Goal: Feedback & Contribution: Contribute content

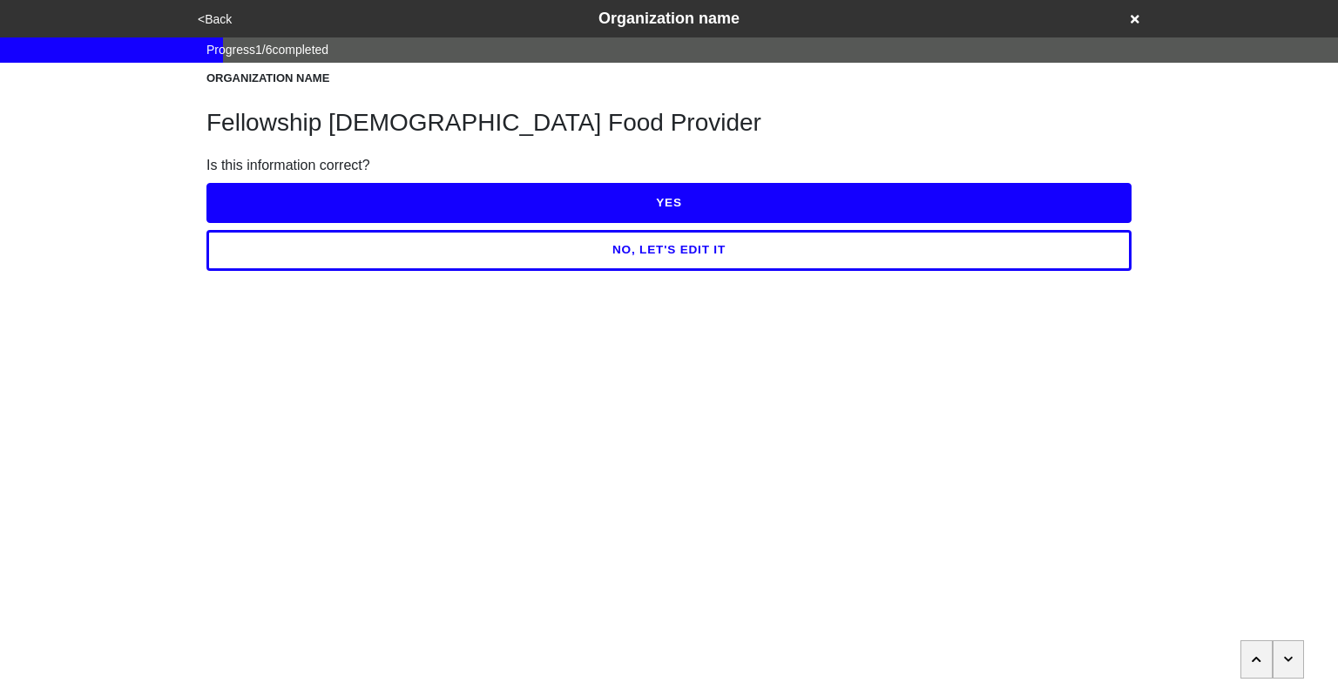
click at [210, 20] on button "<Back" at bounding box center [214, 20] width 44 height 20
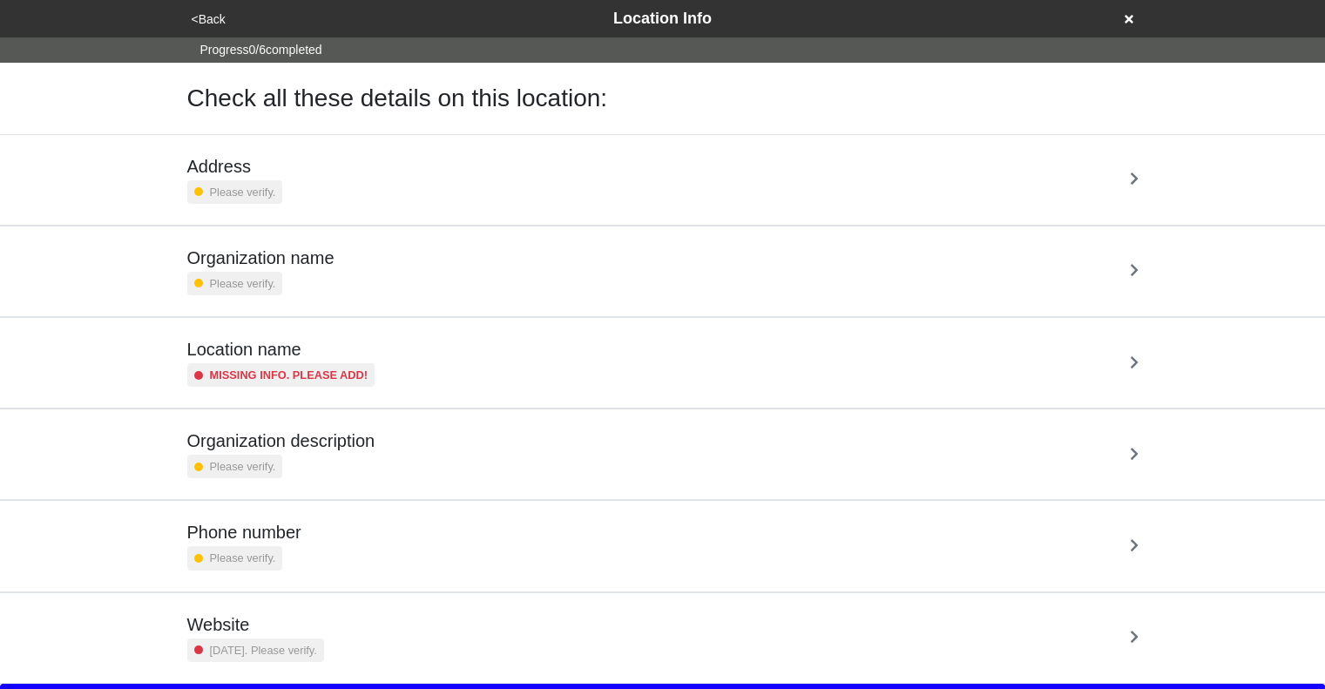
scroll to position [32, 0]
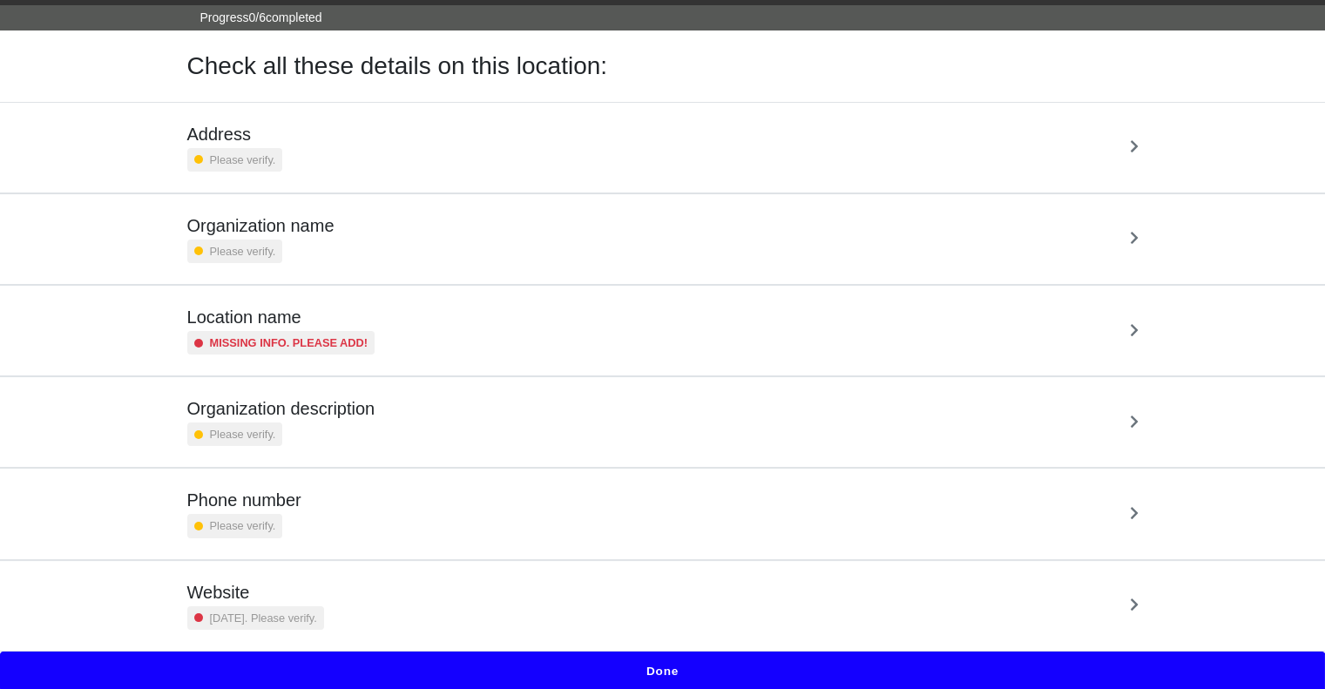
click at [401, 507] on div "Phone number Please verify." at bounding box center [662, 513] width 951 height 48
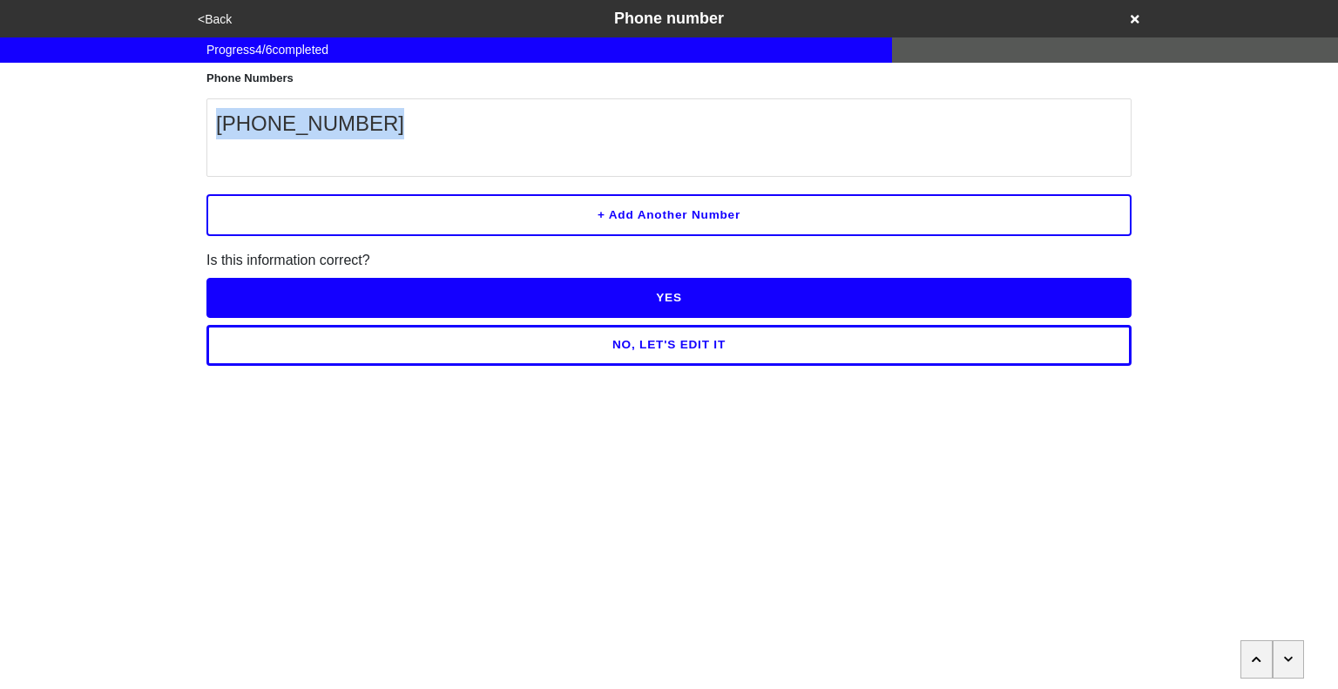
drag, startPoint x: 358, startPoint y: 125, endPoint x: 213, endPoint y: 125, distance: 144.6
click at [213, 125] on li "[PHONE_NUMBER]" at bounding box center [668, 137] width 925 height 78
copy p "[PHONE_NUMBER]"
click at [223, 16] on button "<Back" at bounding box center [214, 20] width 44 height 20
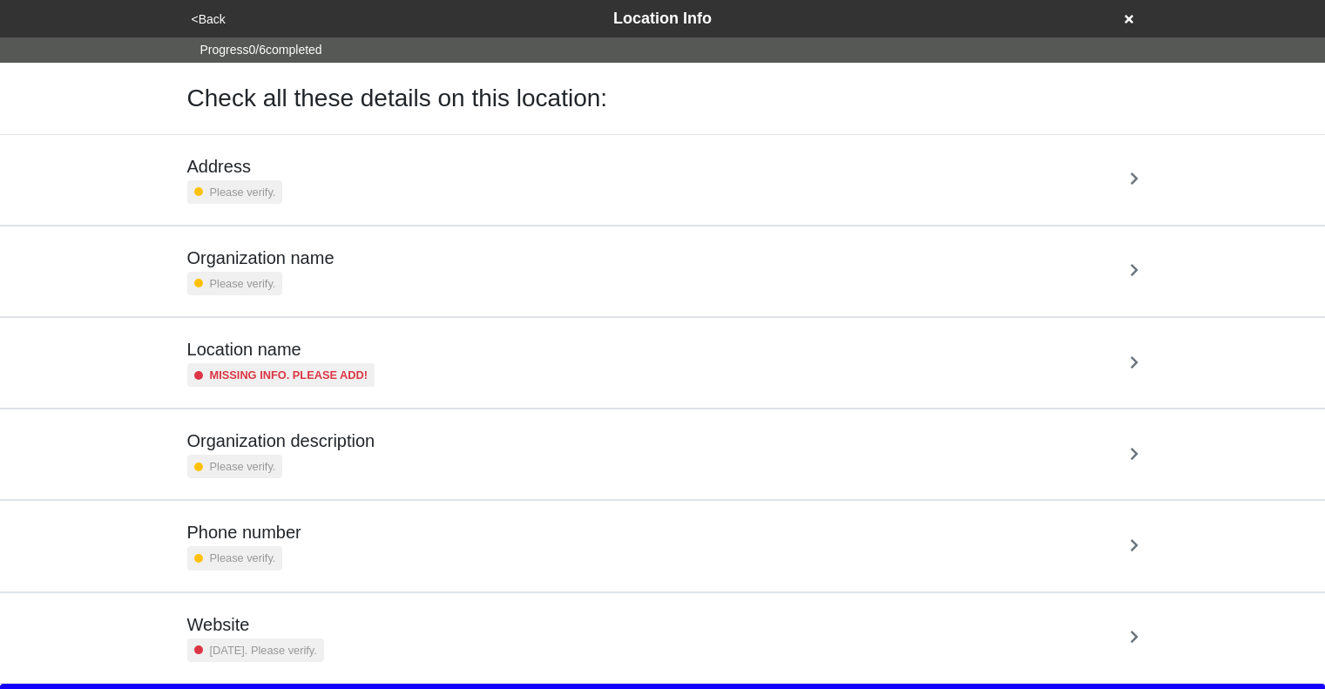
click at [408, 260] on div "Organization name Please verify." at bounding box center [662, 271] width 951 height 48
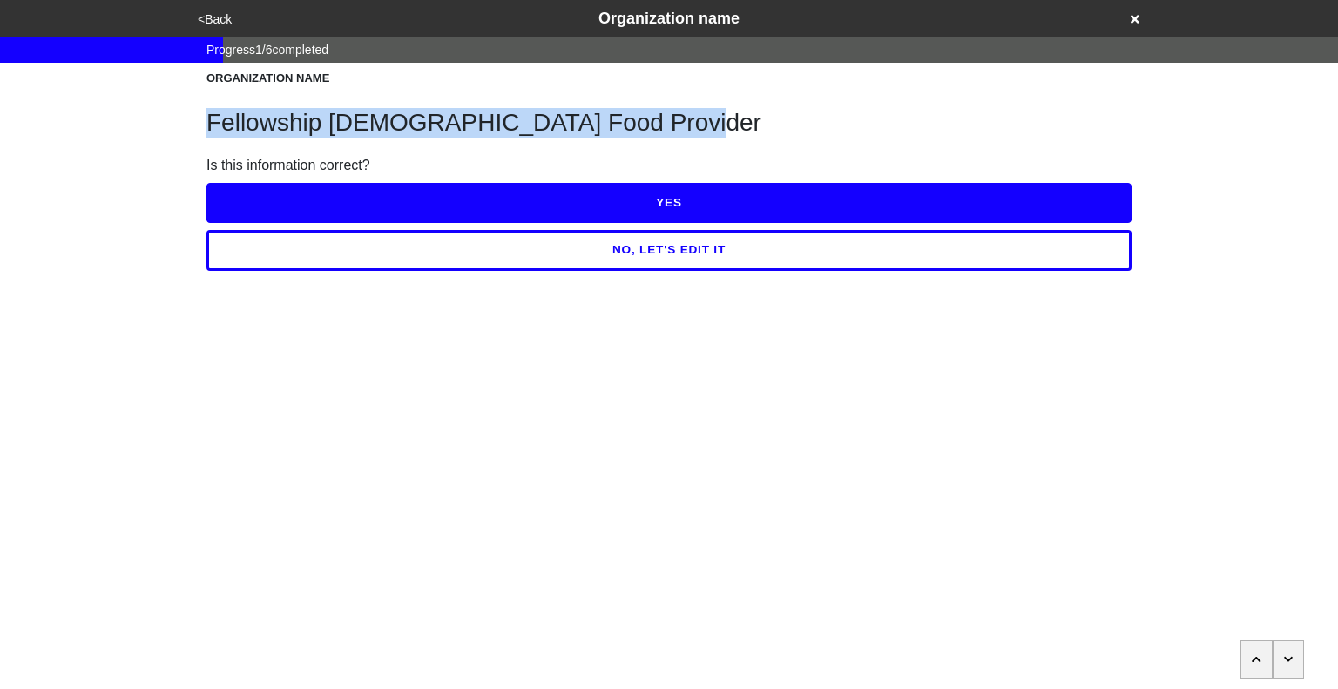
drag, startPoint x: 208, startPoint y: 123, endPoint x: 683, endPoint y: 115, distance: 474.7
click at [683, 115] on h1 "Fellowship [DEMOGRAPHIC_DATA] Food Provider" at bounding box center [668, 123] width 925 height 30
copy h1 "Fellowship [DEMOGRAPHIC_DATA] Food Provider"
click at [211, 16] on button "<Back" at bounding box center [214, 20] width 44 height 20
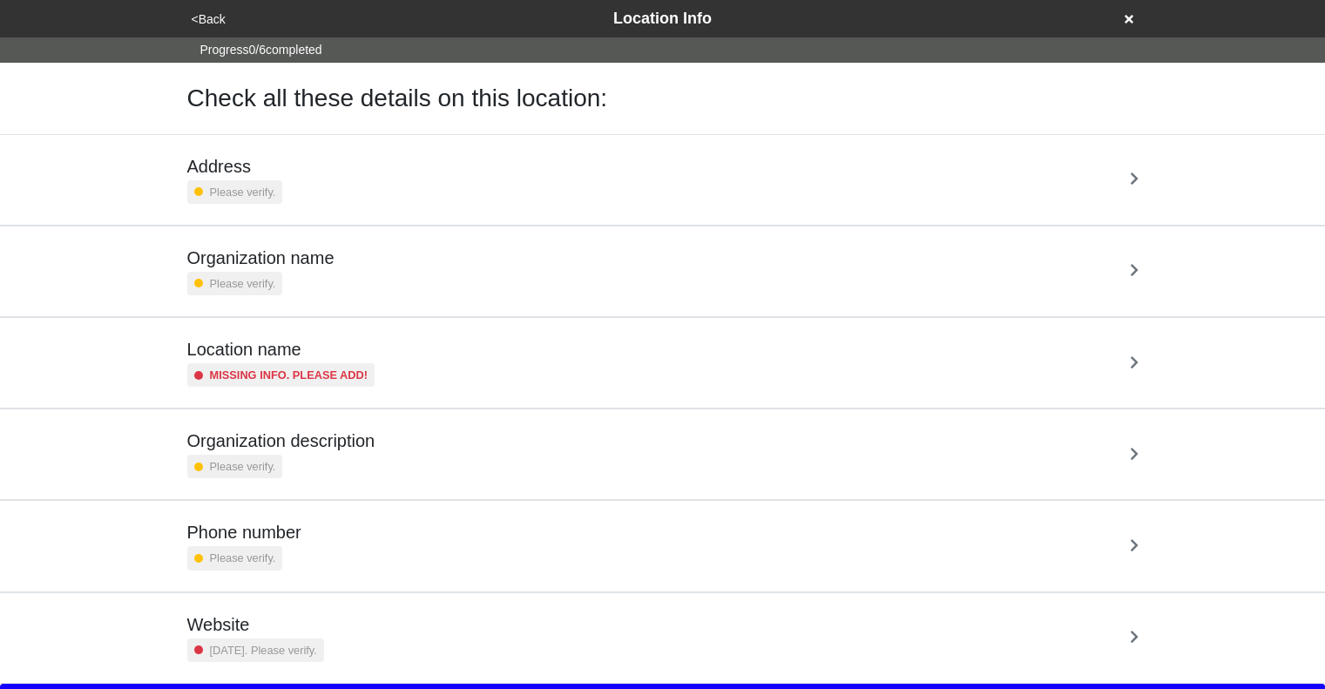
click at [417, 181] on div "Address Please verify." at bounding box center [662, 180] width 951 height 48
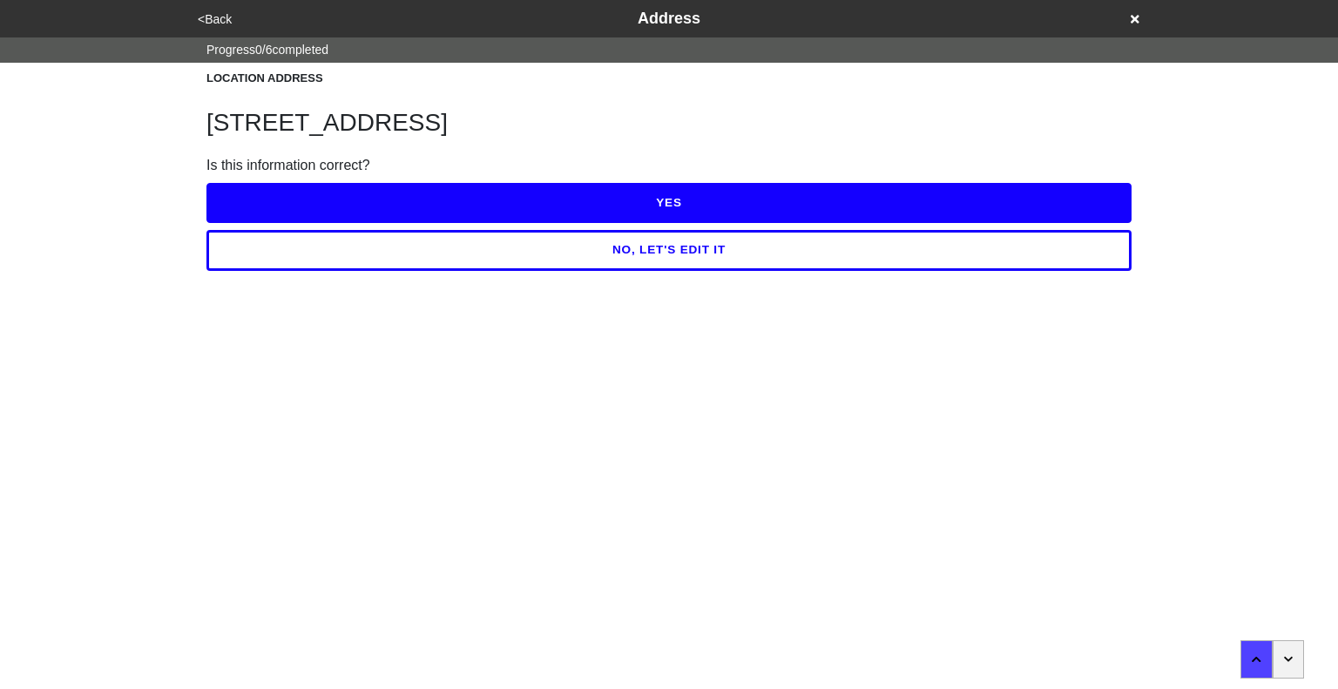
click at [644, 198] on button "YES" at bounding box center [668, 203] width 925 height 40
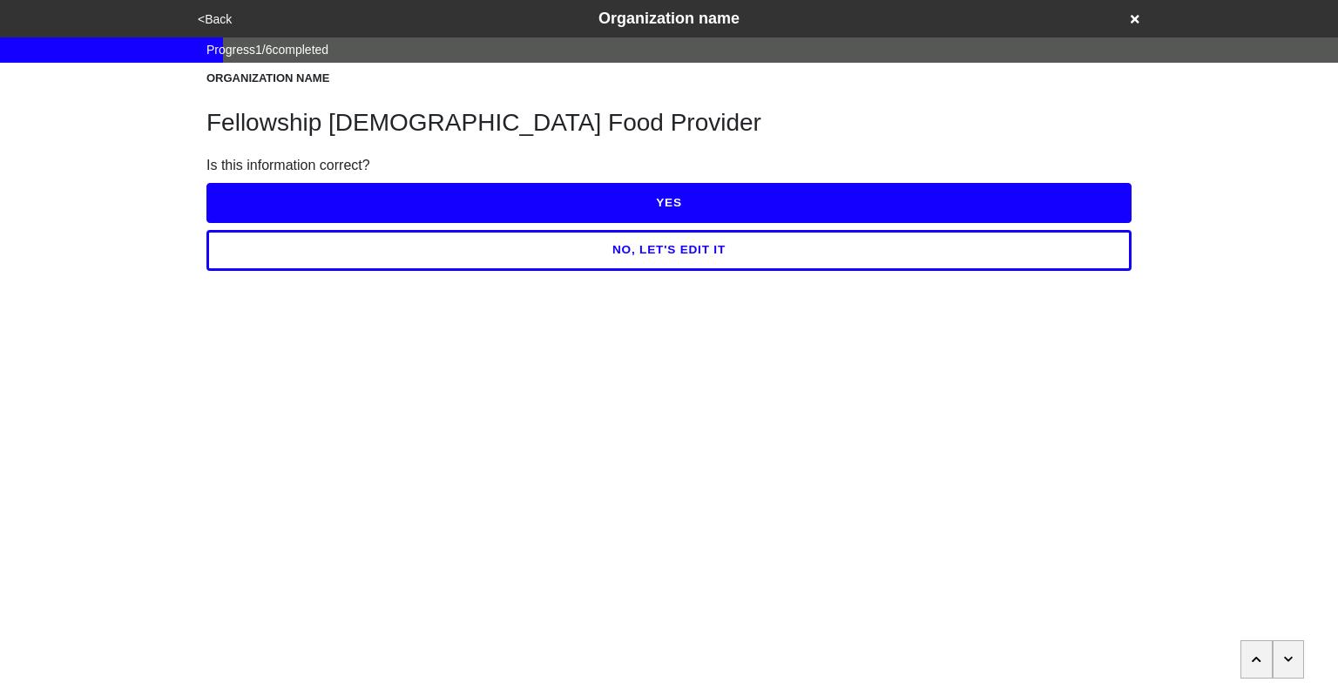
click at [644, 198] on button "YES" at bounding box center [668, 203] width 925 height 40
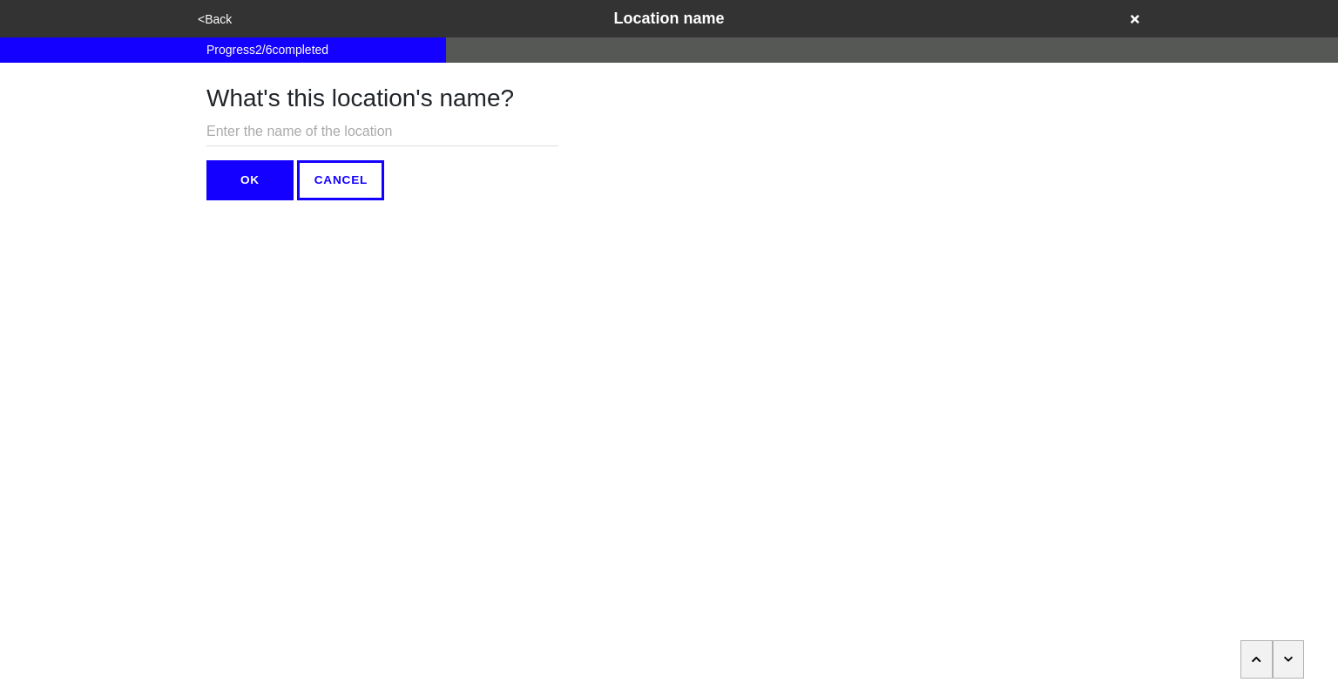
click at [1292, 658] on button "button" at bounding box center [1288, 659] width 32 height 38
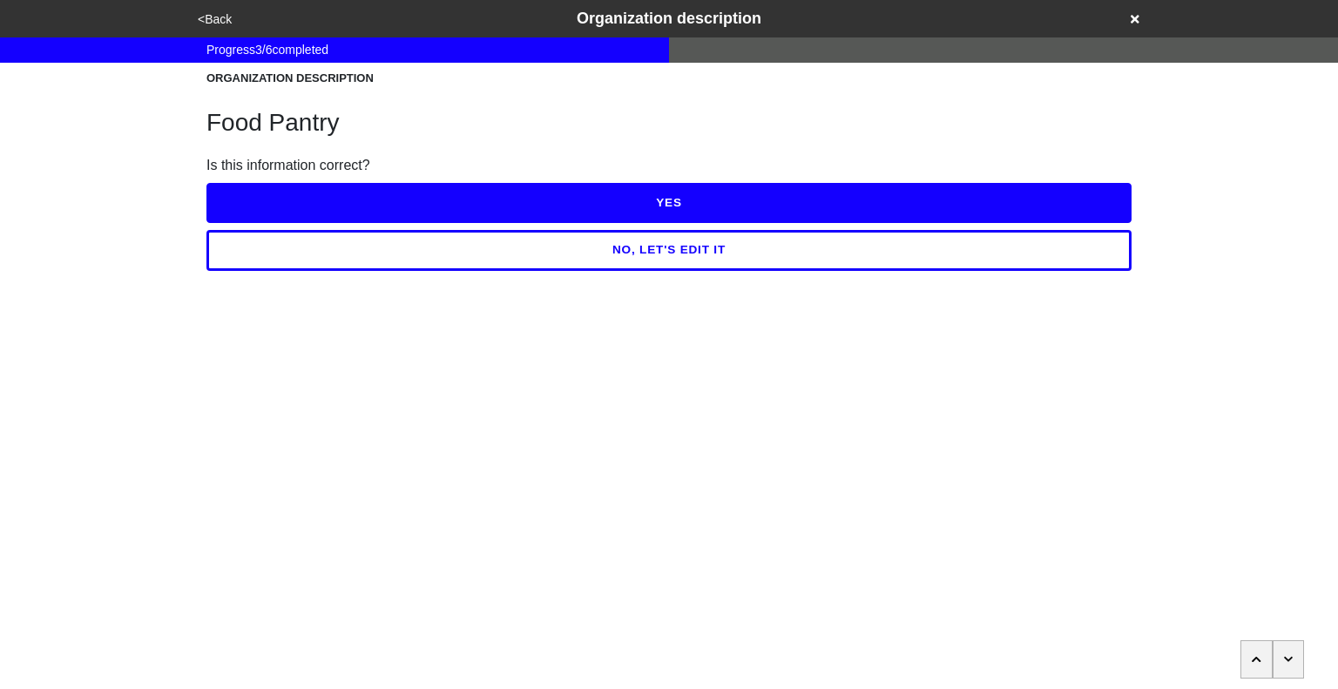
click at [701, 200] on button "YES" at bounding box center [668, 203] width 925 height 40
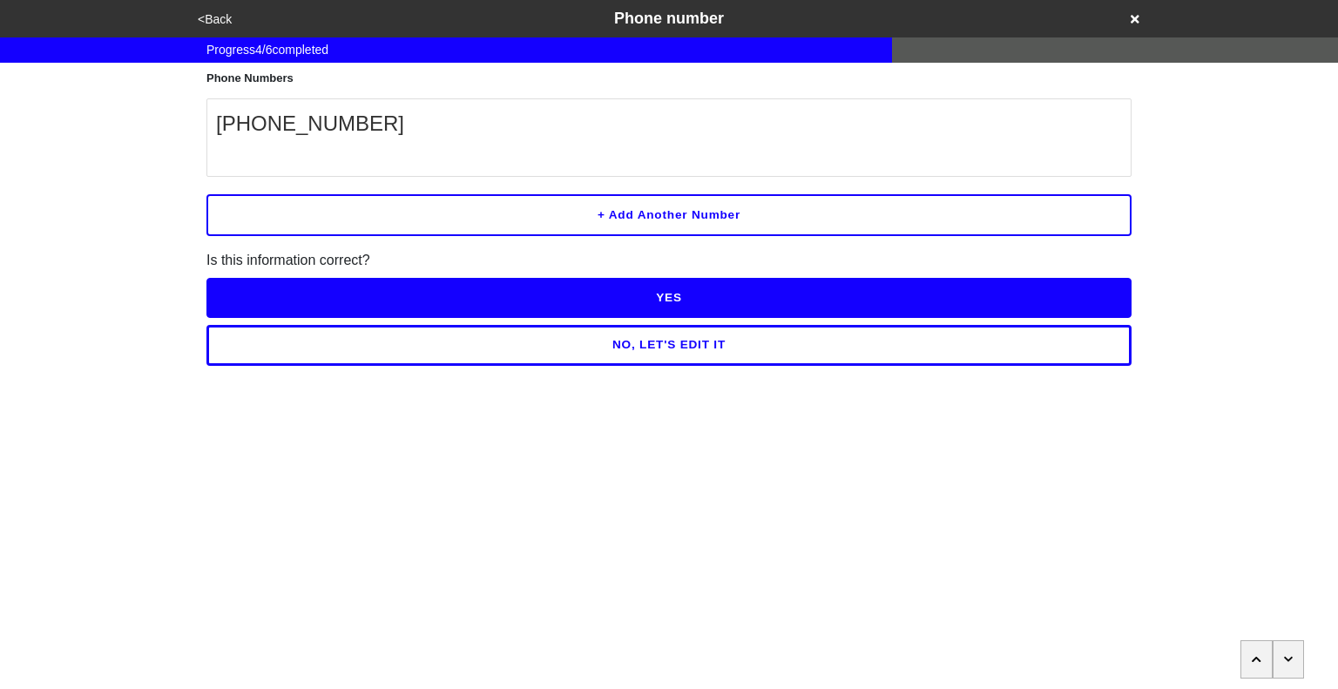
click at [685, 294] on button "YES" at bounding box center [668, 298] width 925 height 40
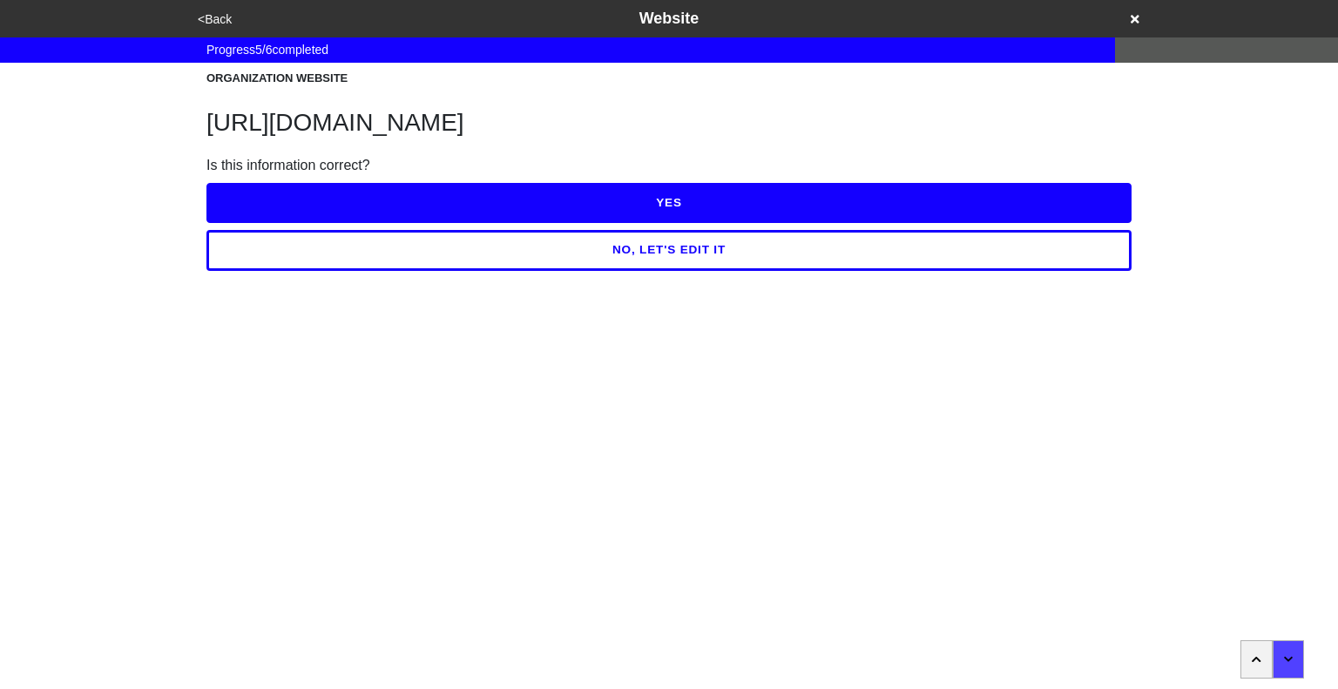
click at [667, 204] on button "YES" at bounding box center [668, 203] width 925 height 40
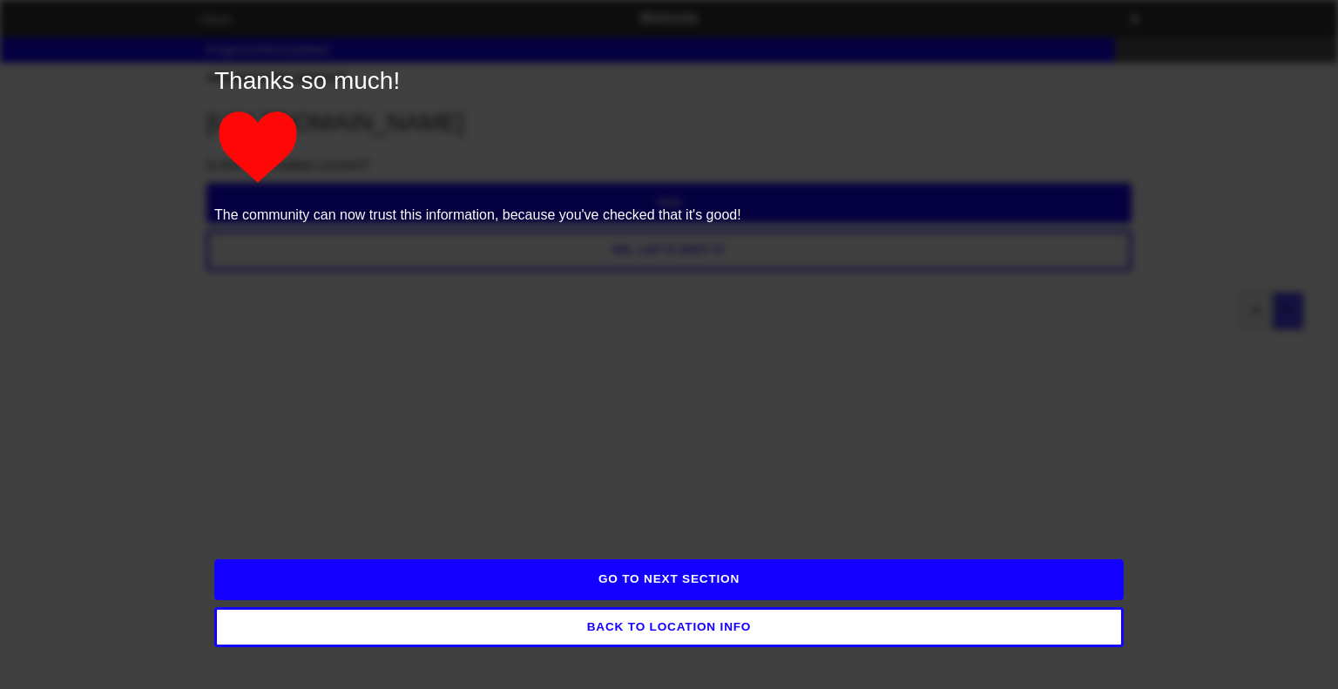
click at [659, 581] on button "GO TO NEXT SECTION" at bounding box center [668, 579] width 909 height 40
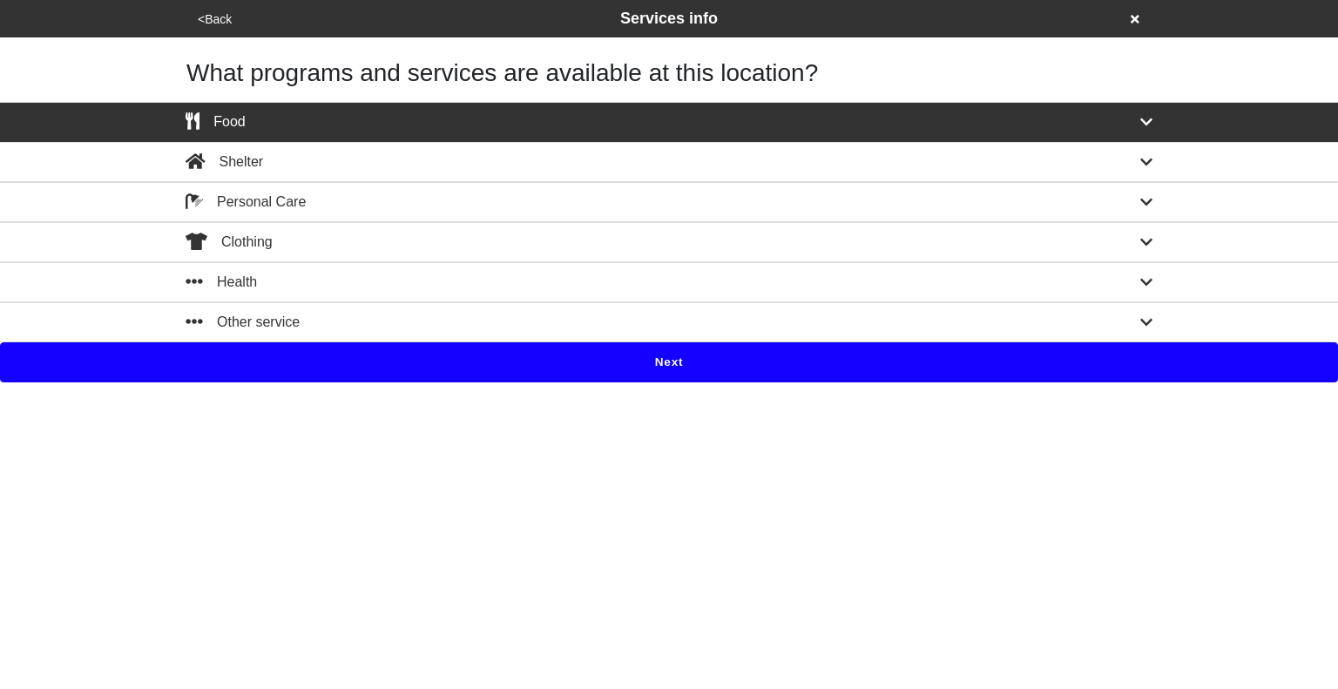
click at [1153, 121] on div "Food" at bounding box center [668, 121] width 993 height 21
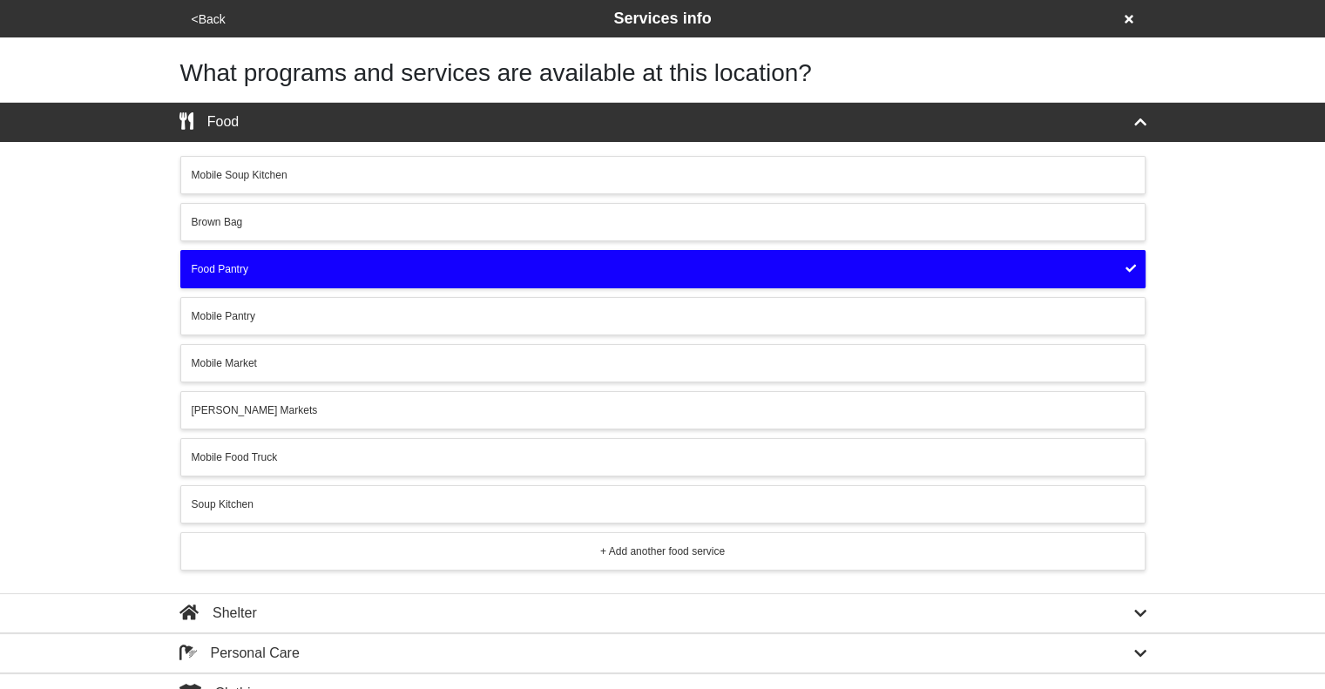
click at [467, 219] on div "Brown Bag" at bounding box center [663, 222] width 942 height 16
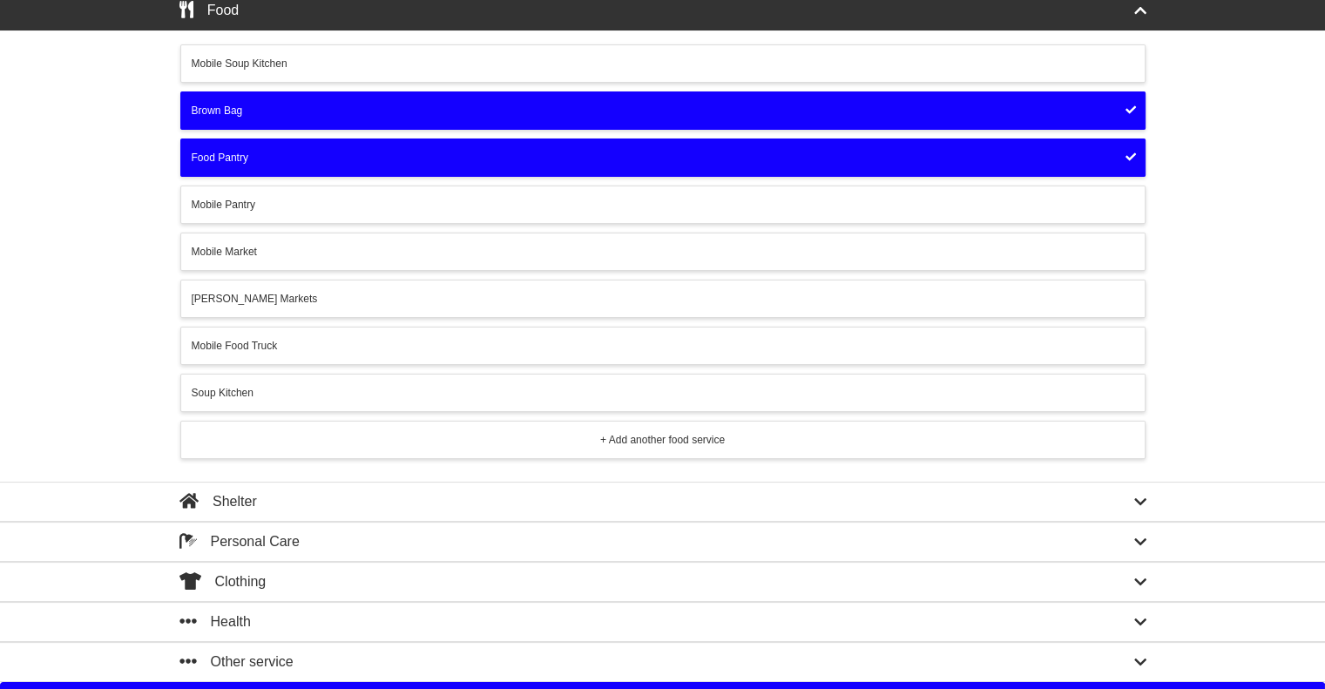
scroll to position [138, 0]
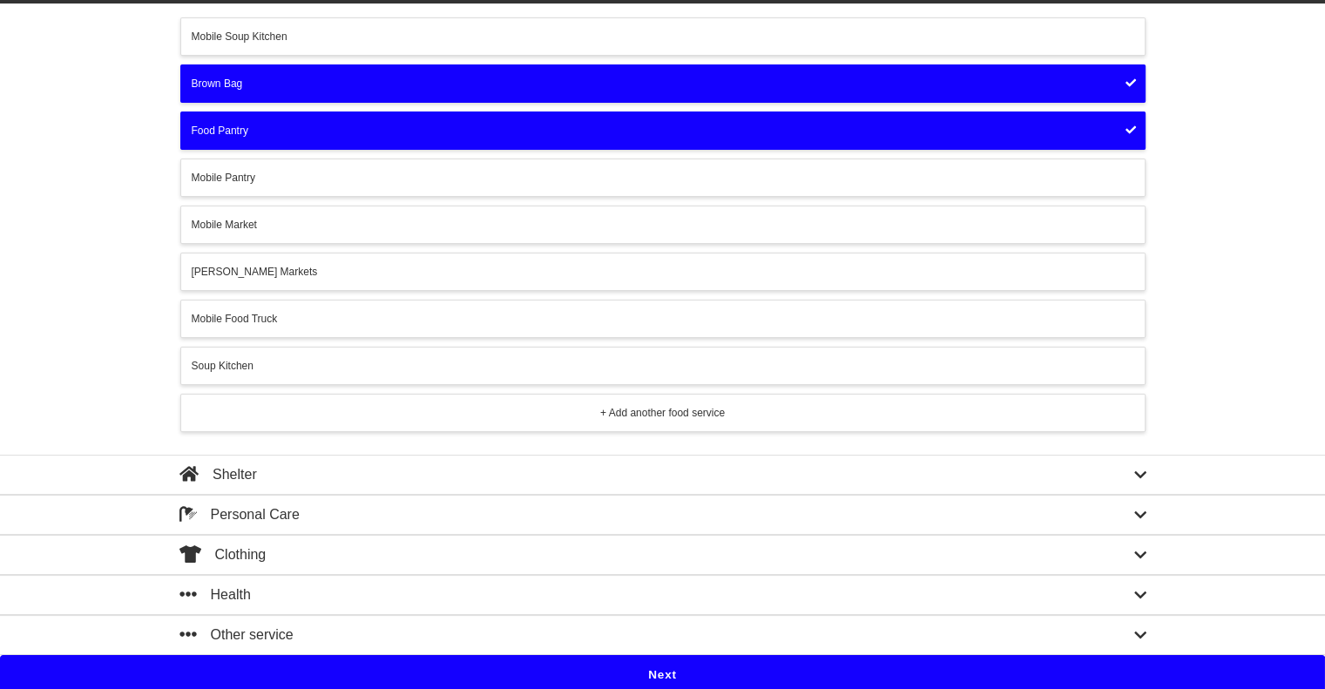
click at [676, 668] on button "Next" at bounding box center [662, 675] width 1325 height 40
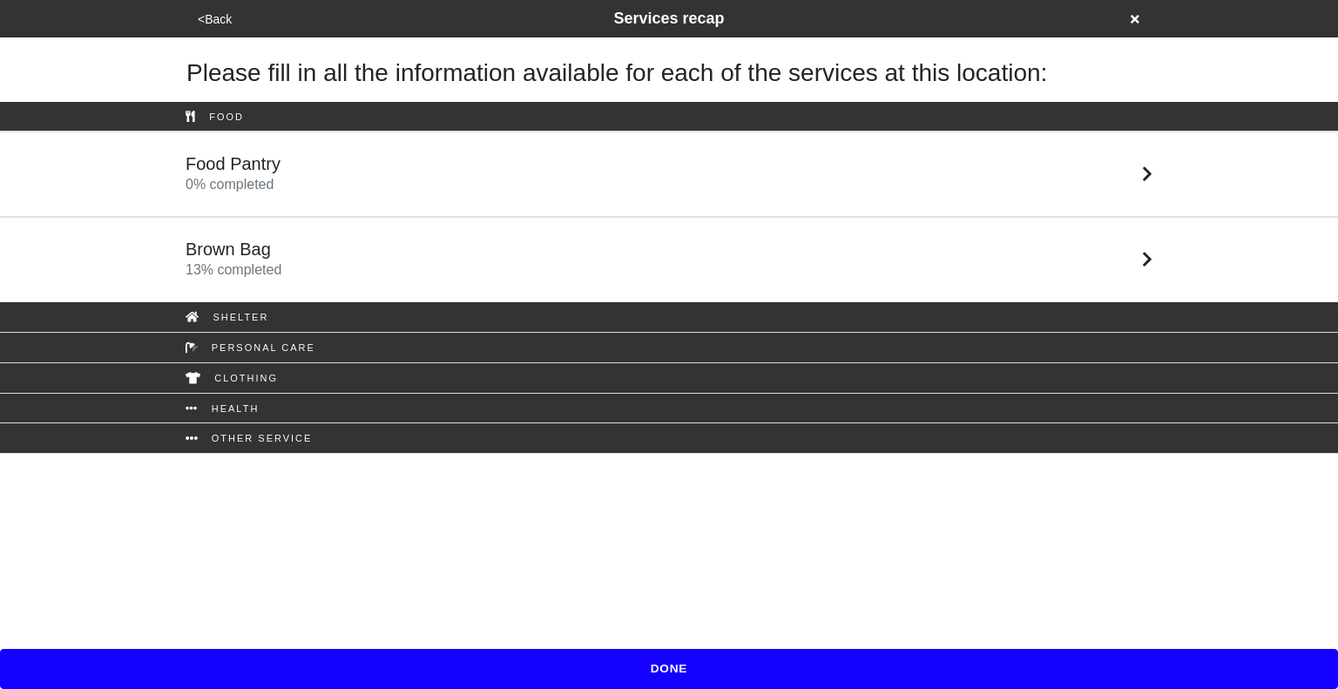
click at [574, 173] on div "Food Pantry 0 % completed" at bounding box center [668, 174] width 993 height 42
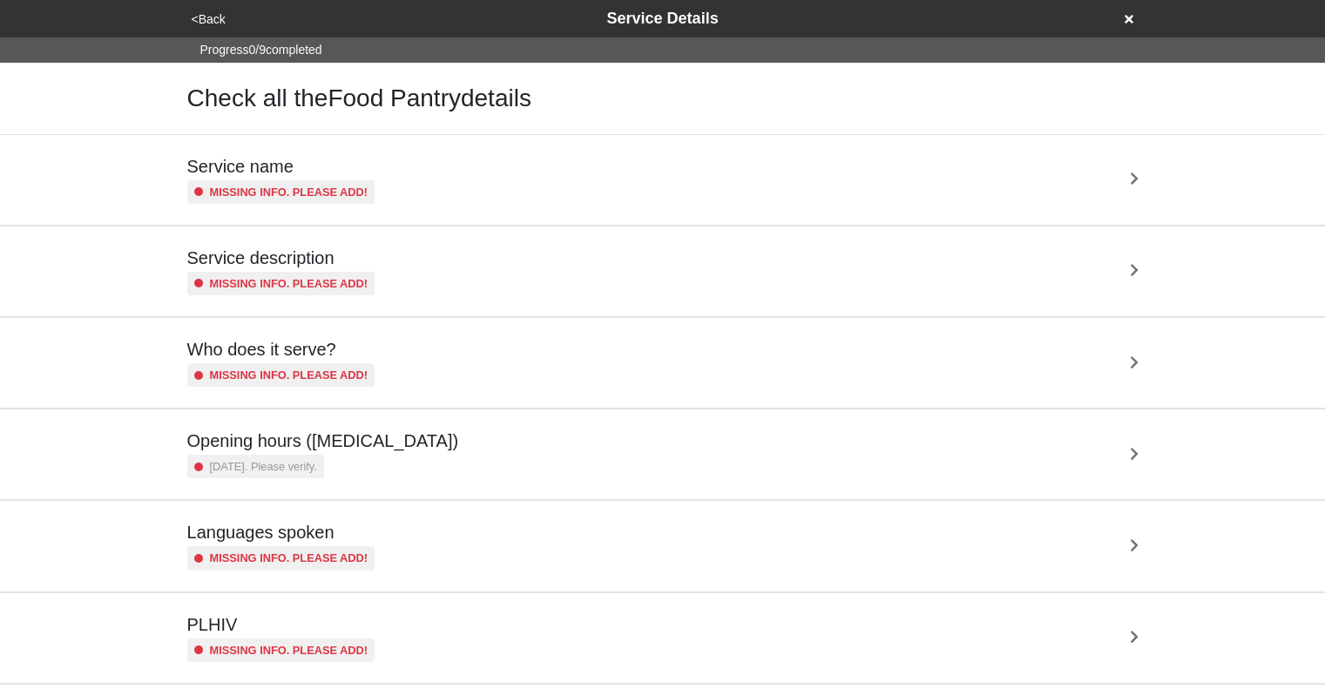
click at [574, 173] on div "Service name Missing info. Please add!" at bounding box center [662, 180] width 951 height 48
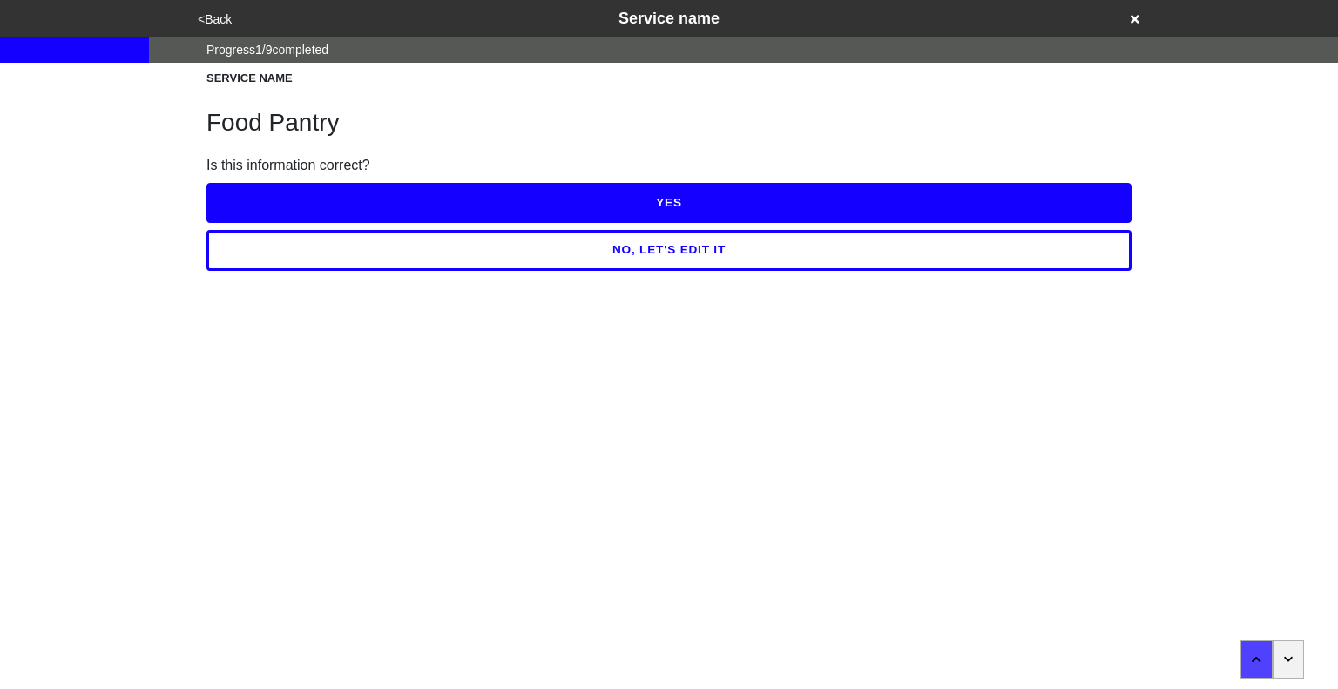
click at [637, 200] on button "YES" at bounding box center [668, 203] width 925 height 40
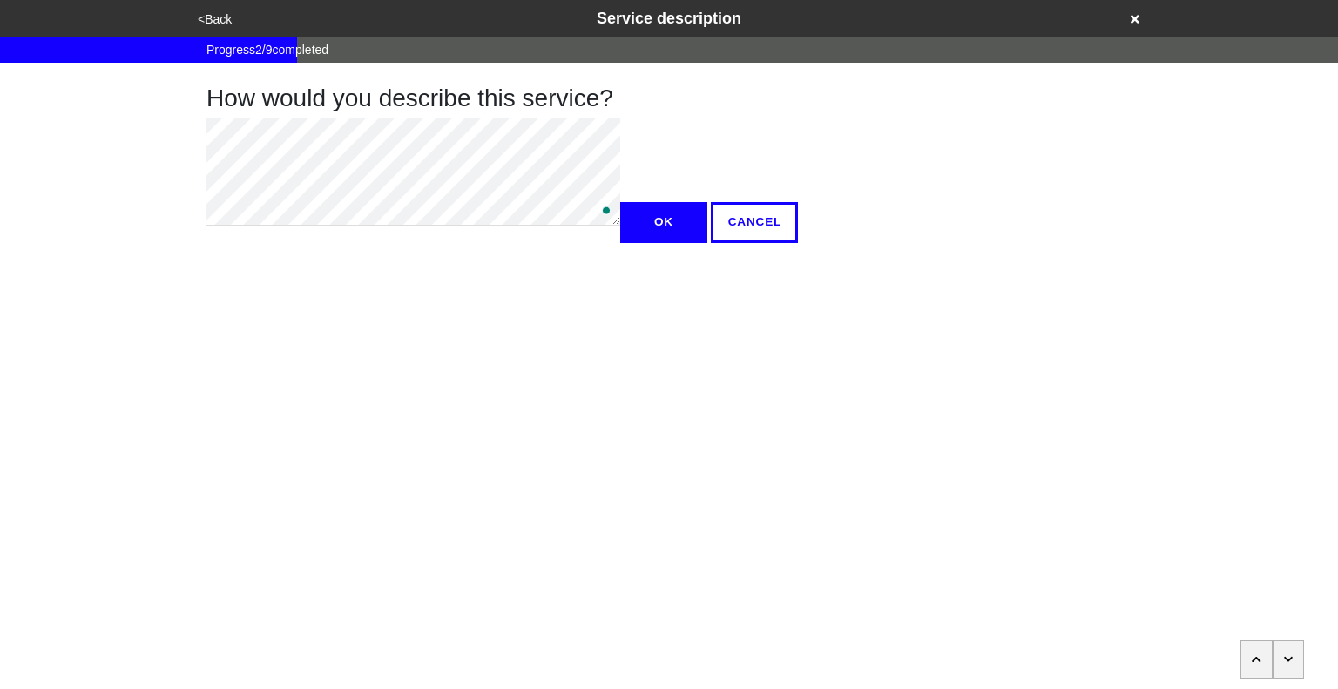
type textarea "x"
click at [620, 242] on button "OK" at bounding box center [663, 222] width 87 height 40
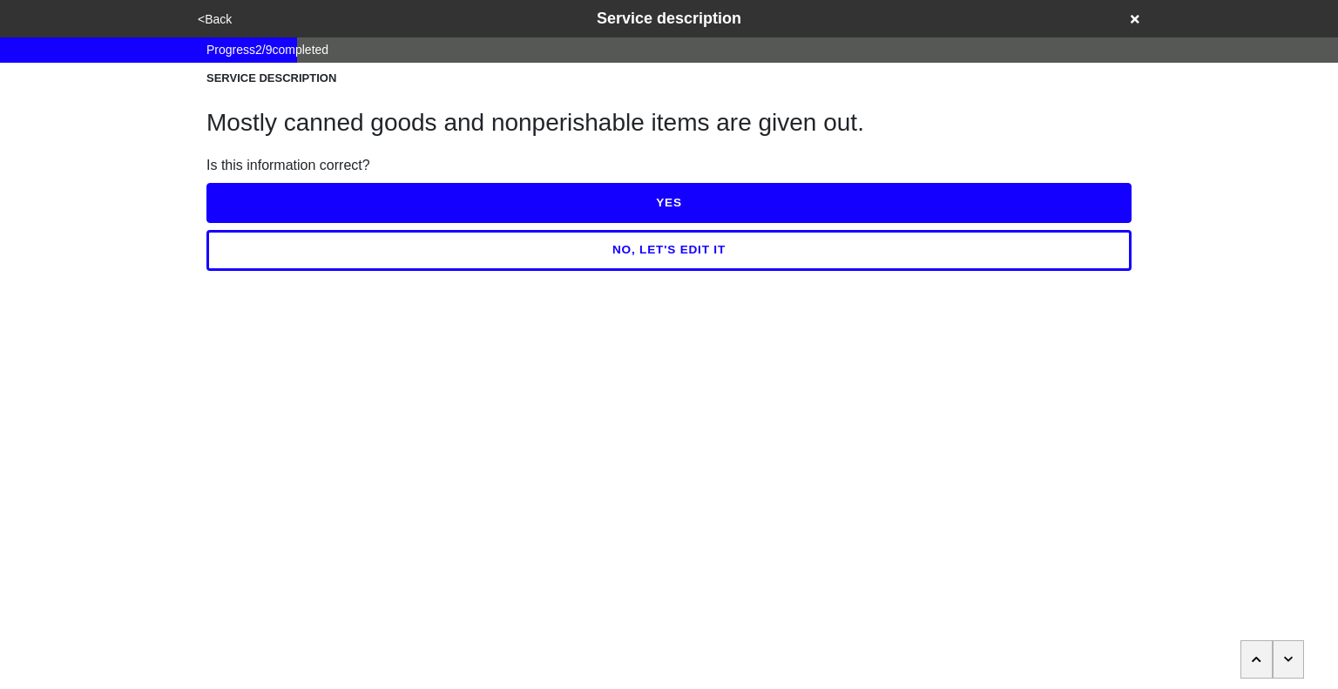
click at [645, 196] on button "YES" at bounding box center [668, 203] width 925 height 40
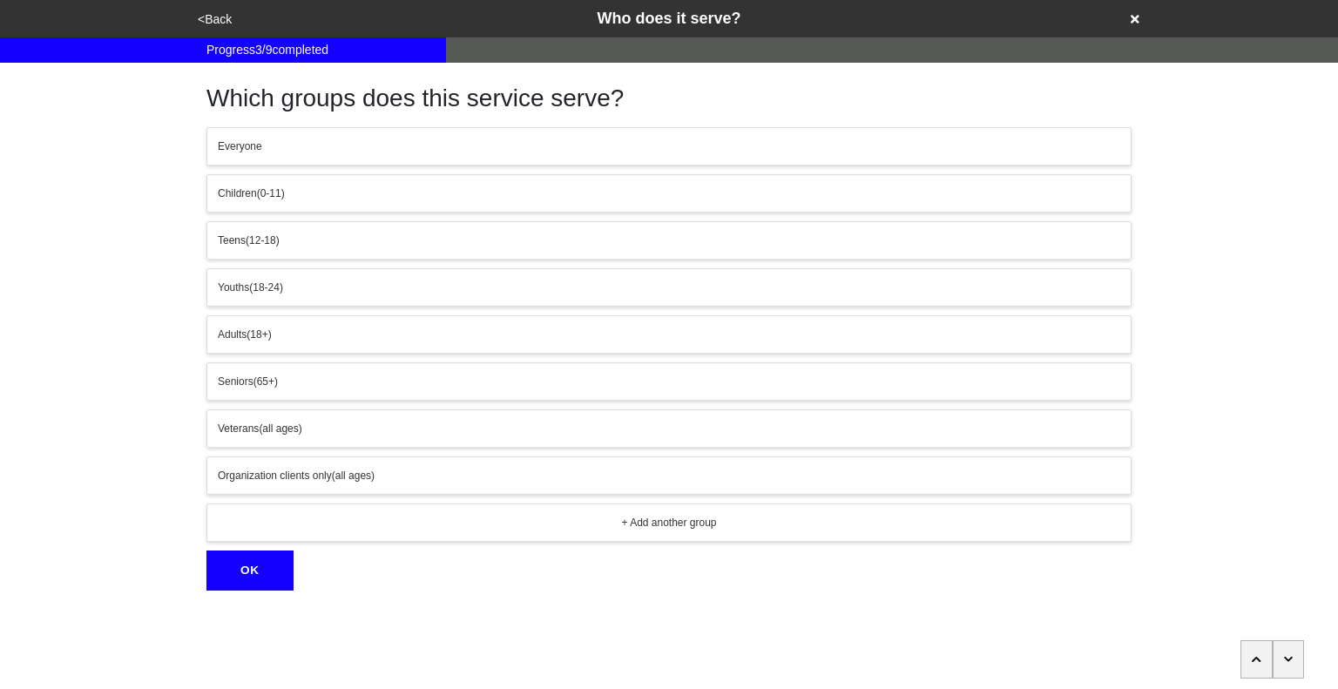
click at [1282, 658] on button "button" at bounding box center [1288, 659] width 32 height 38
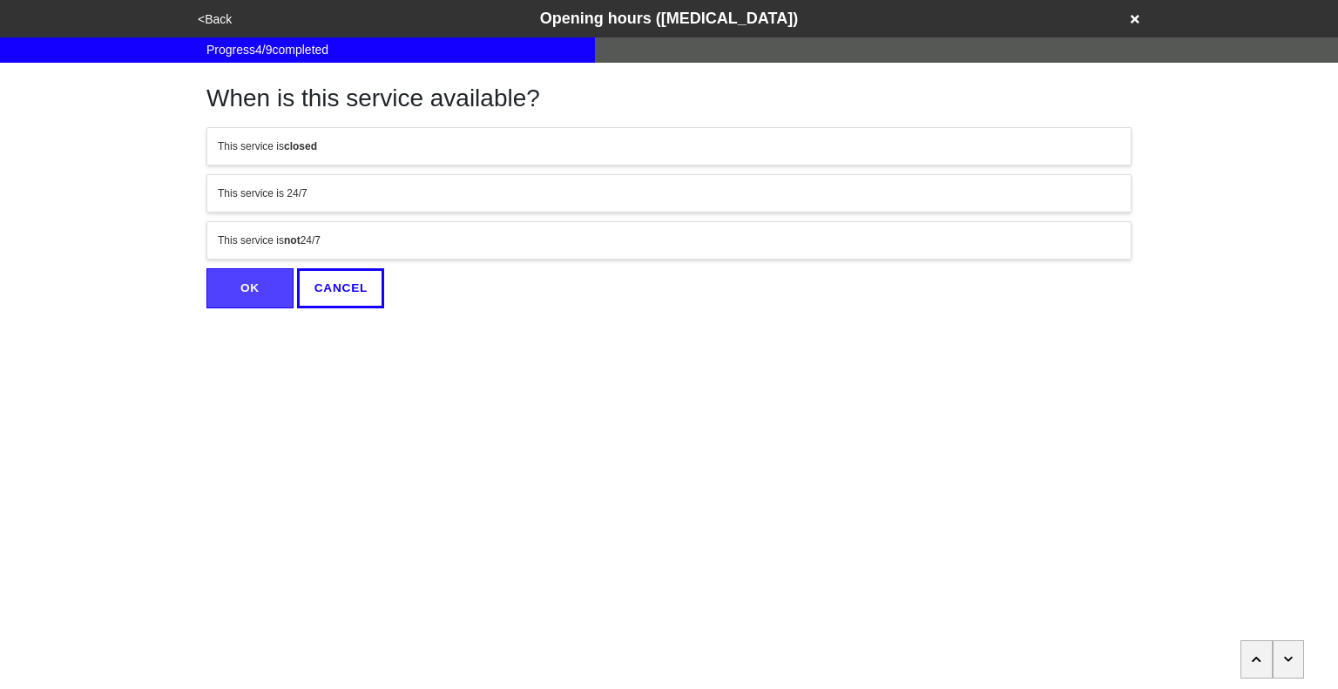
click at [401, 239] on div "This service is not 24/7" at bounding box center [669, 241] width 902 height 16
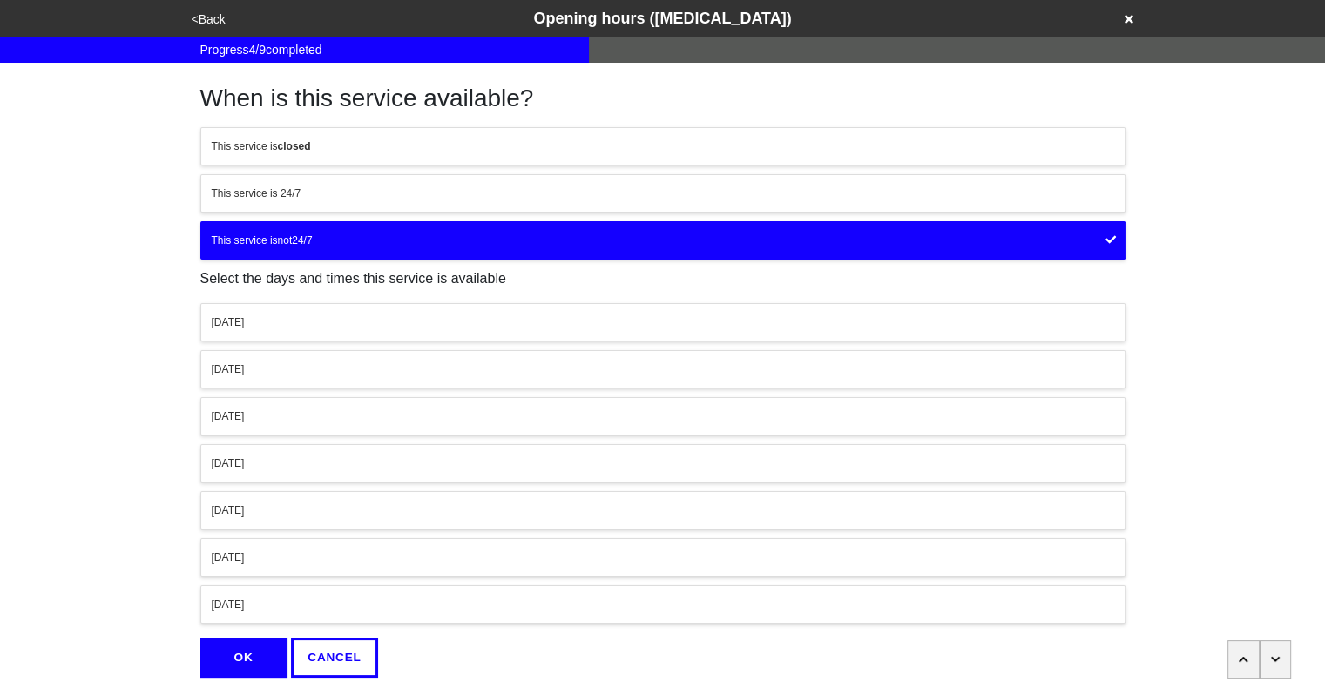
click at [379, 414] on div "[DATE]" at bounding box center [663, 416] width 902 height 16
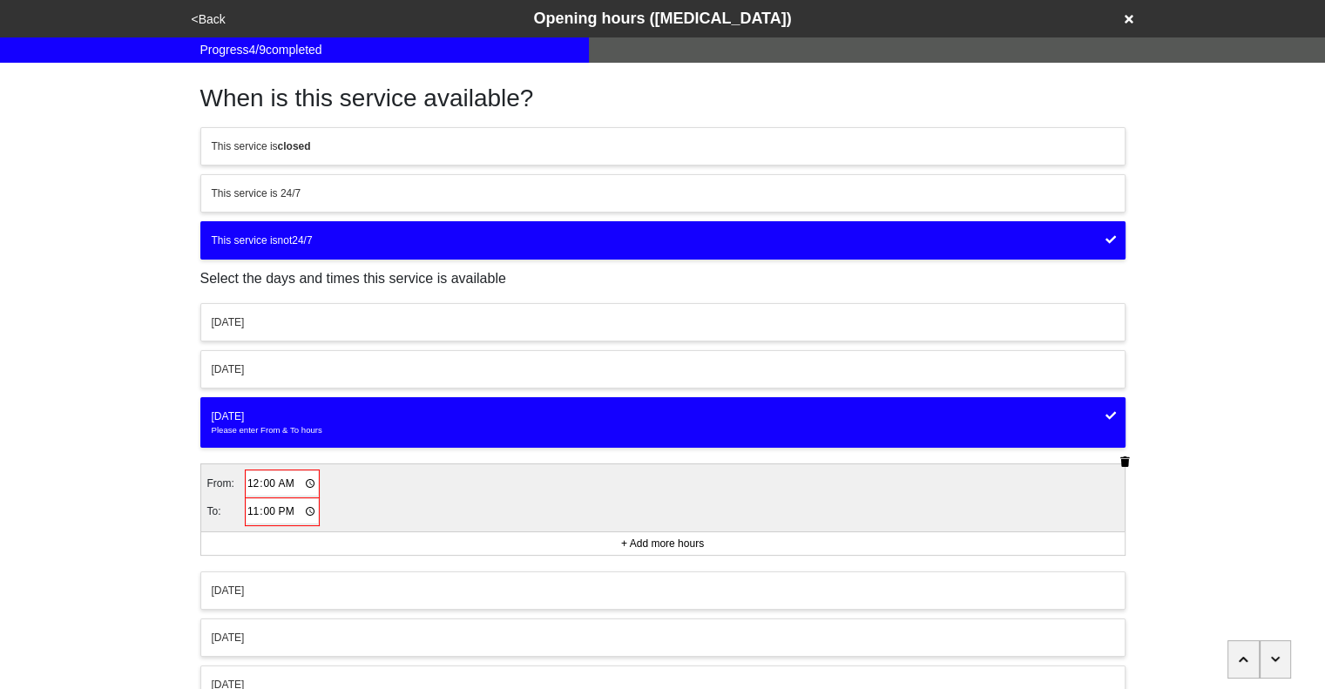
click at [255, 487] on input "00:00" at bounding box center [282, 483] width 72 height 25
type input "09:30"
click at [269, 511] on input "23:00" at bounding box center [282, 510] width 72 height 25
type input "11:30"
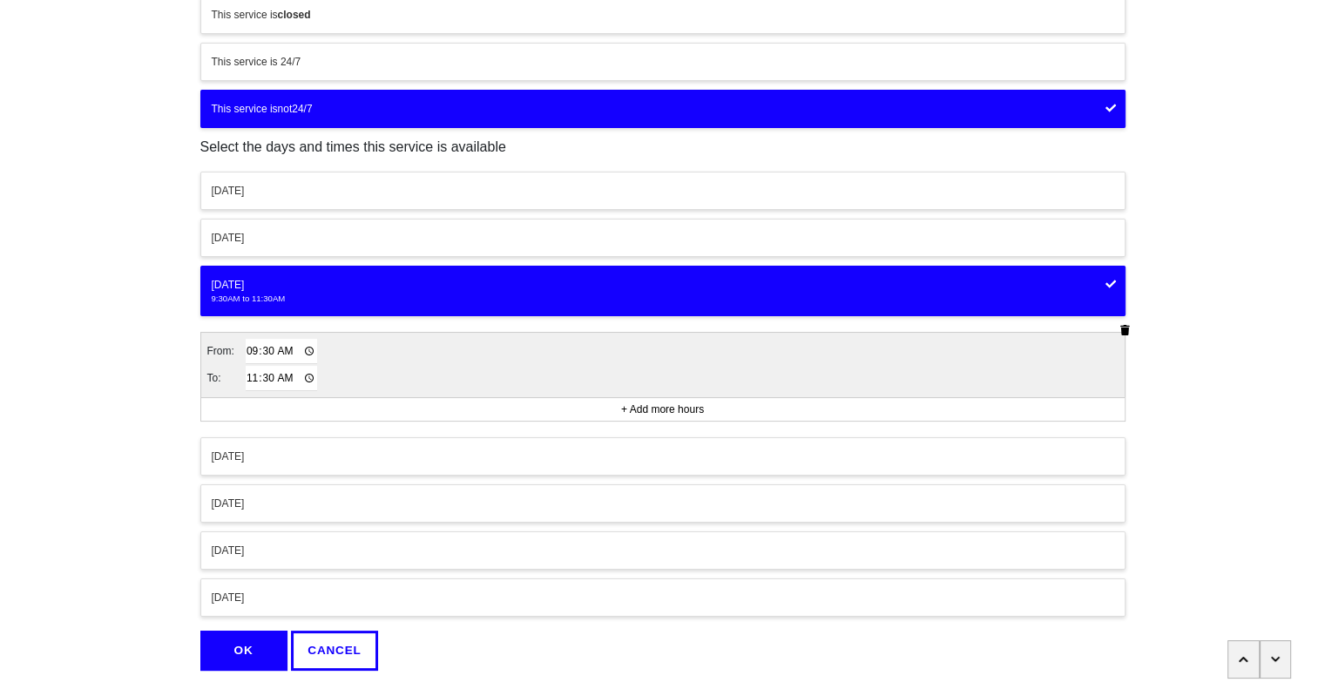
scroll to position [178, 0]
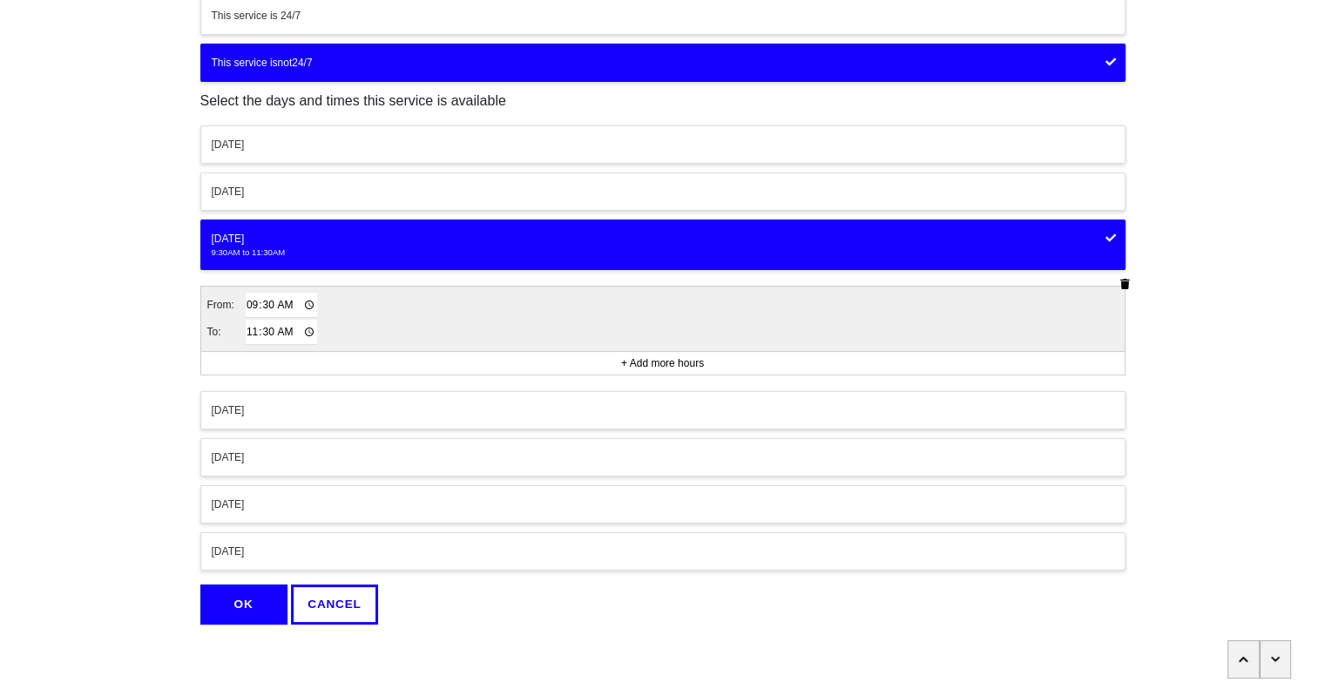
click at [245, 591] on button "OK" at bounding box center [243, 604] width 87 height 40
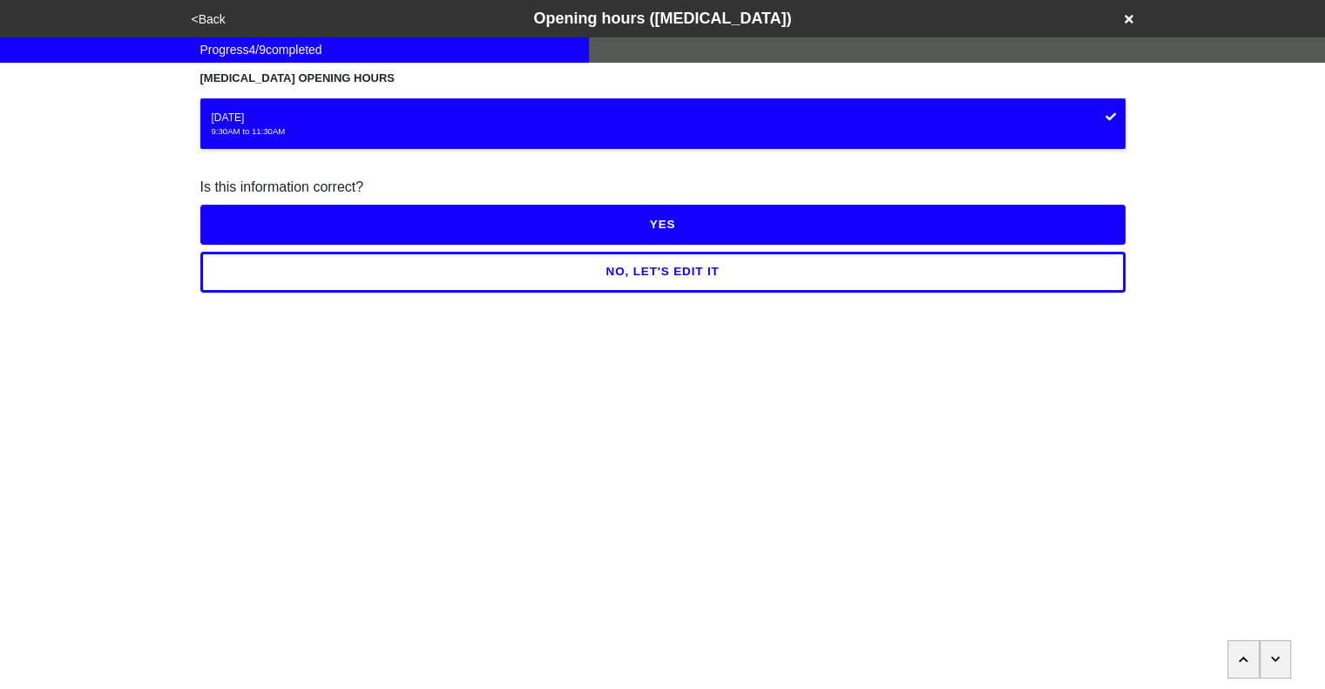
scroll to position [0, 0]
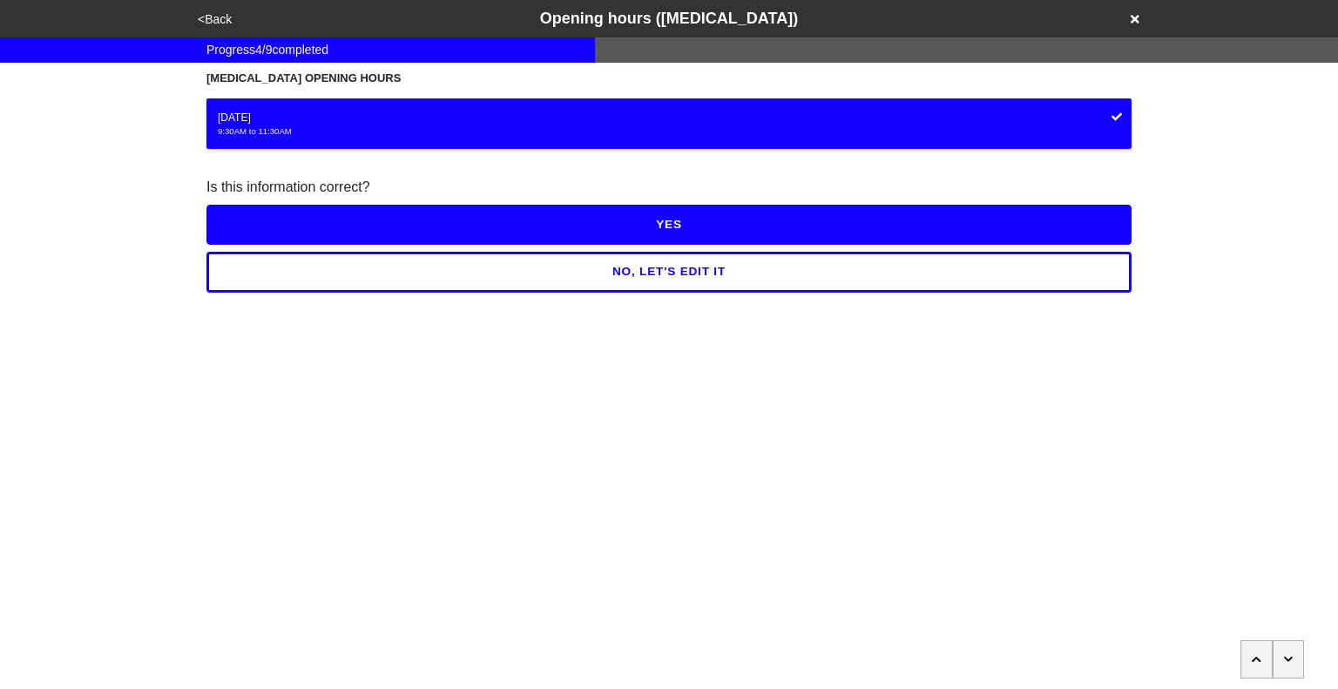
click at [664, 236] on button "YES" at bounding box center [668, 225] width 925 height 40
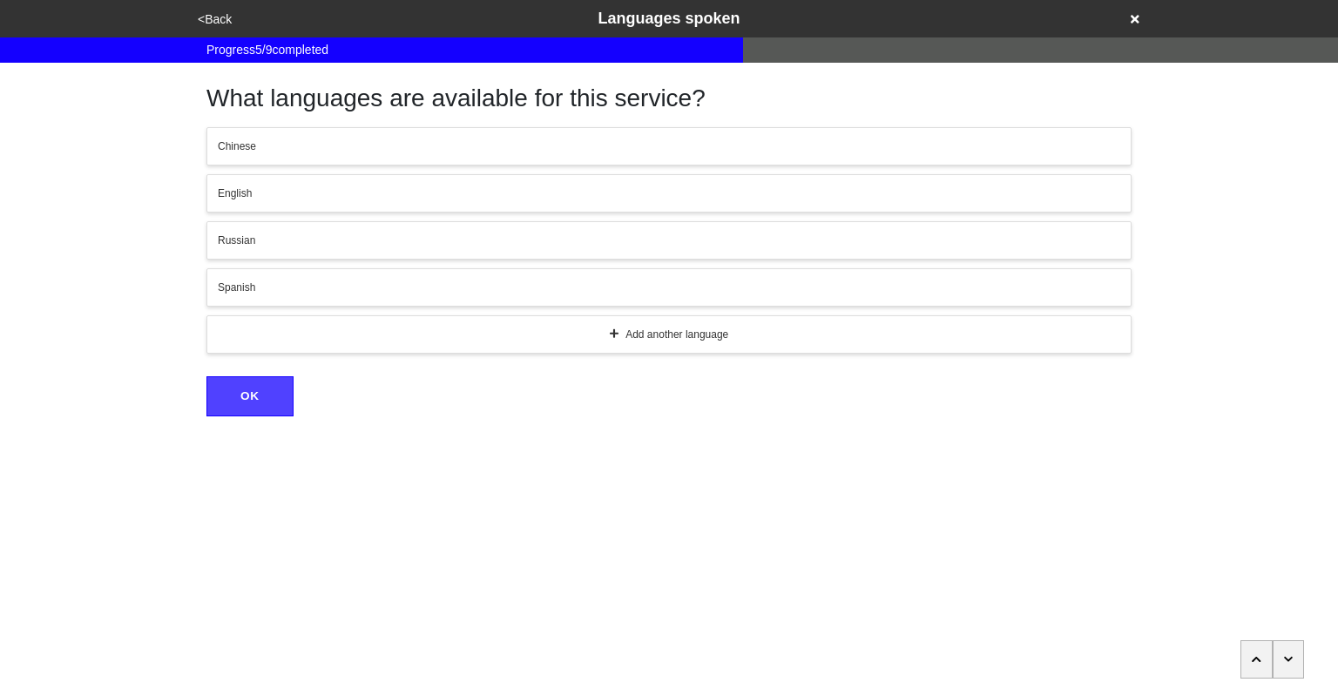
click at [1285, 663] on icon "button" at bounding box center [1289, 659] width 10 height 10
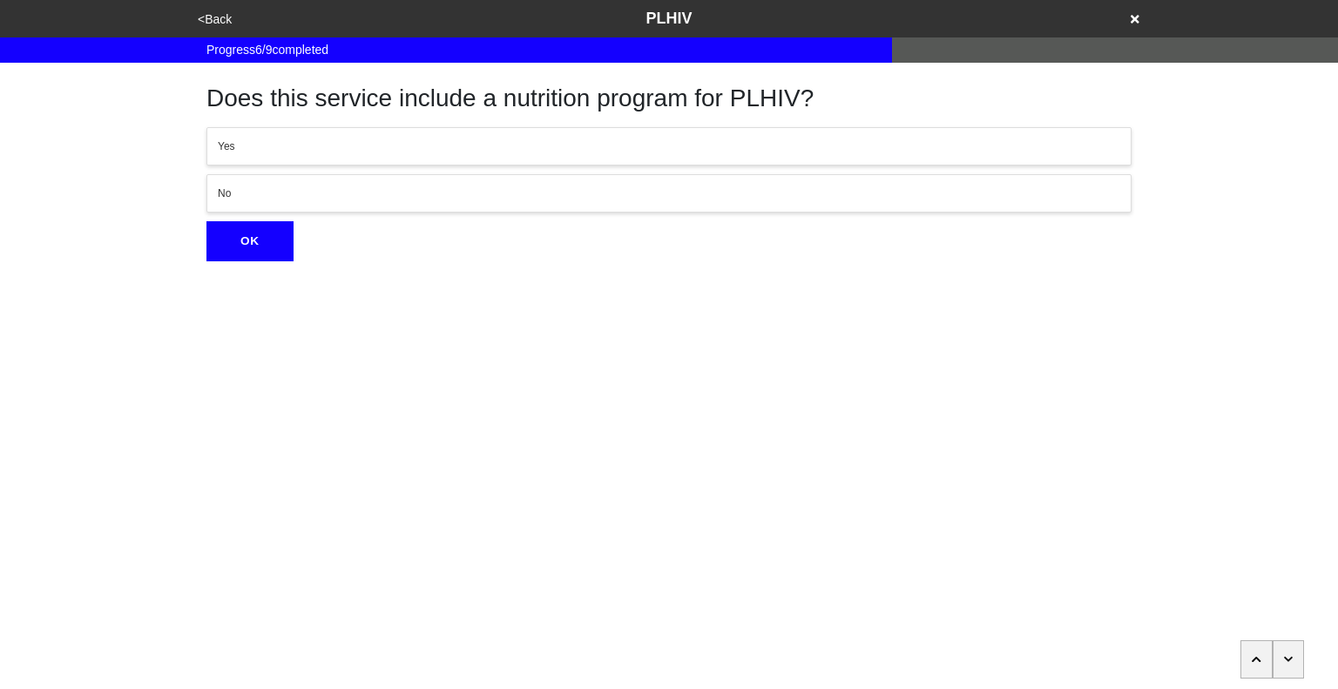
click at [1285, 663] on icon "button" at bounding box center [1289, 659] width 10 height 10
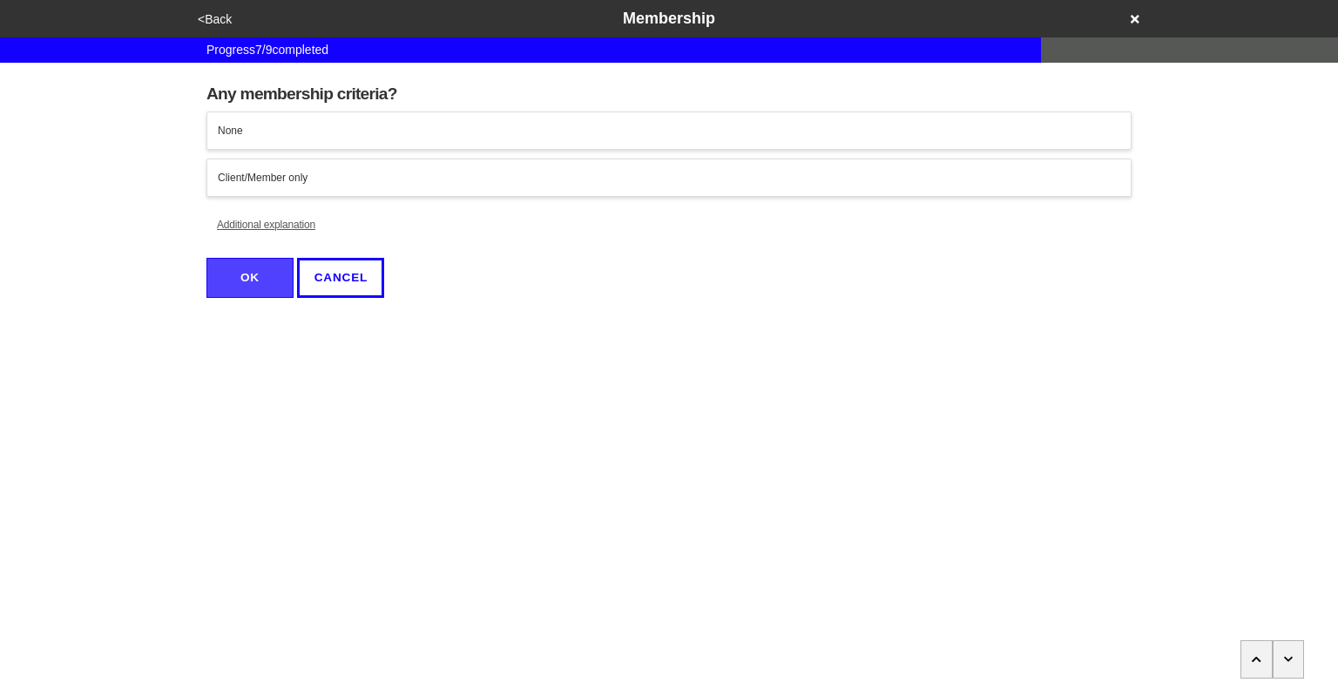
click at [1285, 663] on icon "button" at bounding box center [1289, 659] width 10 height 10
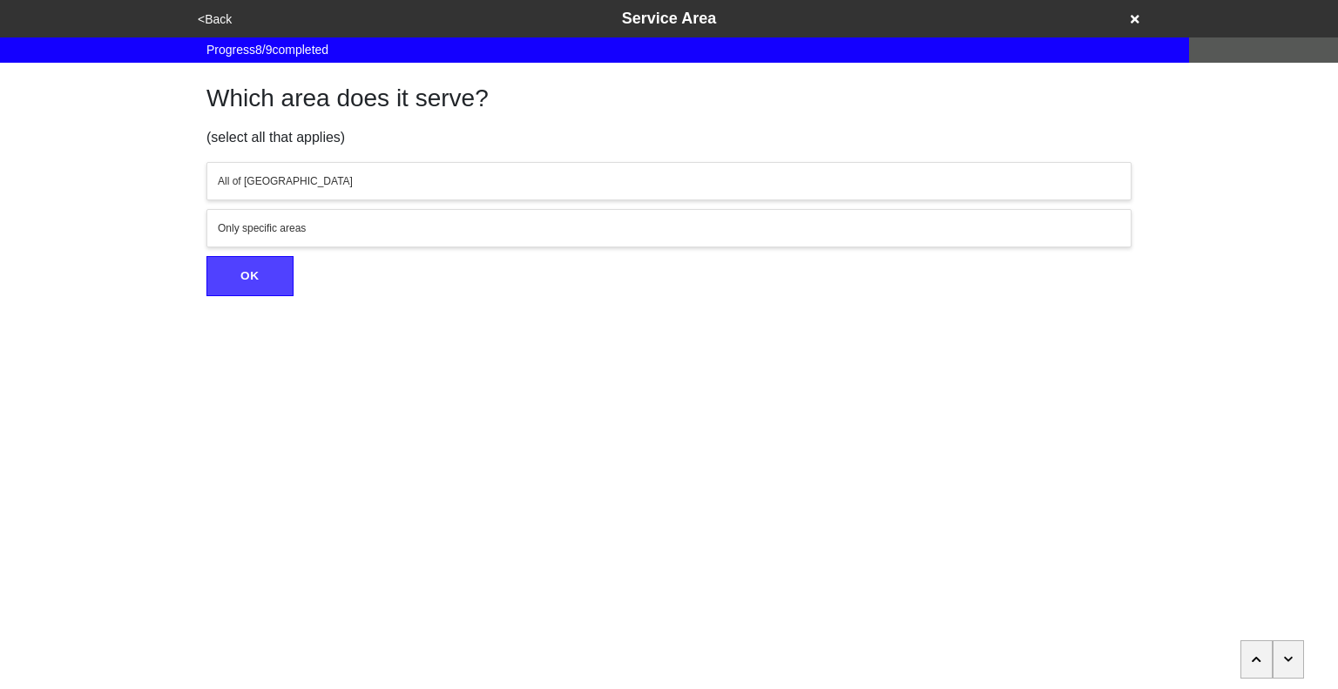
click at [1285, 663] on icon "button" at bounding box center [1289, 659] width 10 height 10
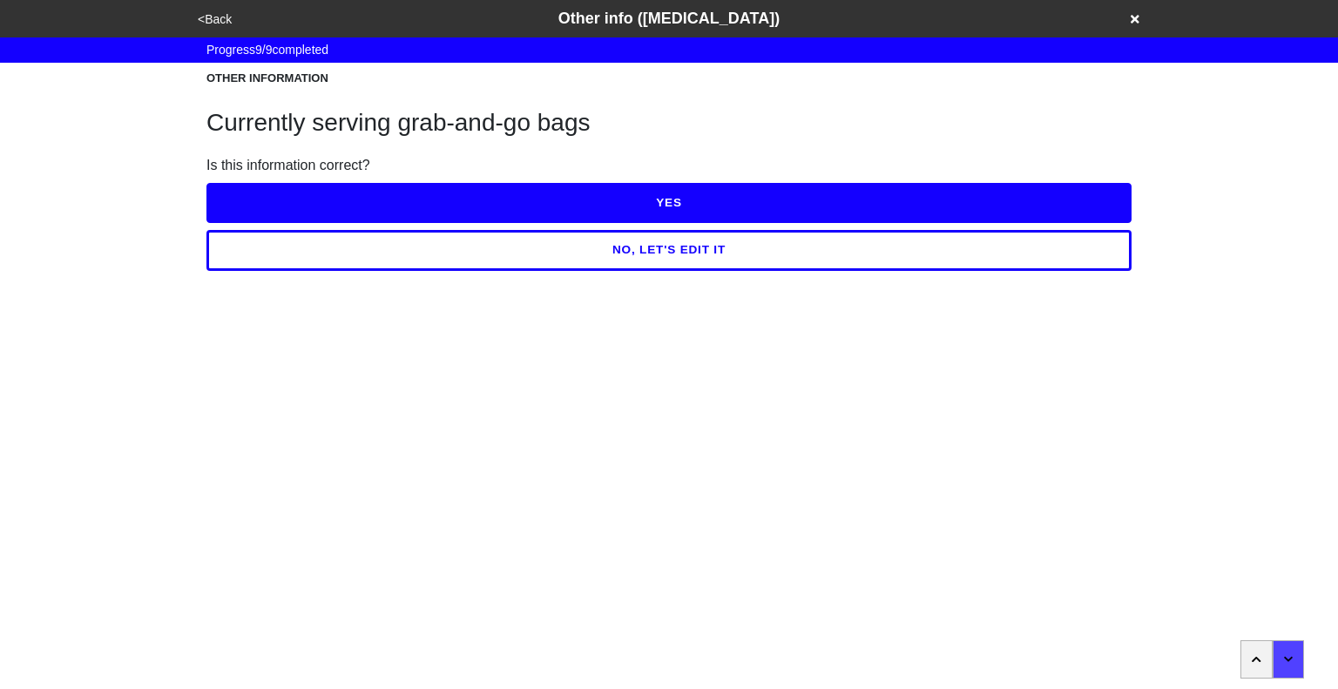
click at [631, 257] on button "NO, LET'S EDIT IT" at bounding box center [668, 250] width 925 height 40
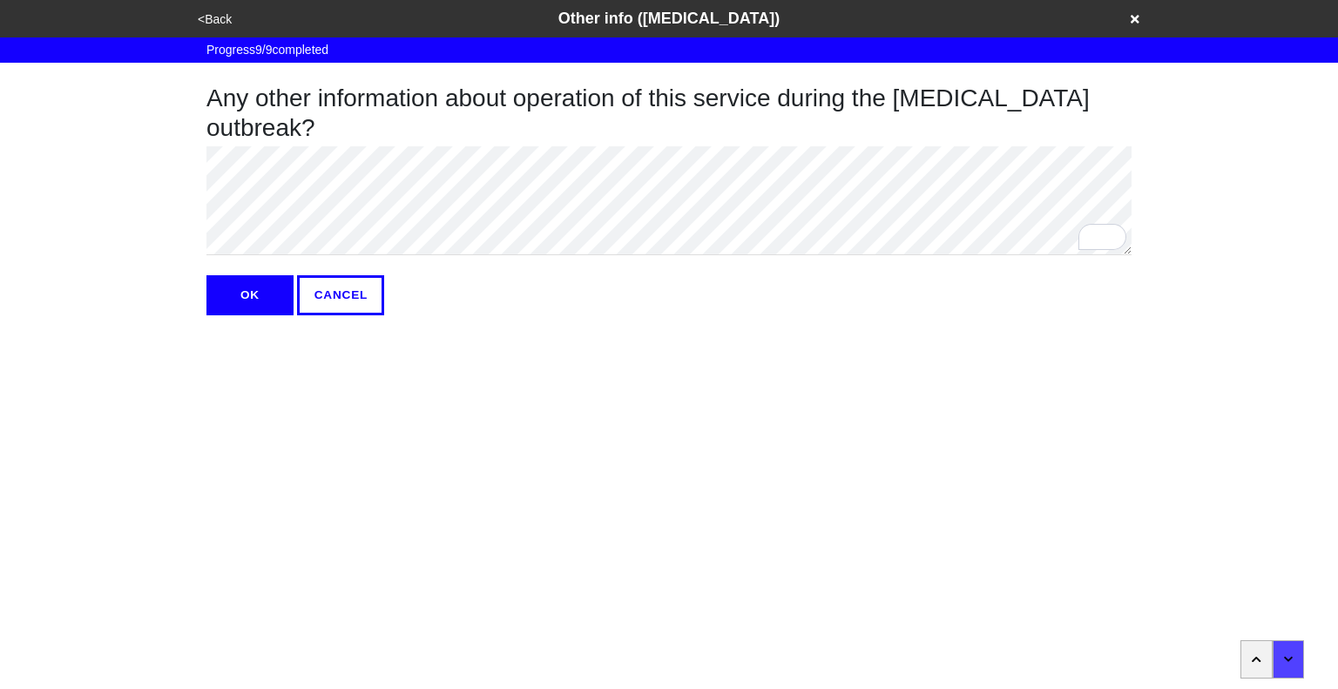
click at [247, 293] on button "OK" at bounding box center [249, 295] width 87 height 40
type textarea "x"
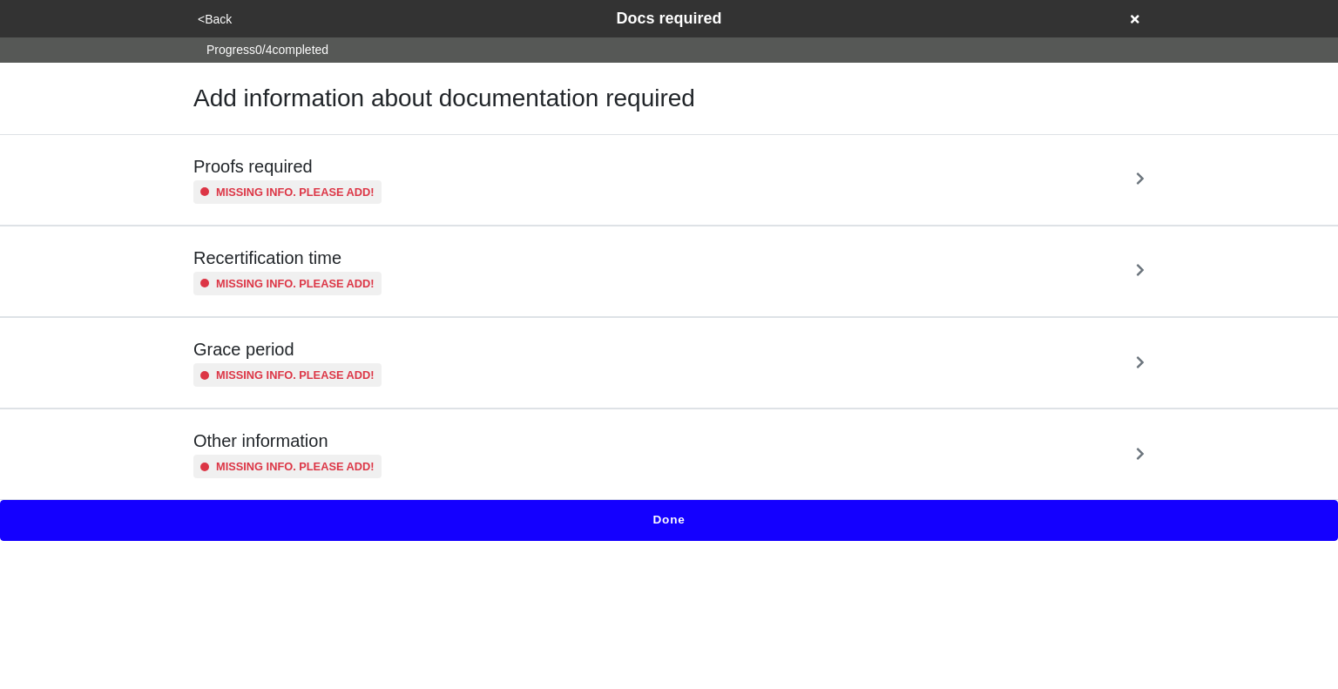
click at [428, 183] on div "Proofs required Missing info. Please add!" at bounding box center [668, 180] width 951 height 48
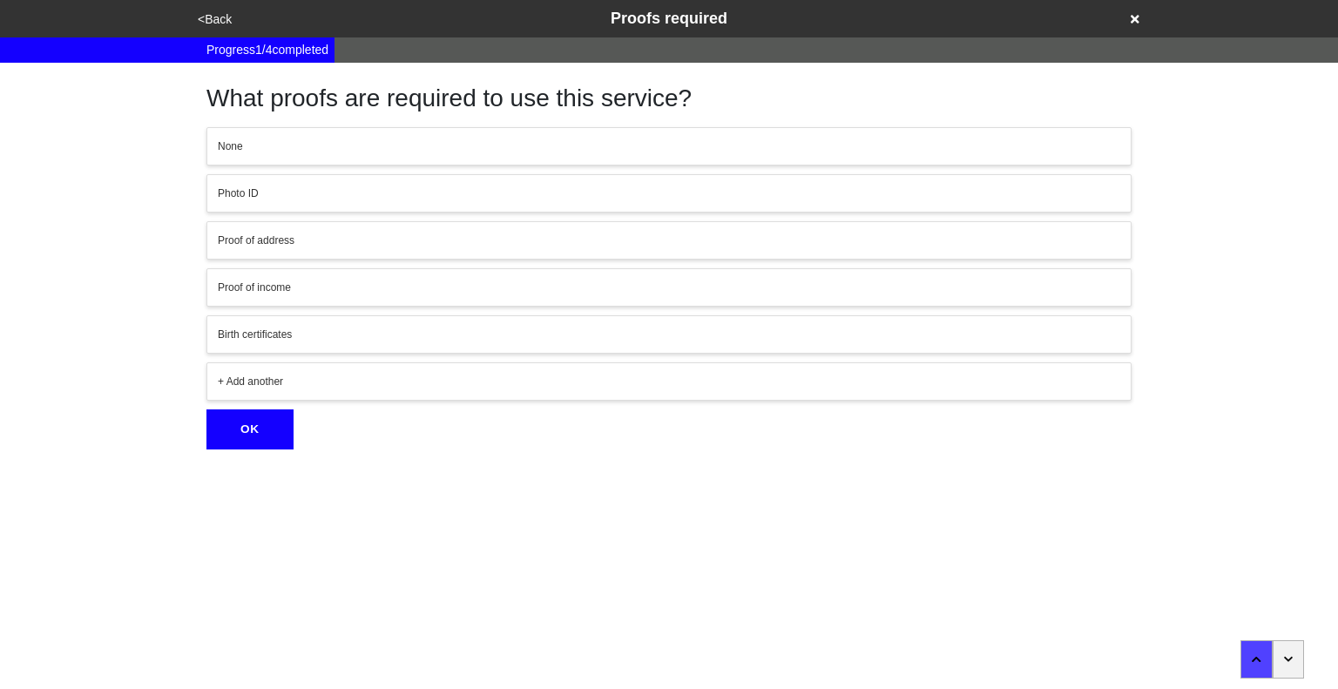
click at [361, 181] on button "Photo ID" at bounding box center [668, 193] width 925 height 38
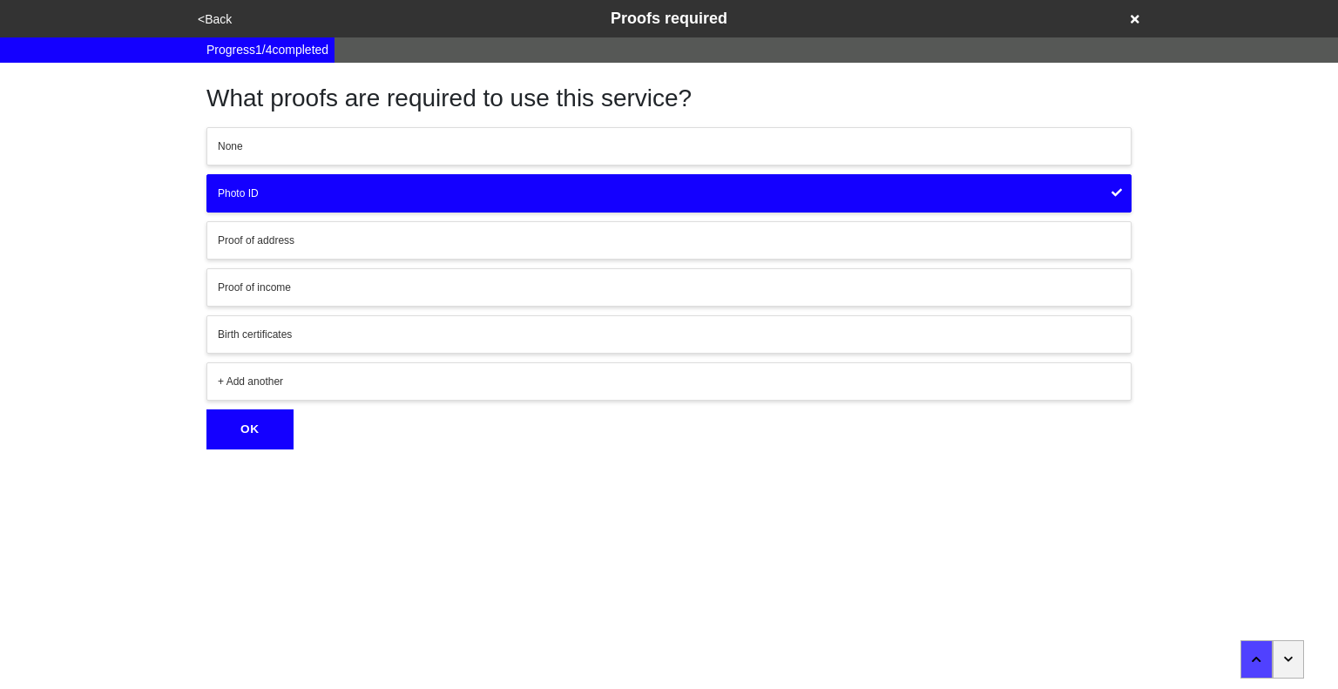
click at [292, 380] on div "+ Add another" at bounding box center [669, 382] width 902 height 16
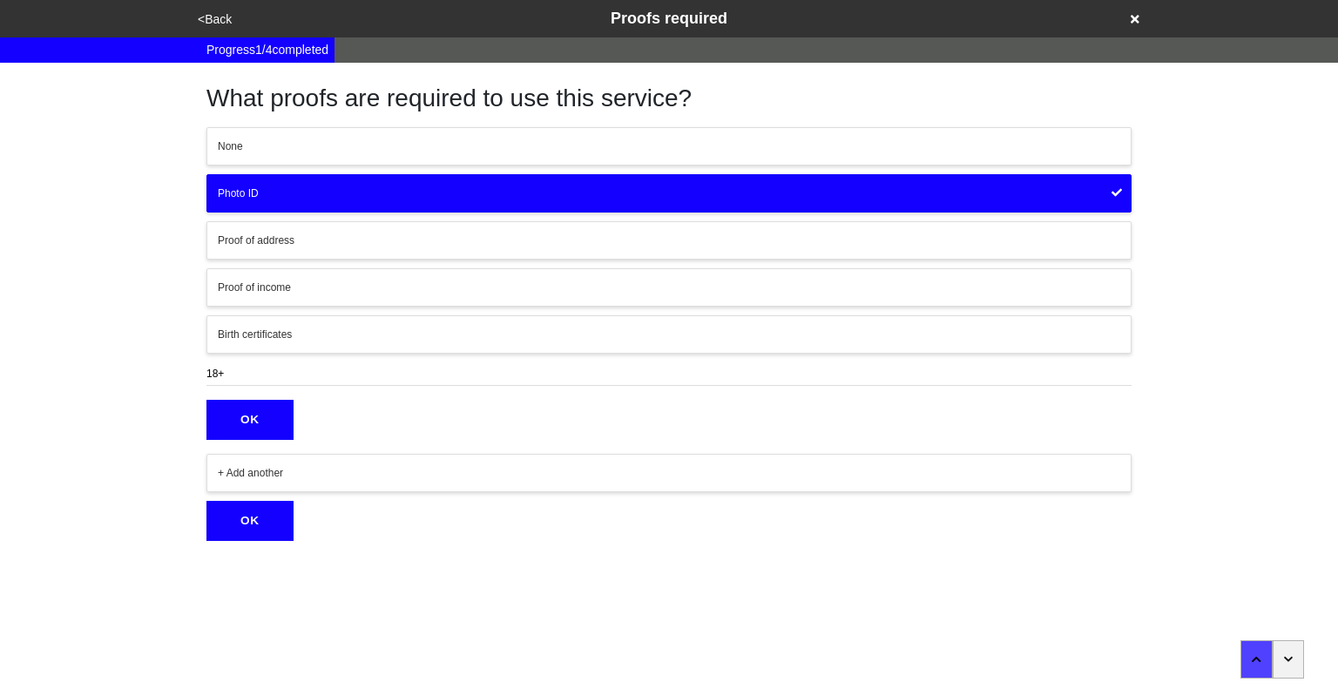
type input "18+"
click at [260, 410] on button "OK" at bounding box center [249, 420] width 87 height 40
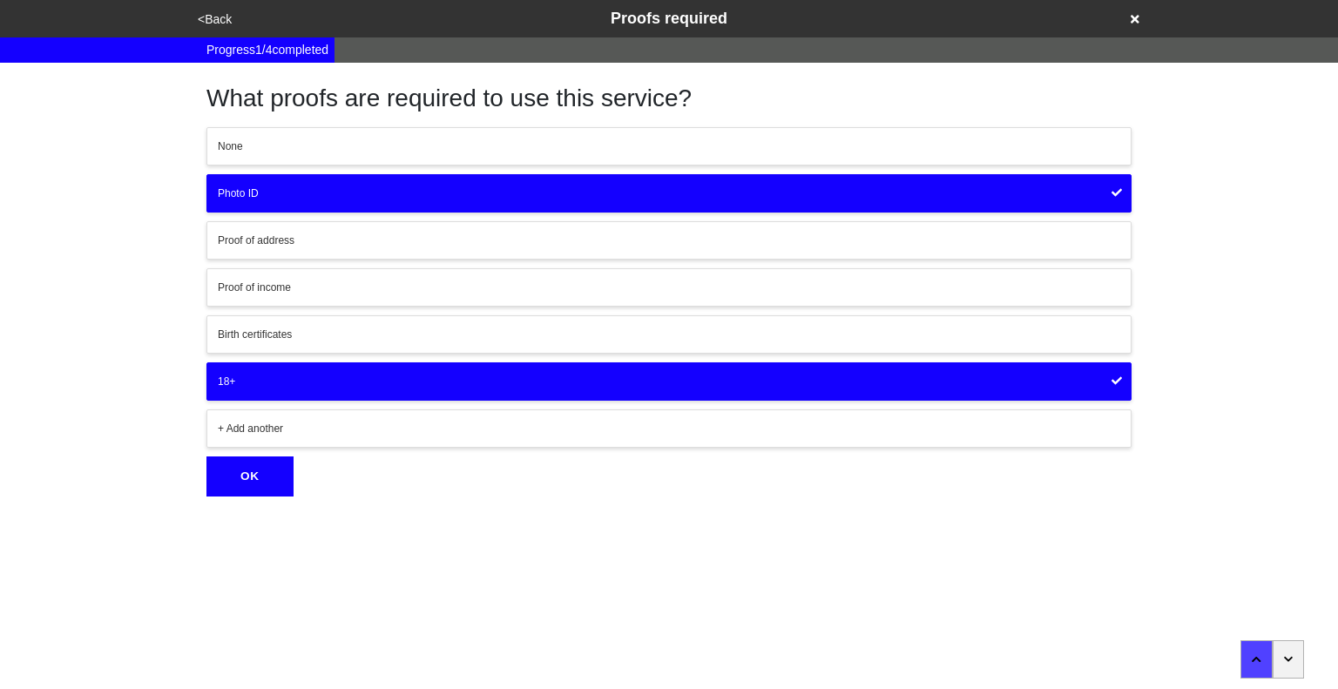
click at [225, 476] on button "OK" at bounding box center [249, 476] width 87 height 40
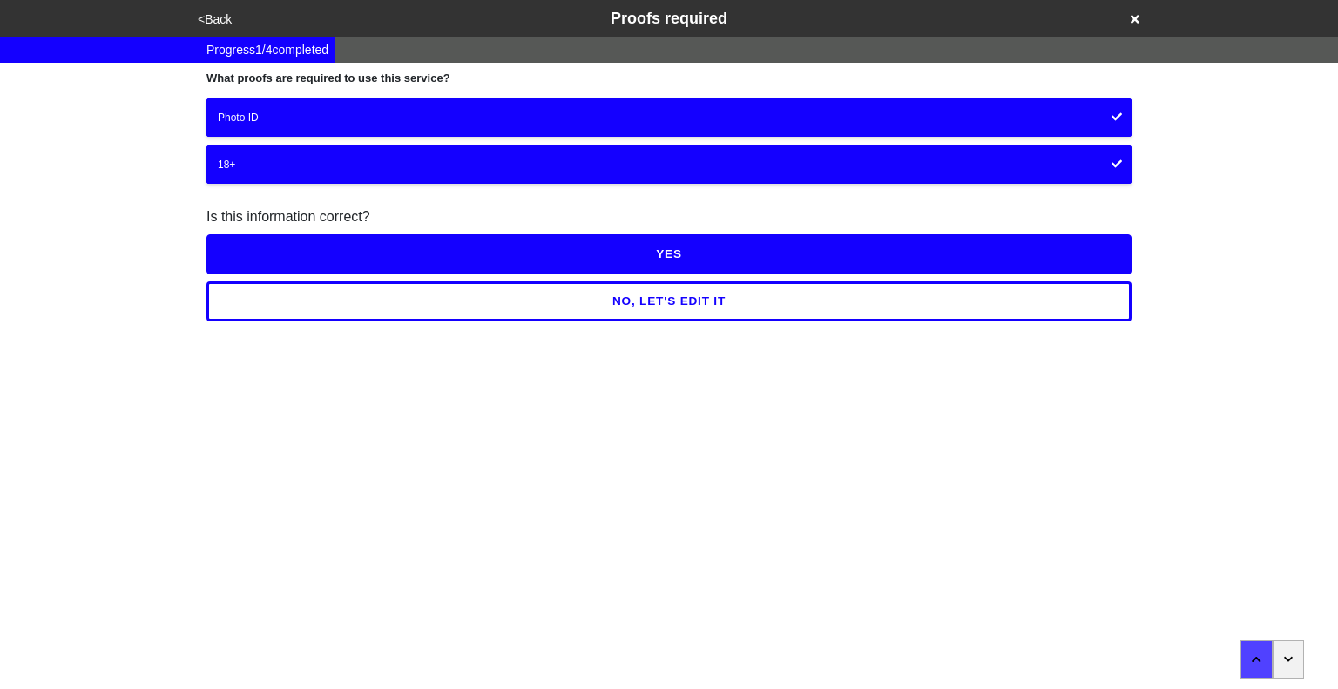
click at [693, 251] on button "YES" at bounding box center [668, 254] width 925 height 40
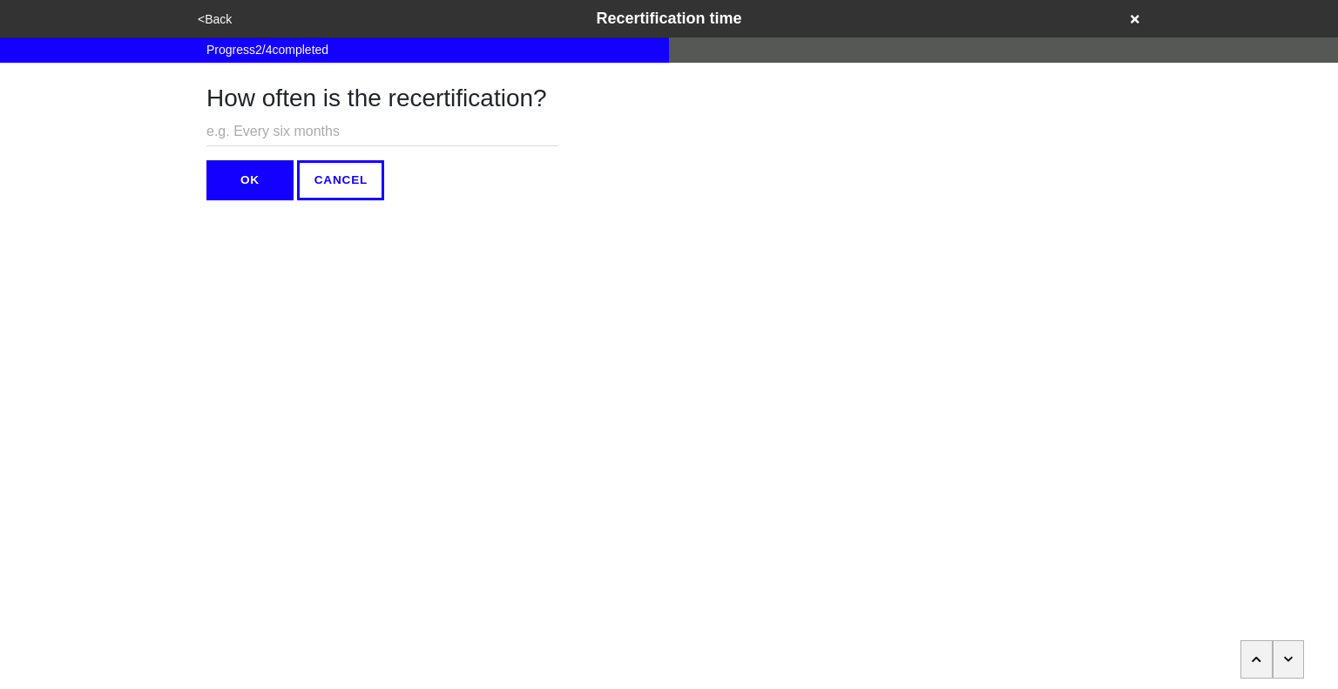
click at [1278, 653] on button "button" at bounding box center [1288, 659] width 32 height 38
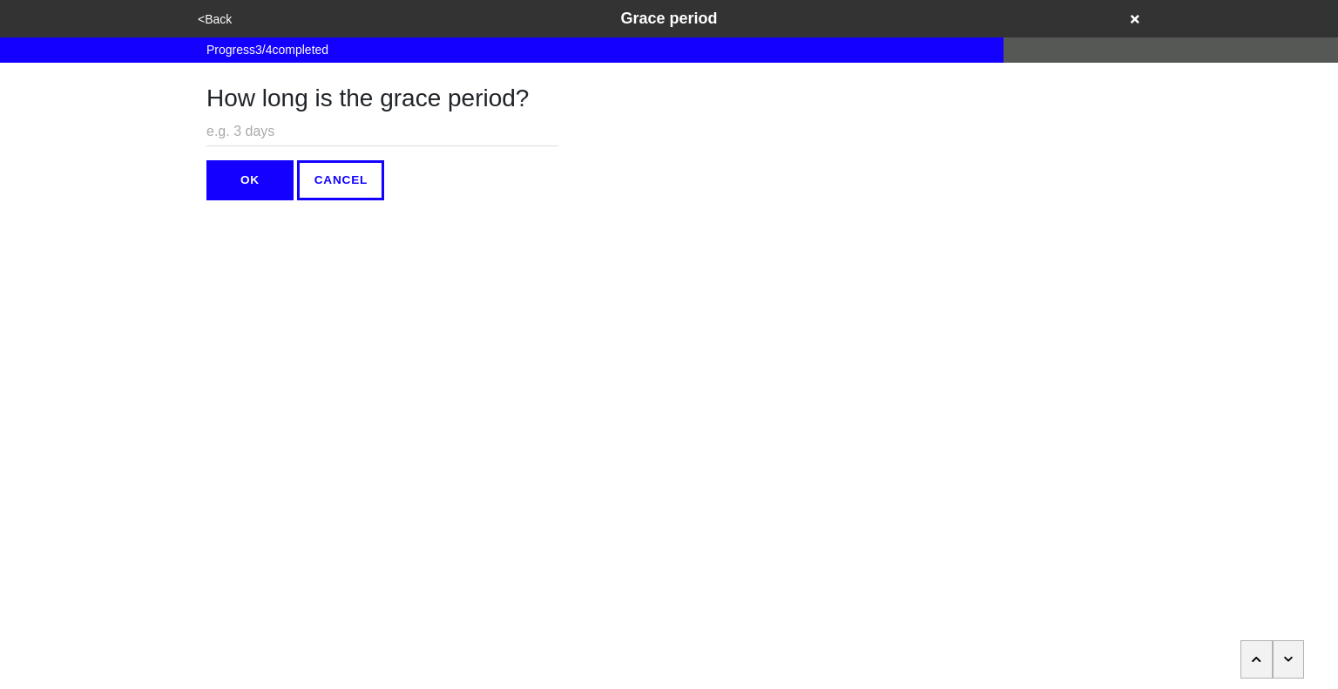
click at [1278, 653] on button "button" at bounding box center [1288, 659] width 32 height 38
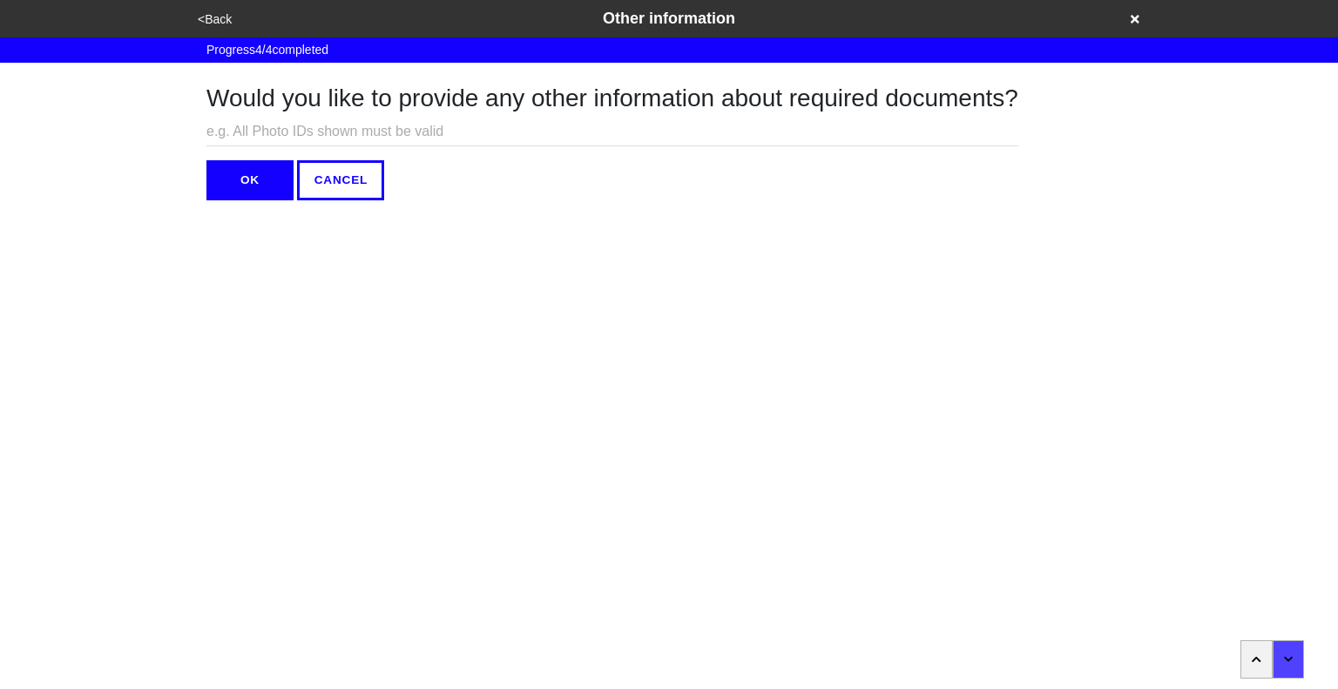
click at [240, 185] on button "OK" at bounding box center [249, 180] width 87 height 40
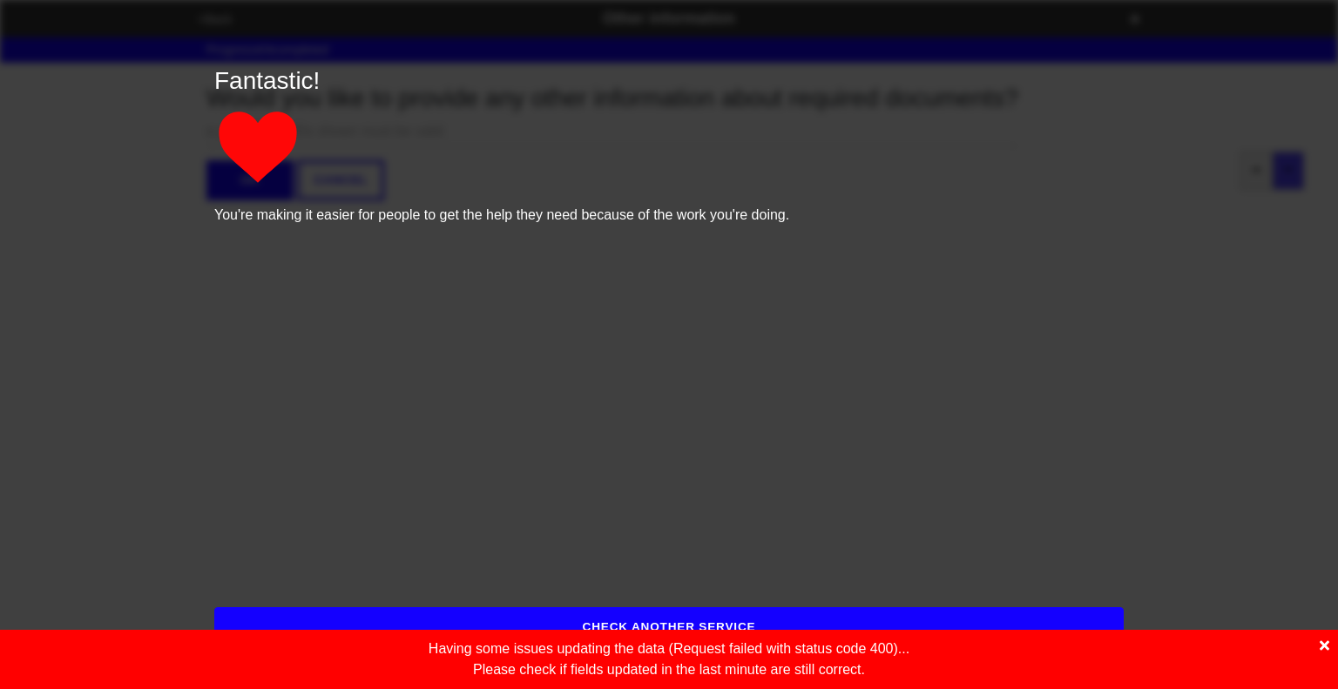
click at [1320, 646] on icon at bounding box center [1324, 645] width 10 height 14
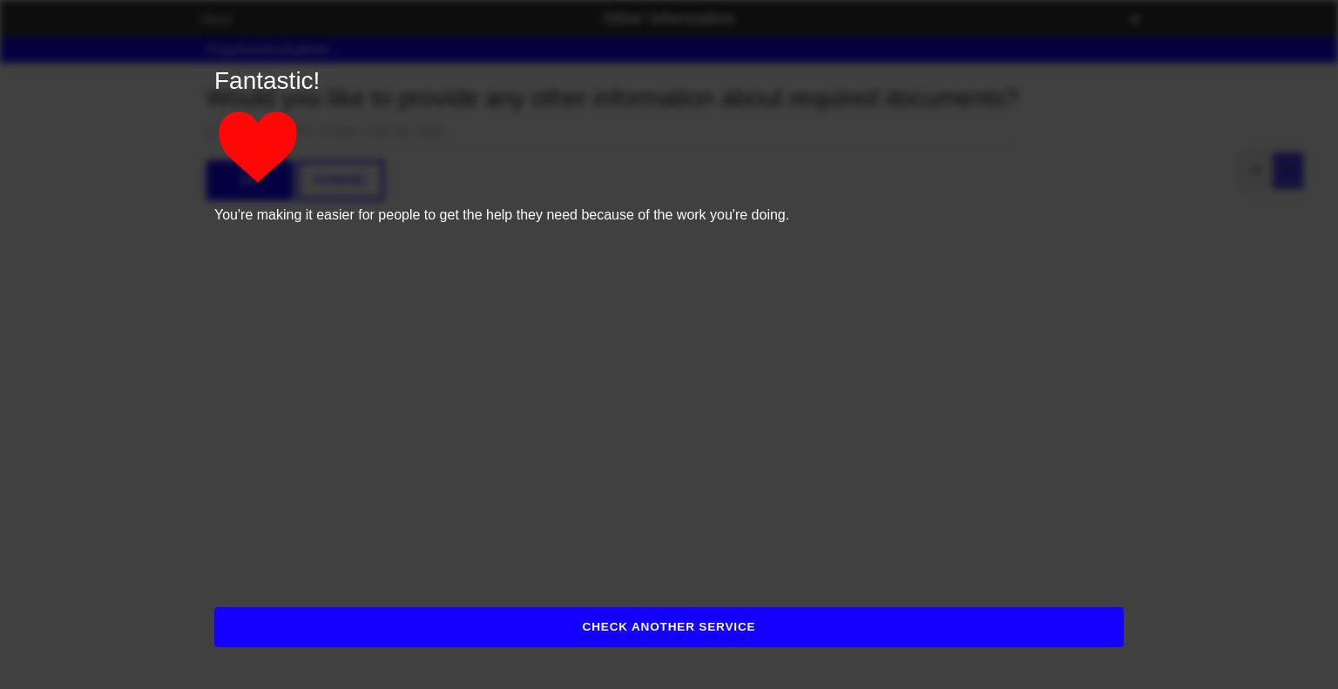
click at [745, 629] on button "CHECK ANOTHER SERVICE" at bounding box center [668, 627] width 909 height 40
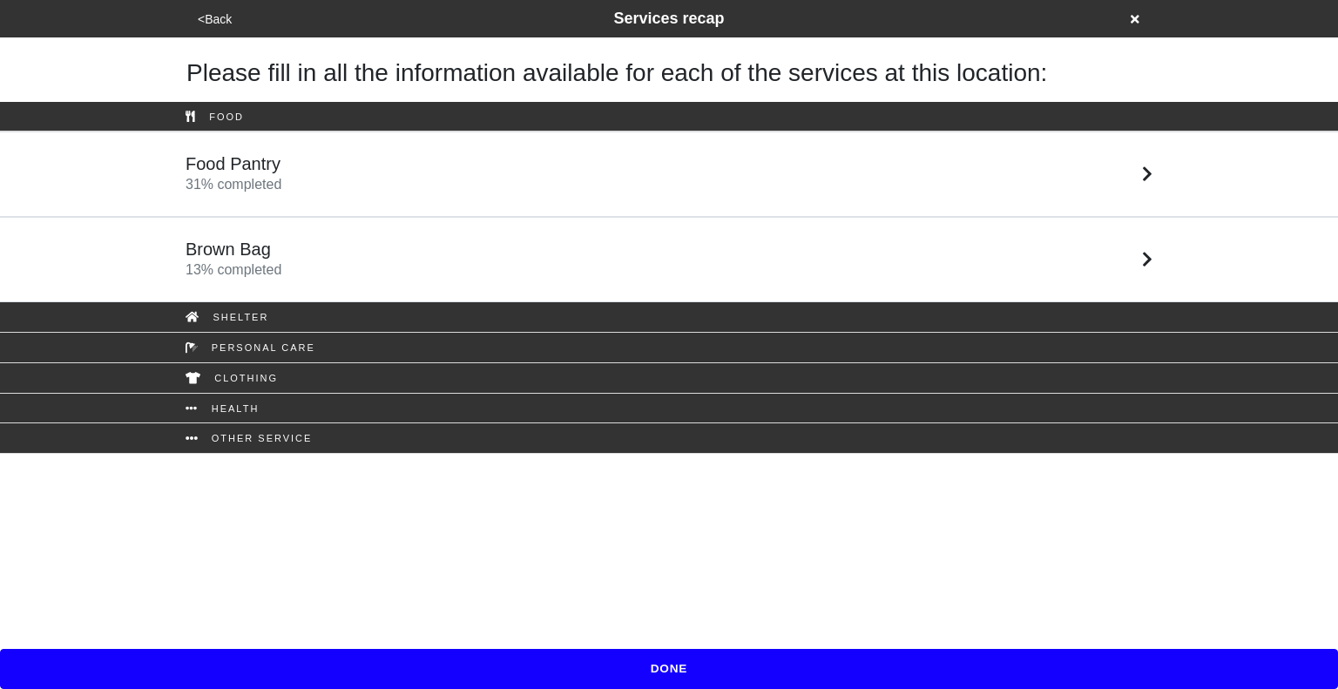
click at [436, 265] on div "Brown Bag 13 % completed" at bounding box center [668, 260] width 993 height 42
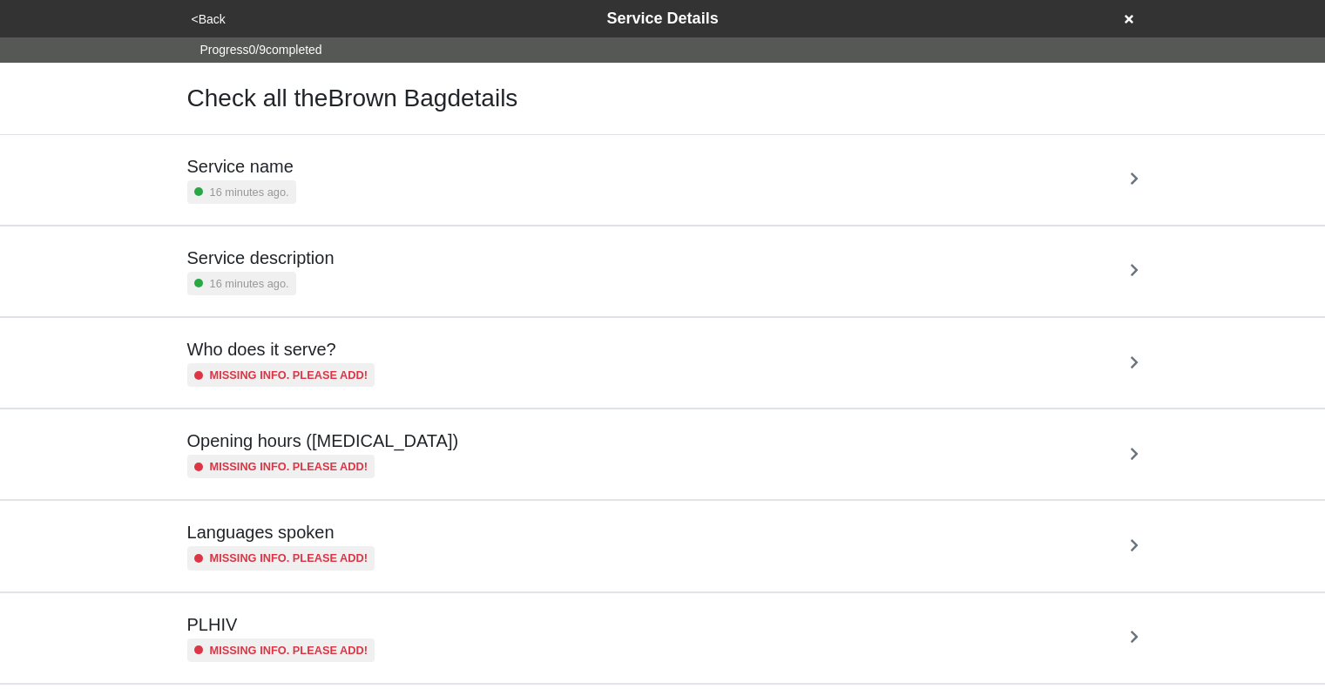
click at [462, 260] on div "Service description 16 minutes ago." at bounding box center [662, 271] width 951 height 48
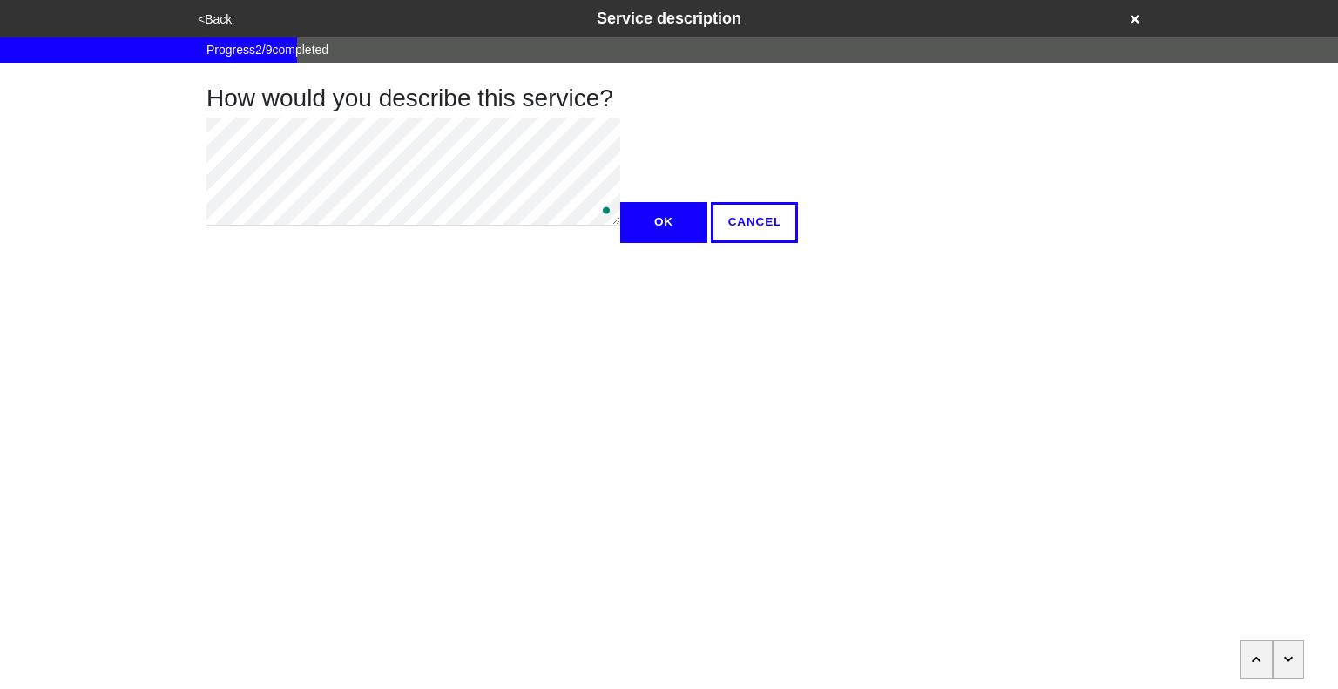
type textarea "x"
click at [620, 242] on button "OK" at bounding box center [663, 222] width 87 height 40
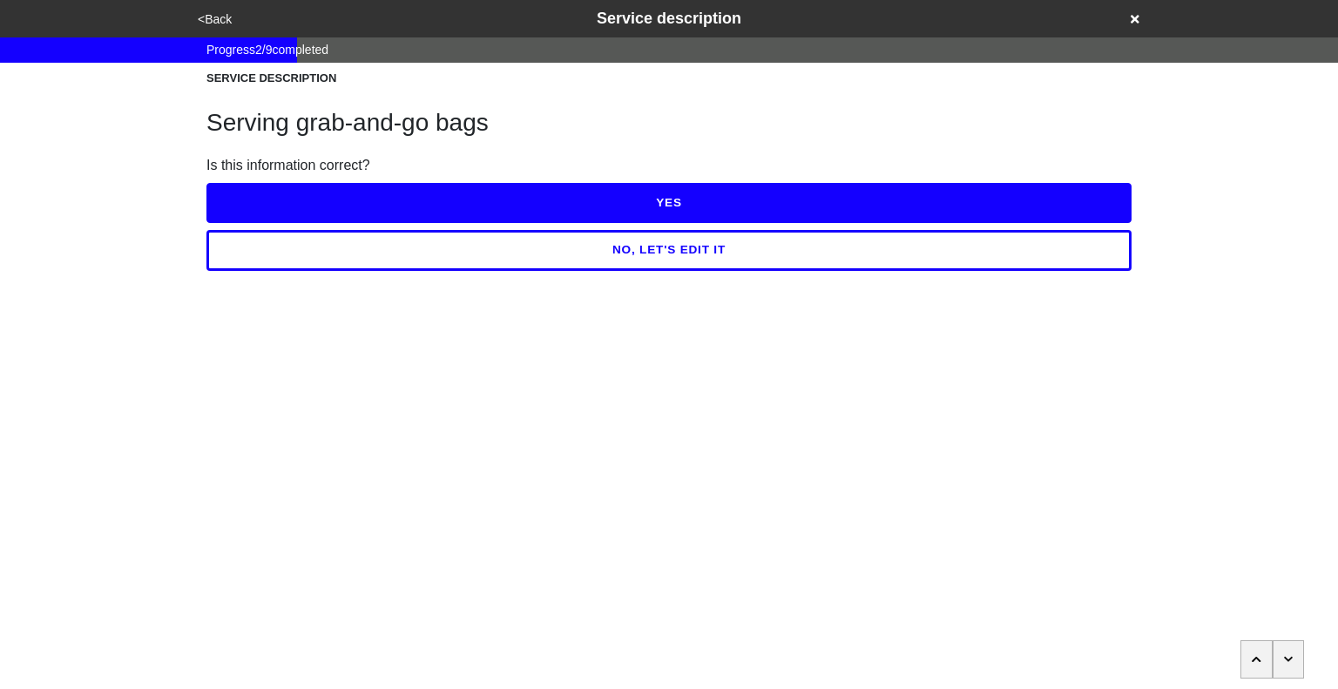
click at [640, 204] on button "YES" at bounding box center [668, 203] width 925 height 40
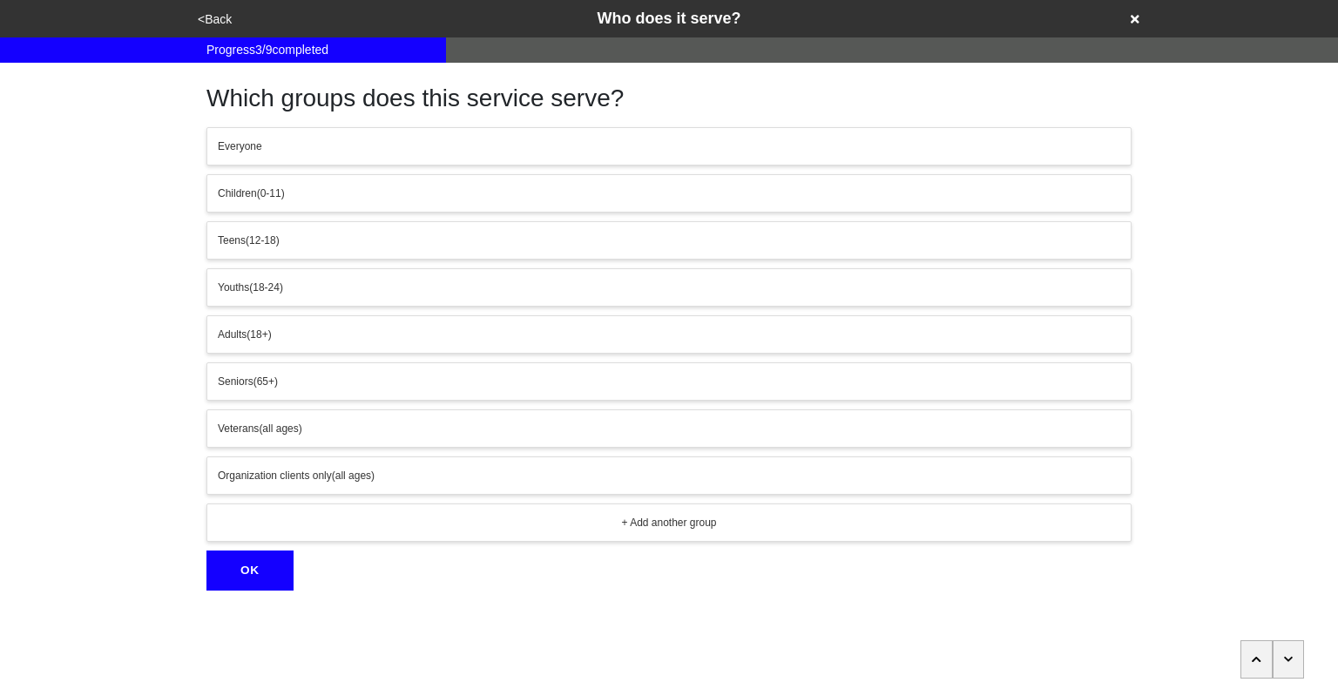
click at [1292, 662] on icon "button" at bounding box center [1289, 659] width 10 height 10
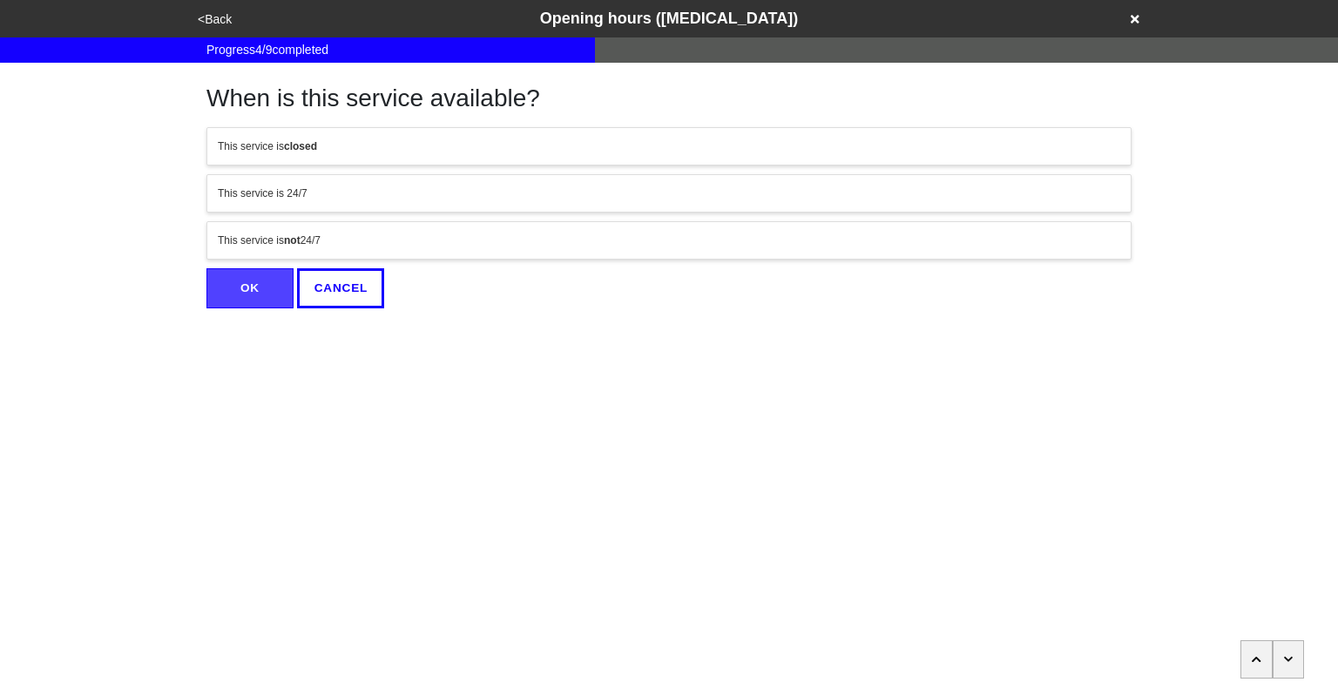
click at [476, 240] on div "This service is not 24/7" at bounding box center [669, 241] width 902 height 16
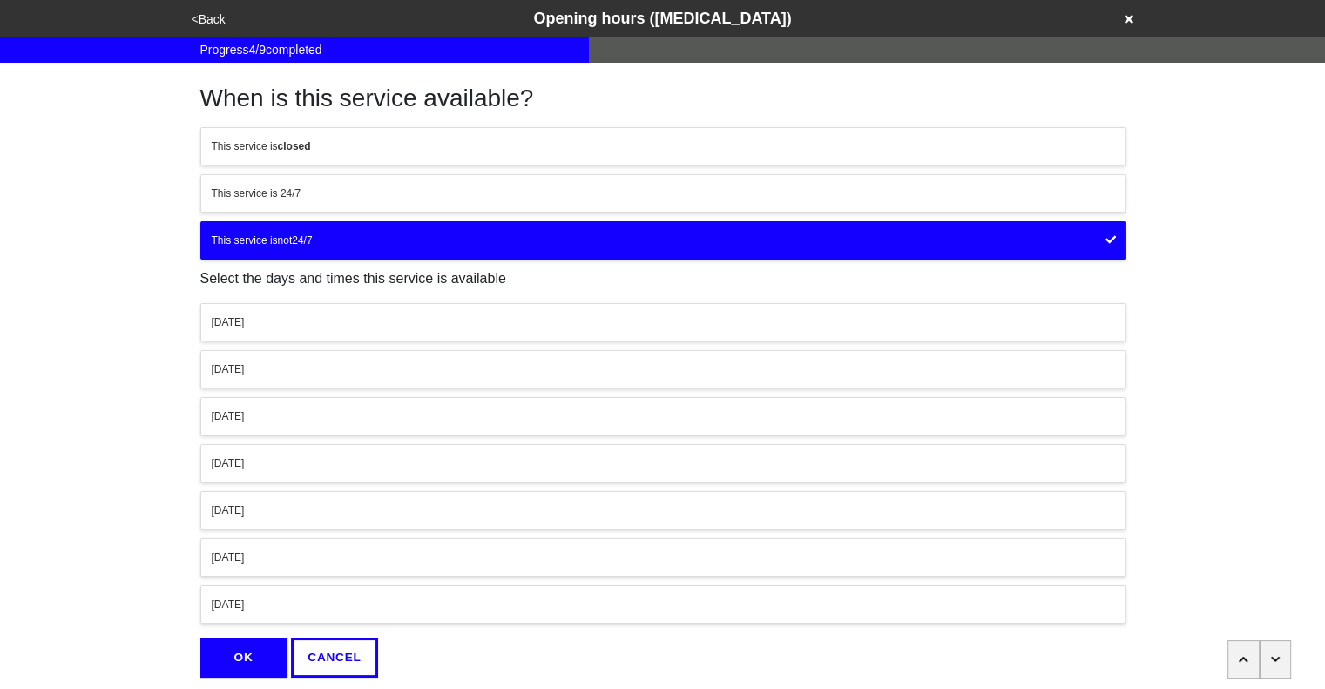
click at [361, 553] on div "[DATE]" at bounding box center [663, 558] width 902 height 16
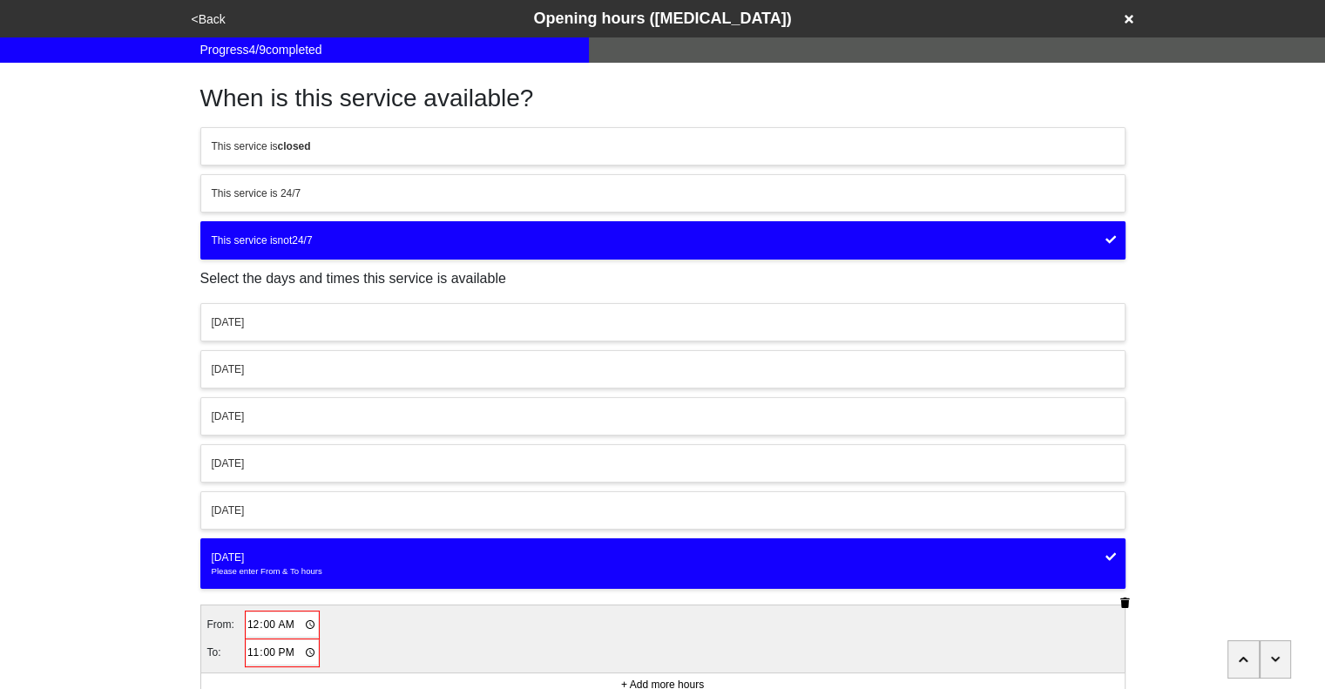
click at [288, 622] on input "00:00" at bounding box center [282, 624] width 72 height 25
type input "12:00"
click at [250, 649] on input "23:00" at bounding box center [282, 651] width 72 height 25
type input "14:30"
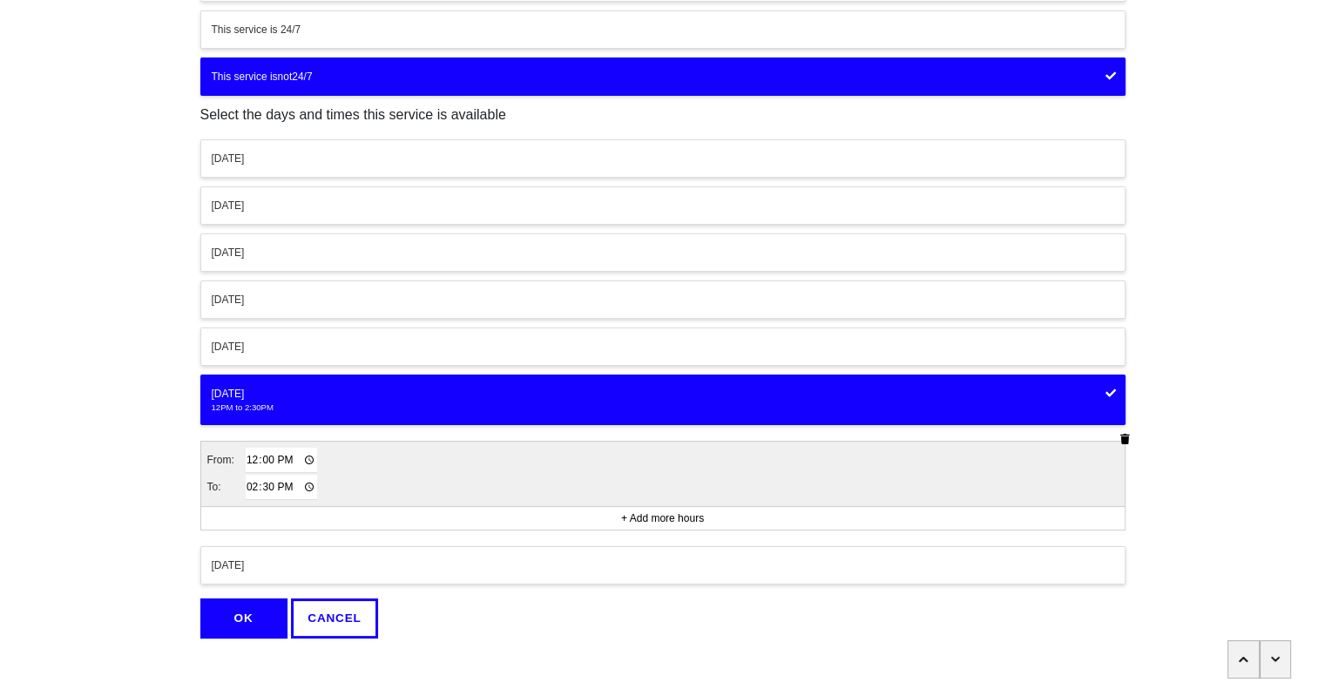
scroll to position [178, 0]
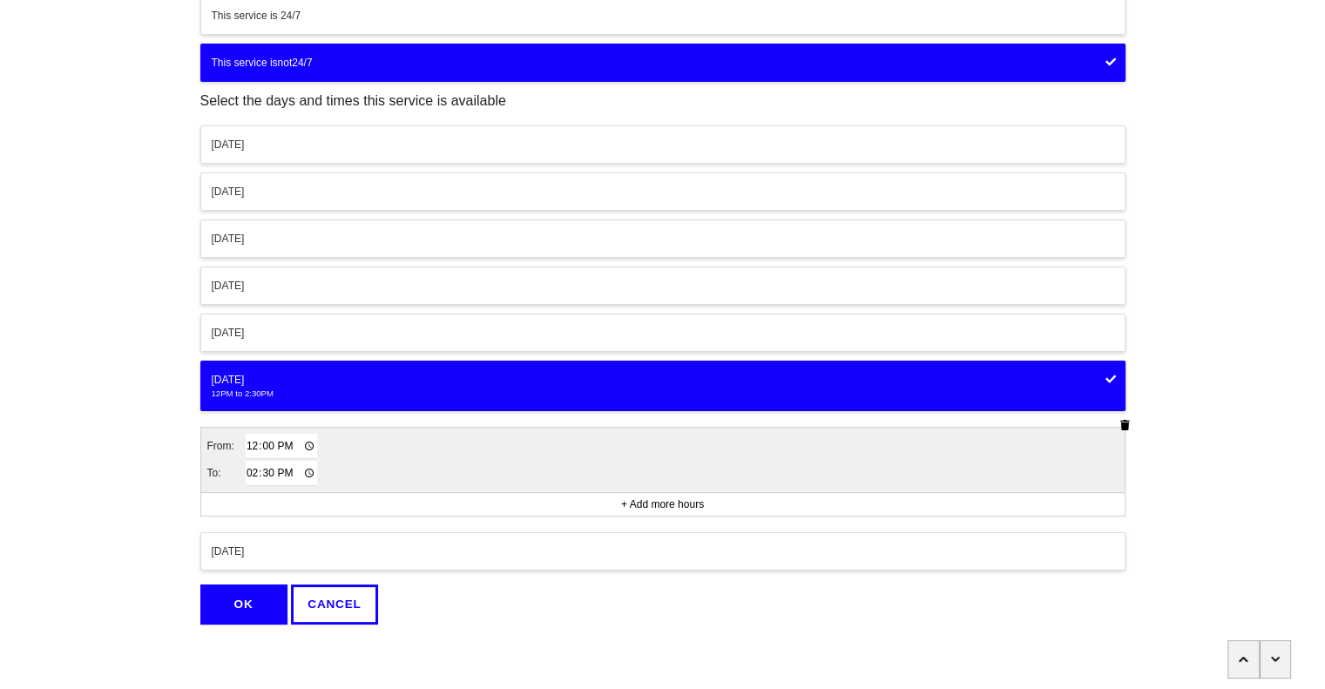
click at [241, 599] on button "OK" at bounding box center [243, 604] width 87 height 40
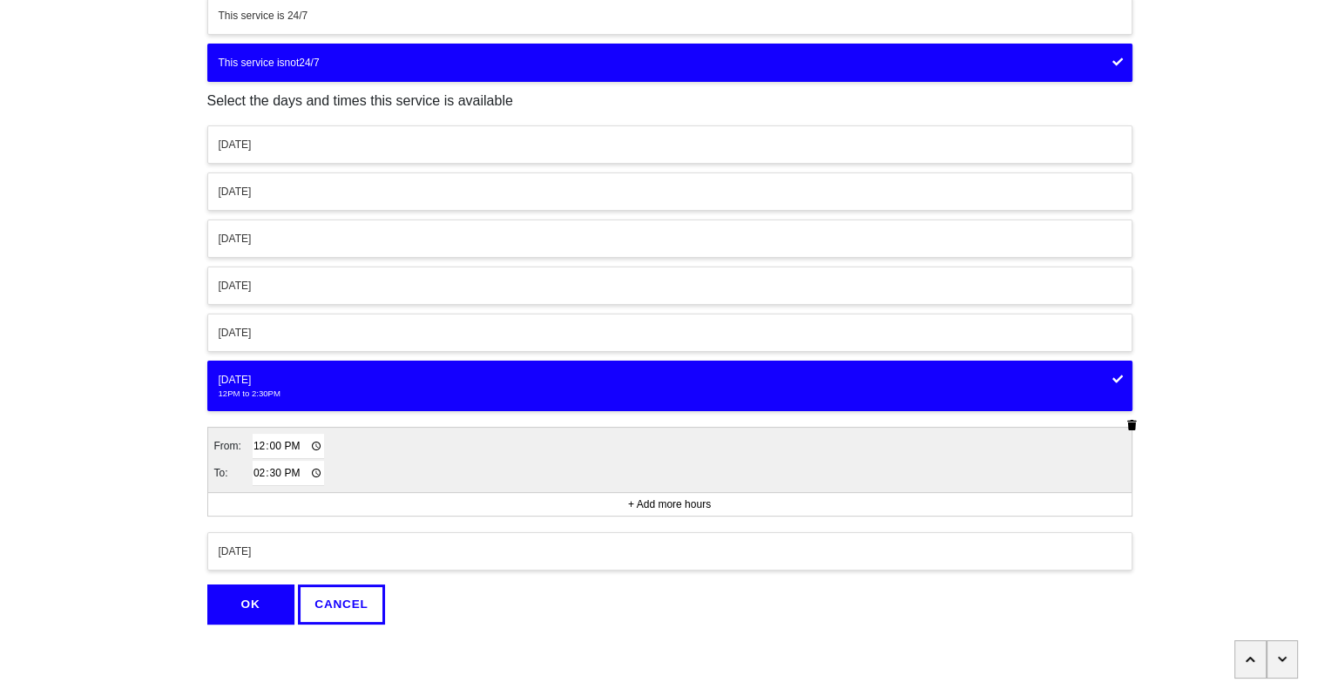
scroll to position [0, 0]
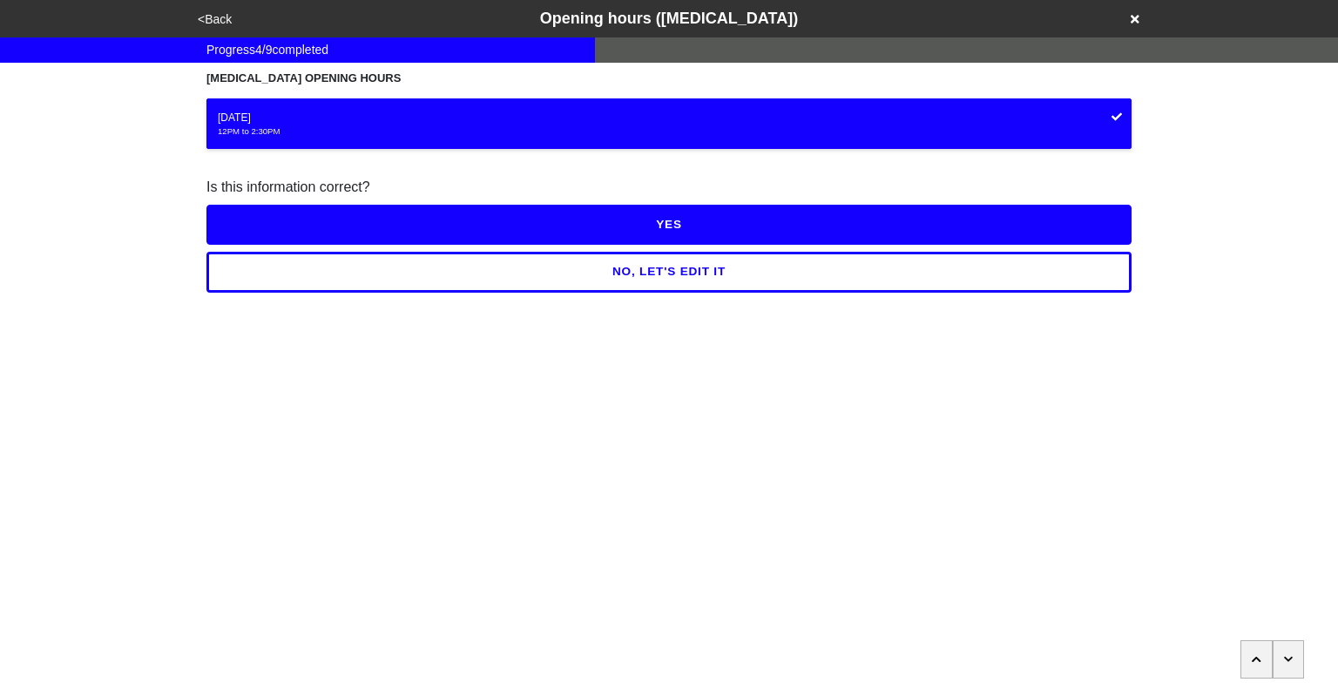
click at [697, 236] on button "YES" at bounding box center [668, 225] width 925 height 40
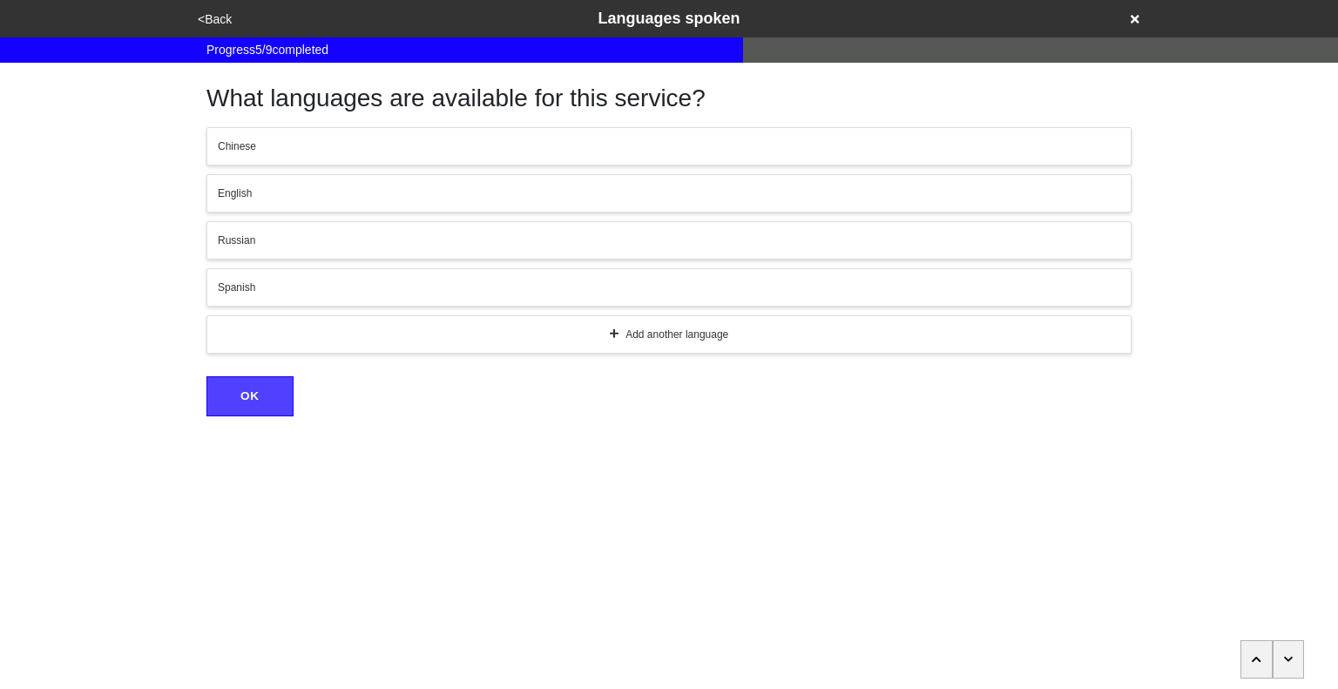
click at [1285, 658] on icon "button" at bounding box center [1288, 658] width 9 height 5
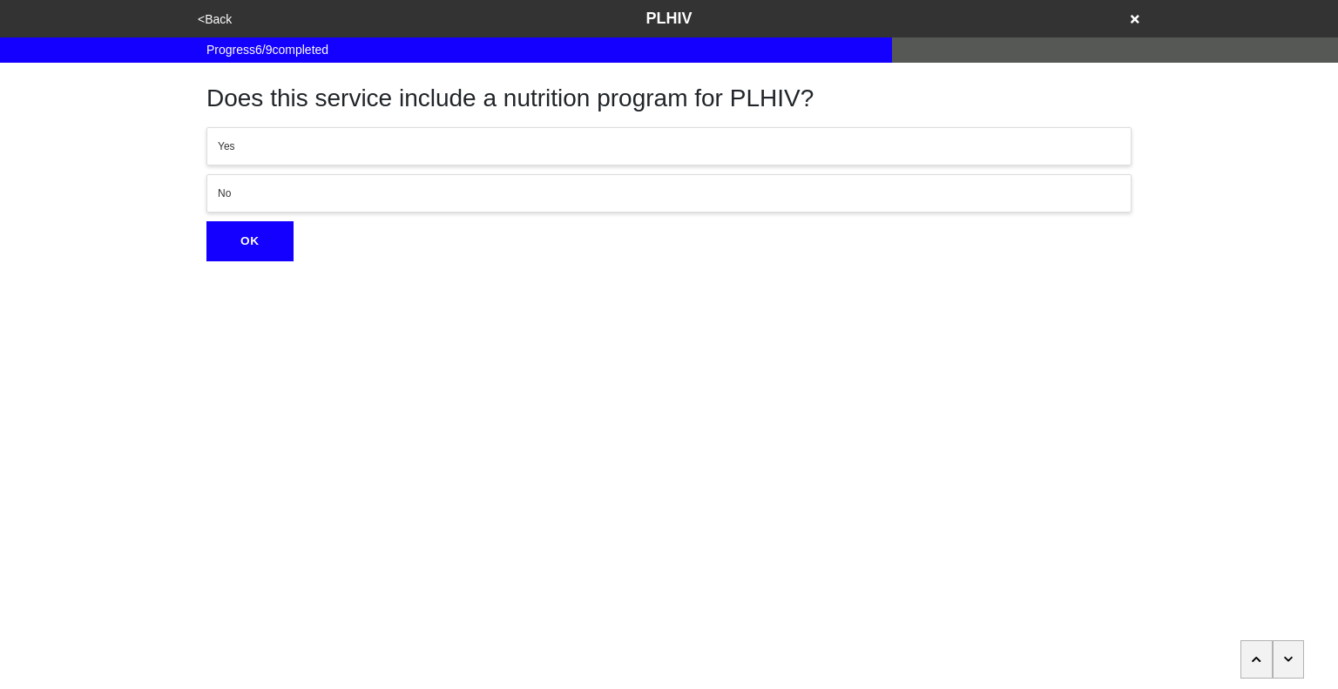
click at [1285, 658] on icon "button" at bounding box center [1288, 658] width 9 height 5
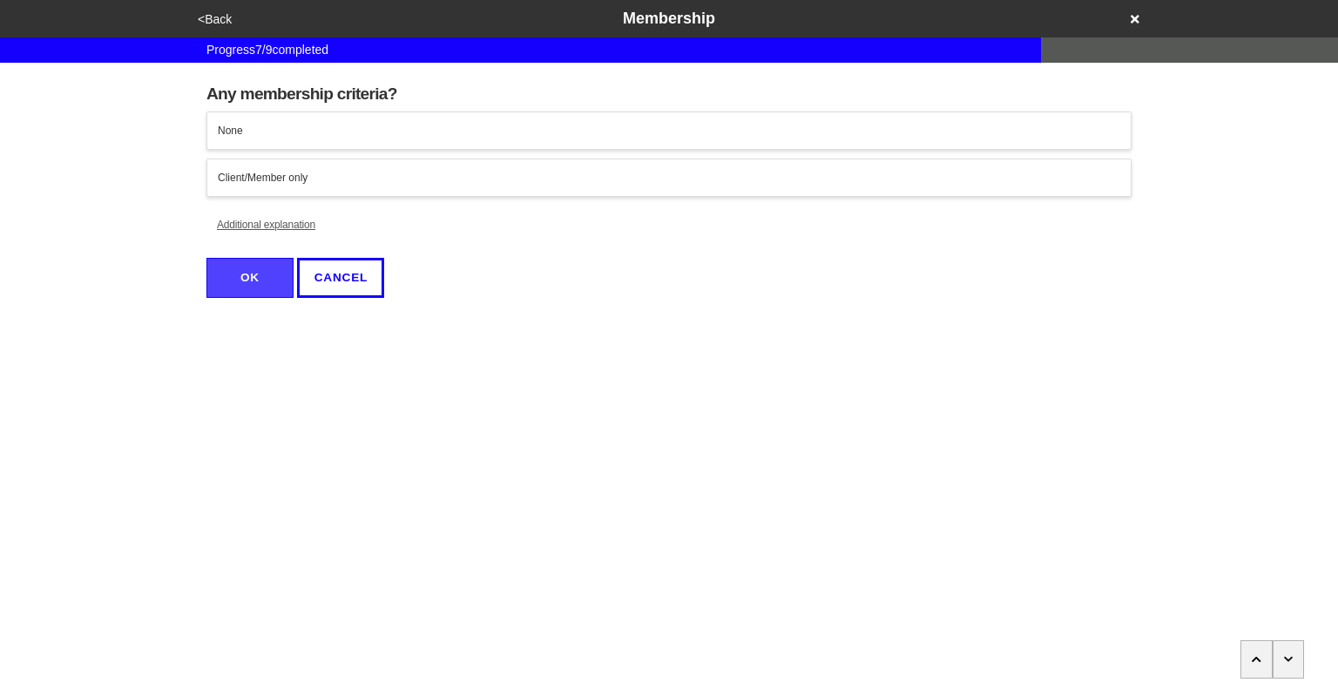
click at [1285, 658] on icon "button" at bounding box center [1288, 658] width 9 height 5
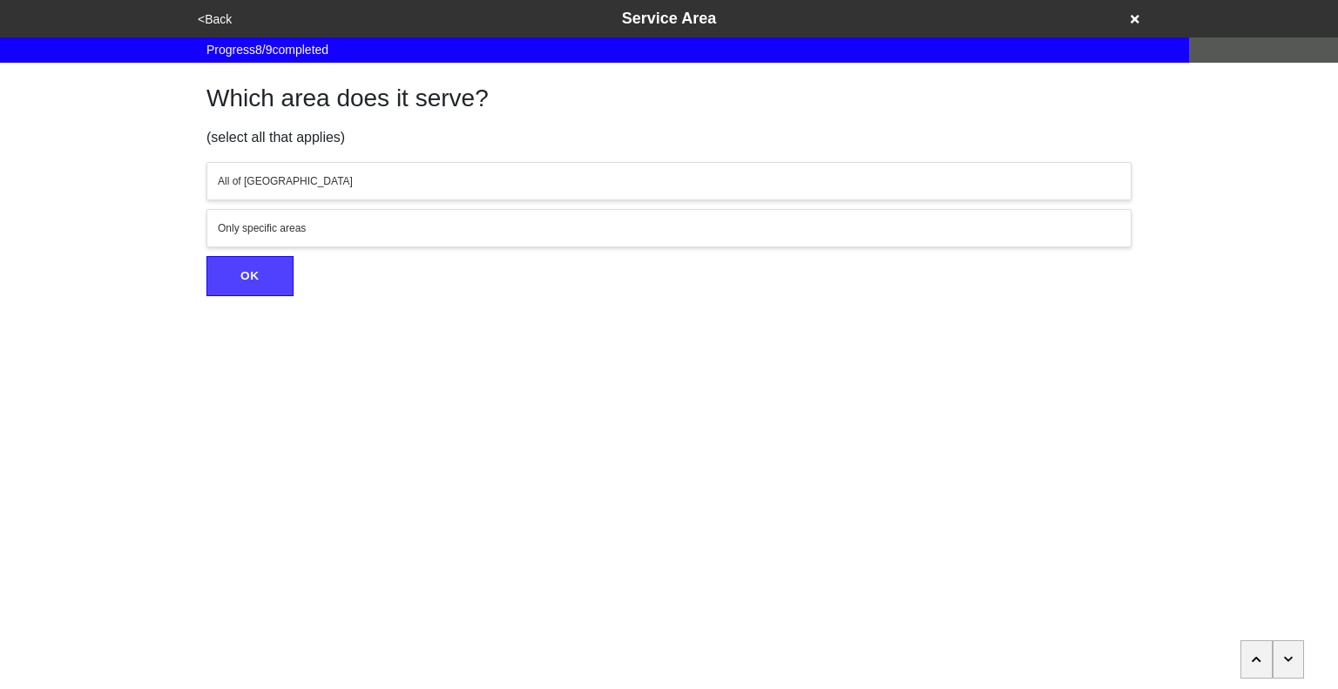
click at [1285, 658] on icon "button" at bounding box center [1288, 658] width 9 height 5
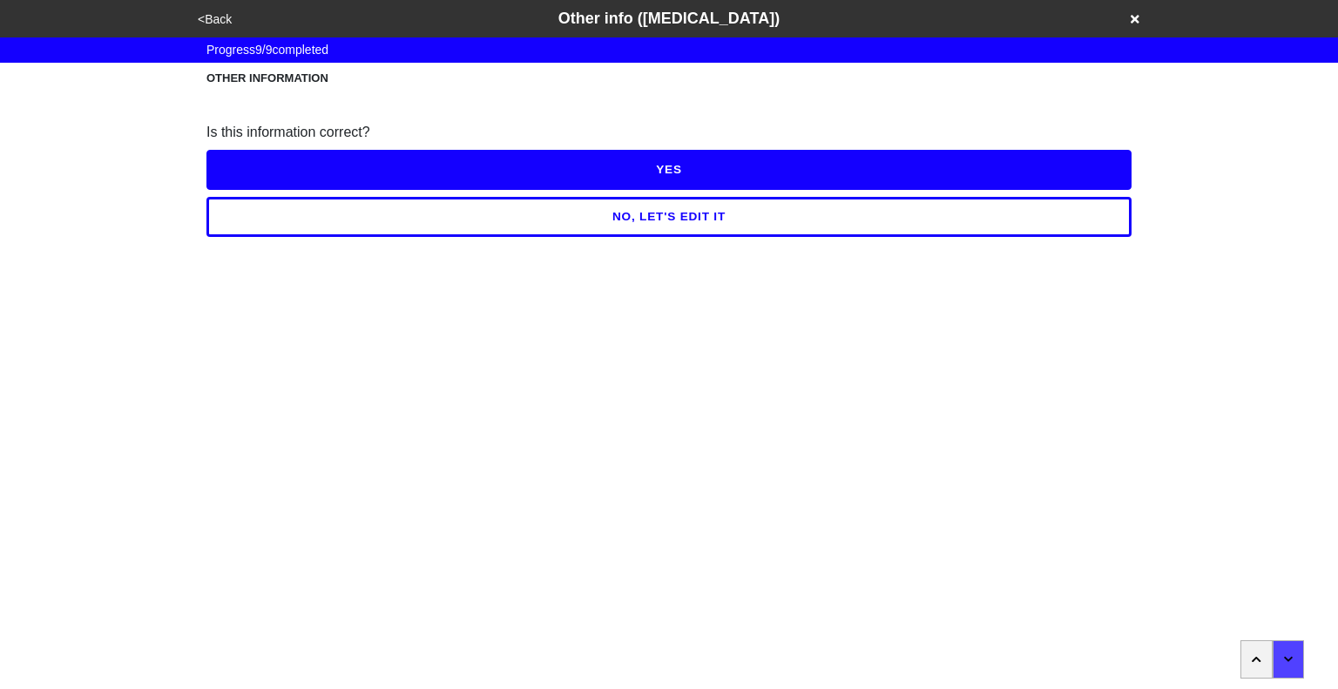
click at [719, 215] on button "NO, LET'S EDIT IT" at bounding box center [668, 217] width 925 height 40
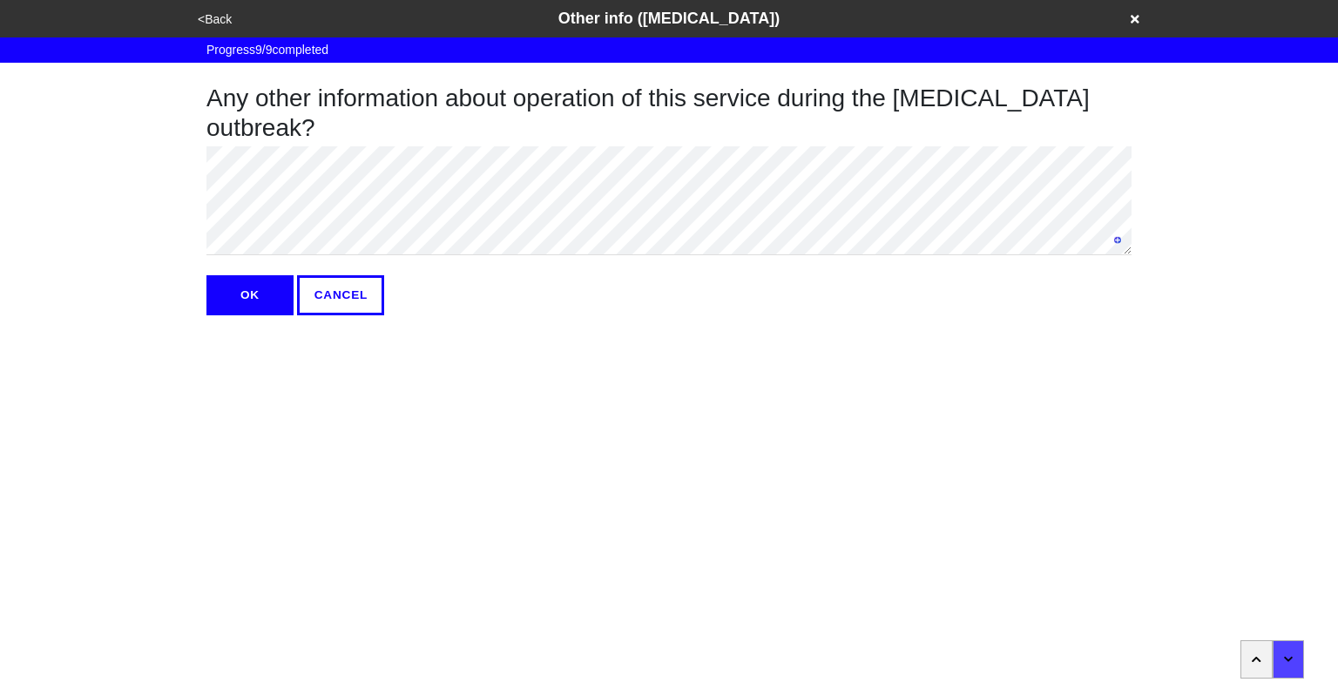
type textarea "x"
click at [262, 293] on button "OK" at bounding box center [249, 295] width 87 height 40
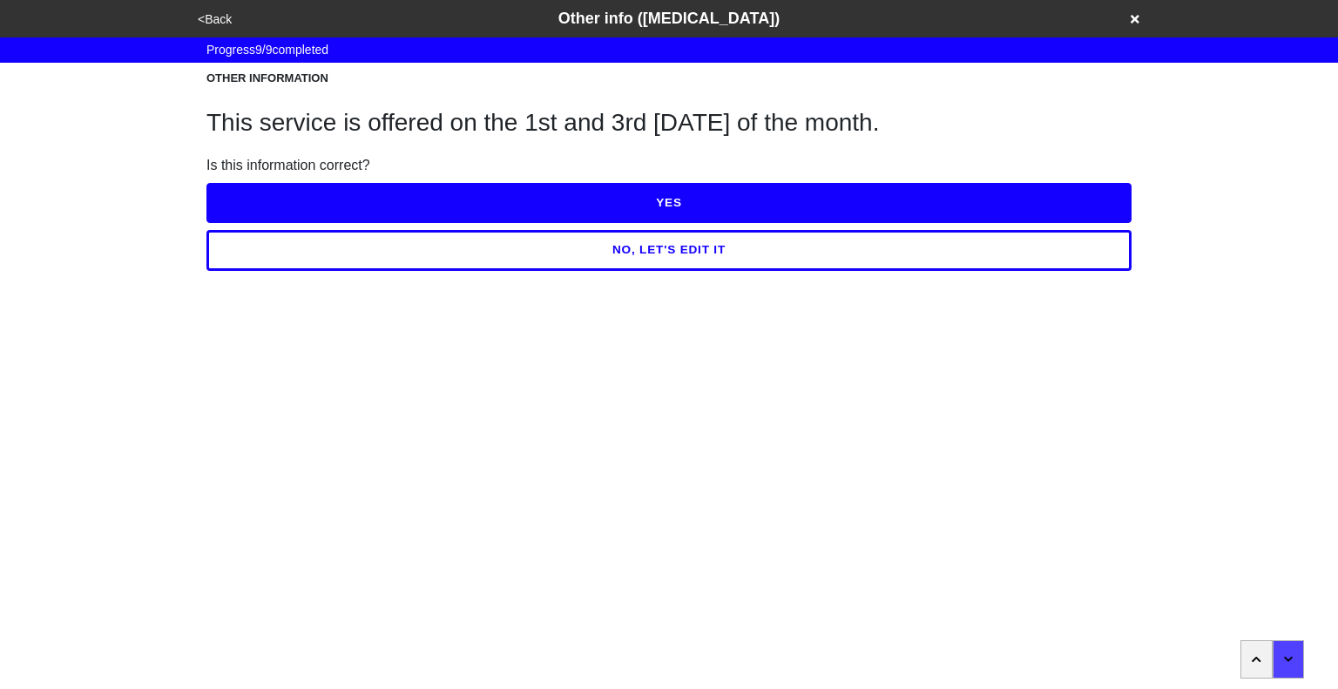
click at [627, 198] on button "YES" at bounding box center [668, 203] width 925 height 40
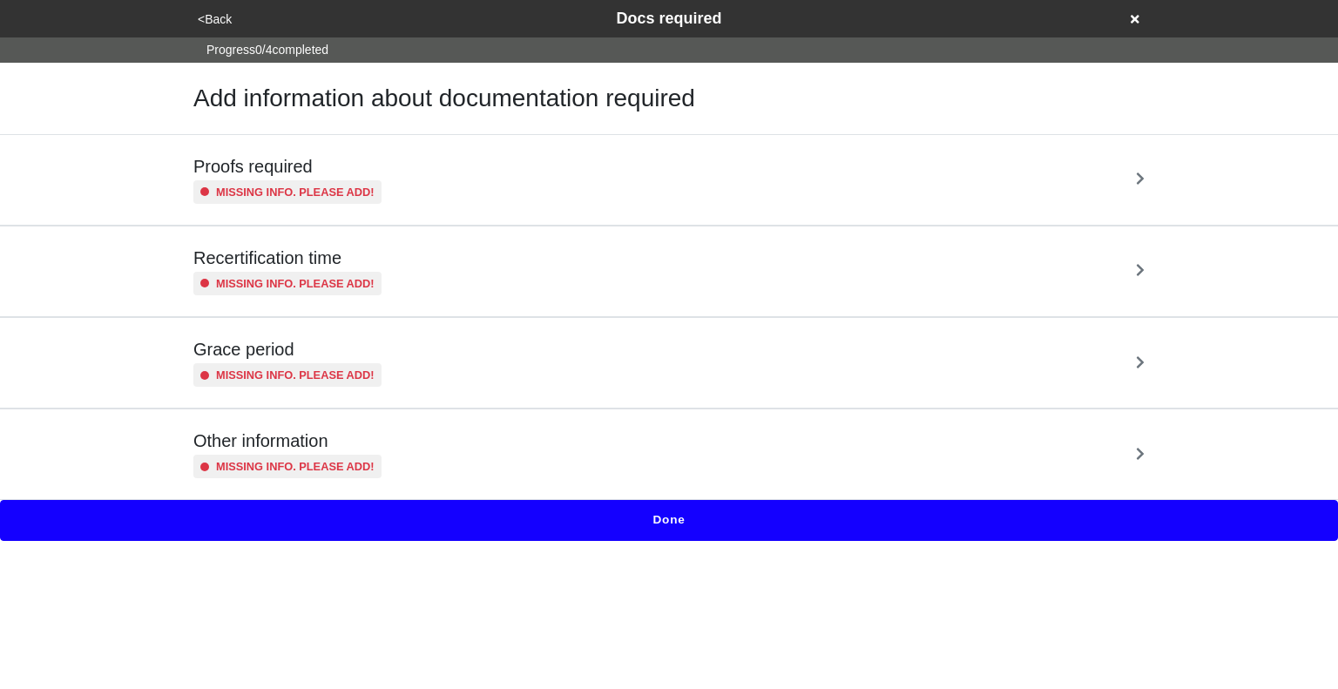
click at [623, 178] on div "Proofs required Missing info. Please add!" at bounding box center [668, 180] width 951 height 48
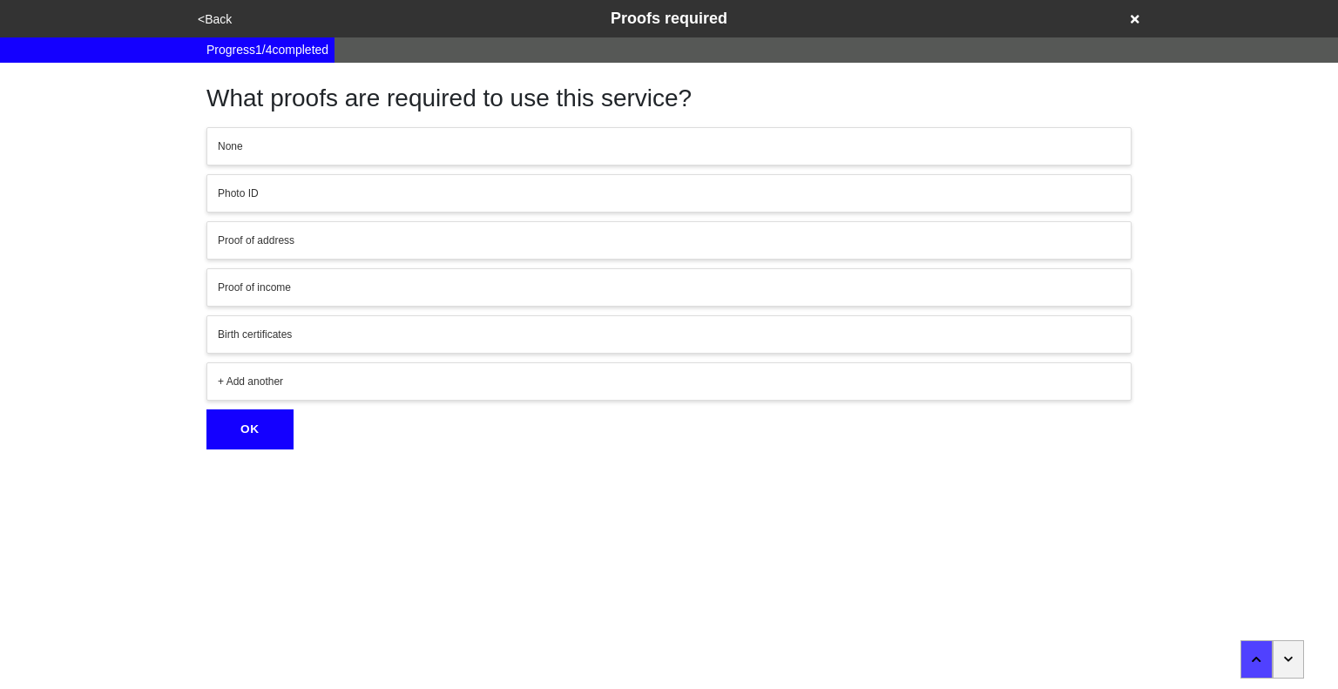
click at [482, 190] on div "Photo ID" at bounding box center [669, 193] width 902 height 16
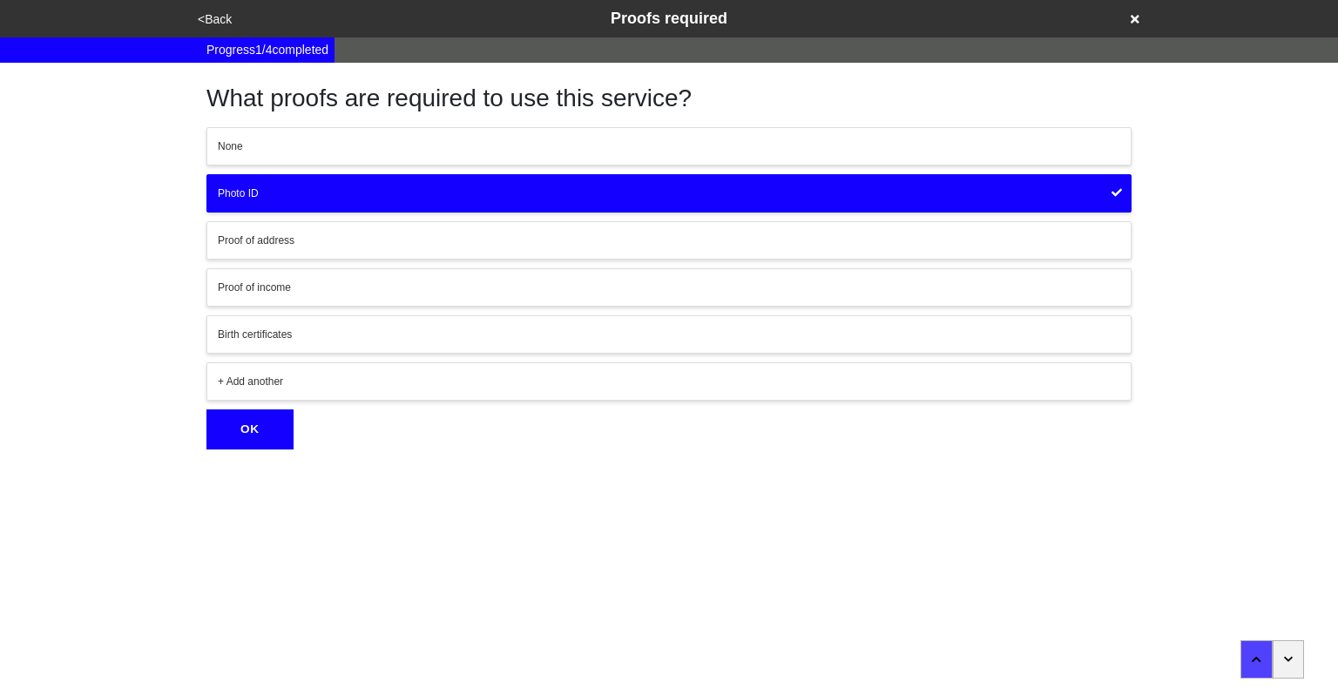
click at [269, 383] on div "+ Add another" at bounding box center [669, 382] width 902 height 16
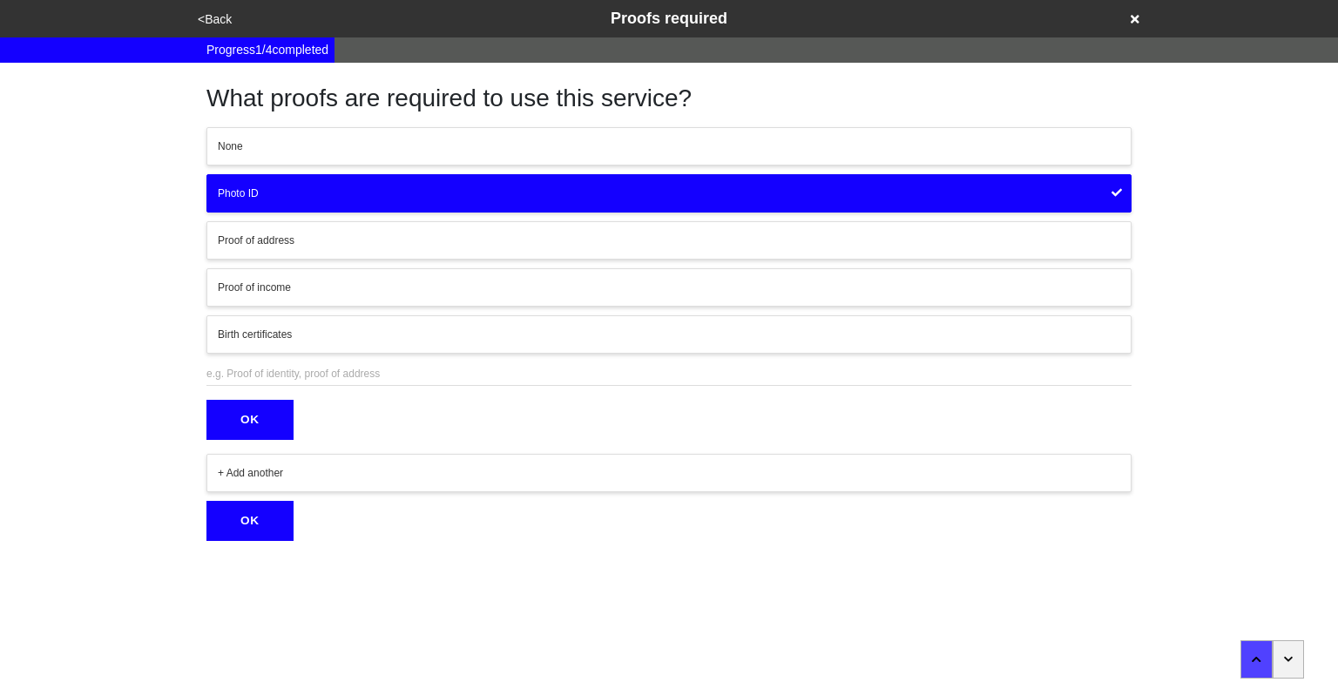
click at [280, 365] on input "text" at bounding box center [668, 374] width 925 height 24
type input "18+"
click at [249, 417] on button "OK" at bounding box center [249, 420] width 87 height 40
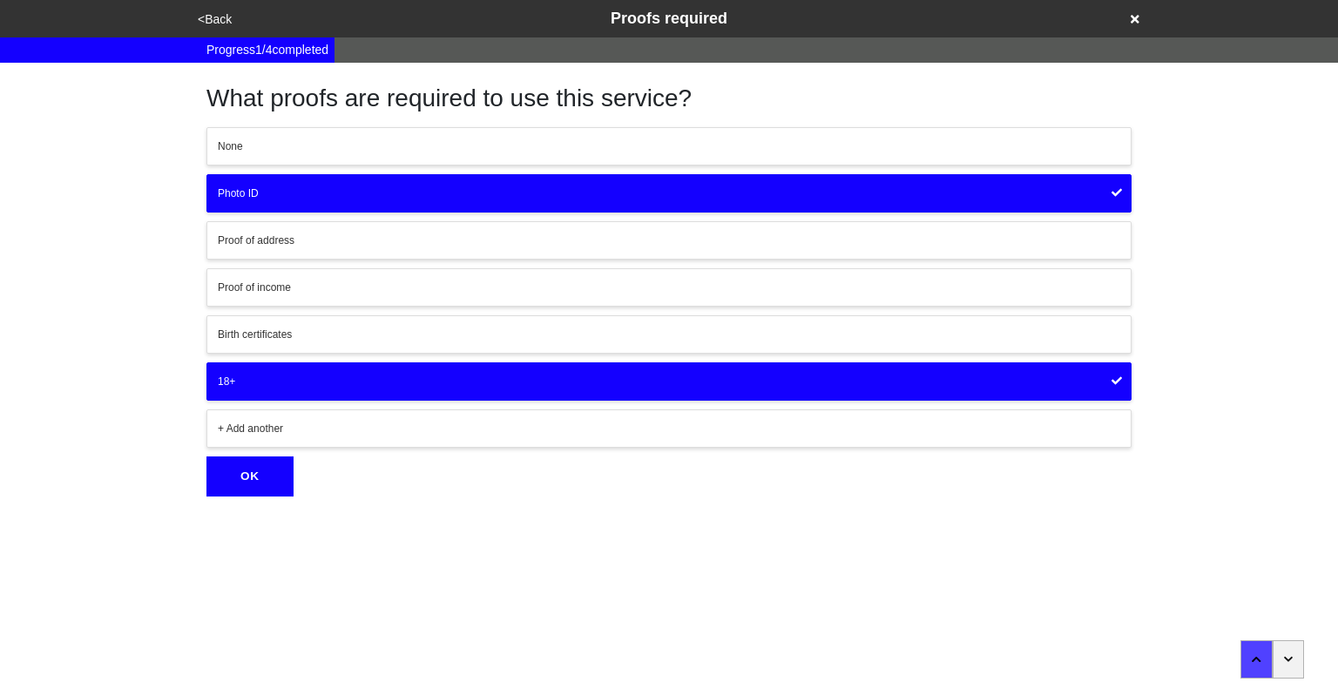
click at [279, 487] on button "OK" at bounding box center [249, 476] width 87 height 40
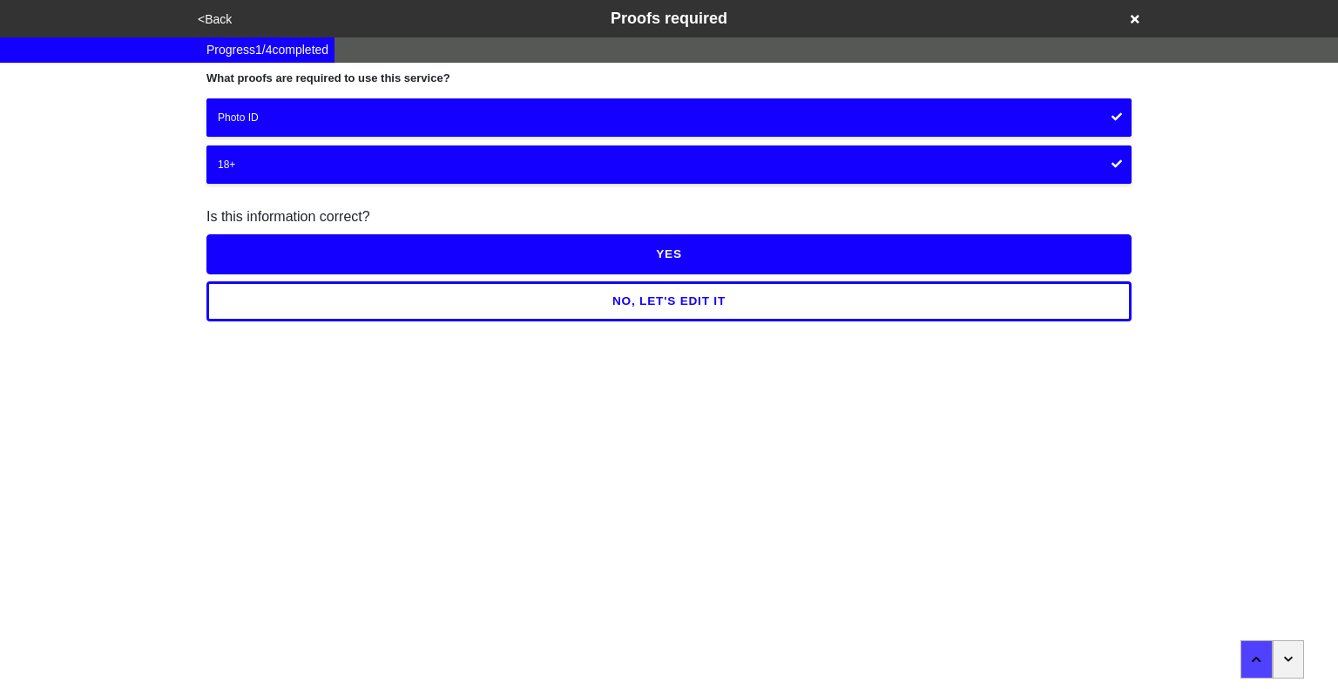
click at [676, 257] on button "YES" at bounding box center [668, 254] width 925 height 40
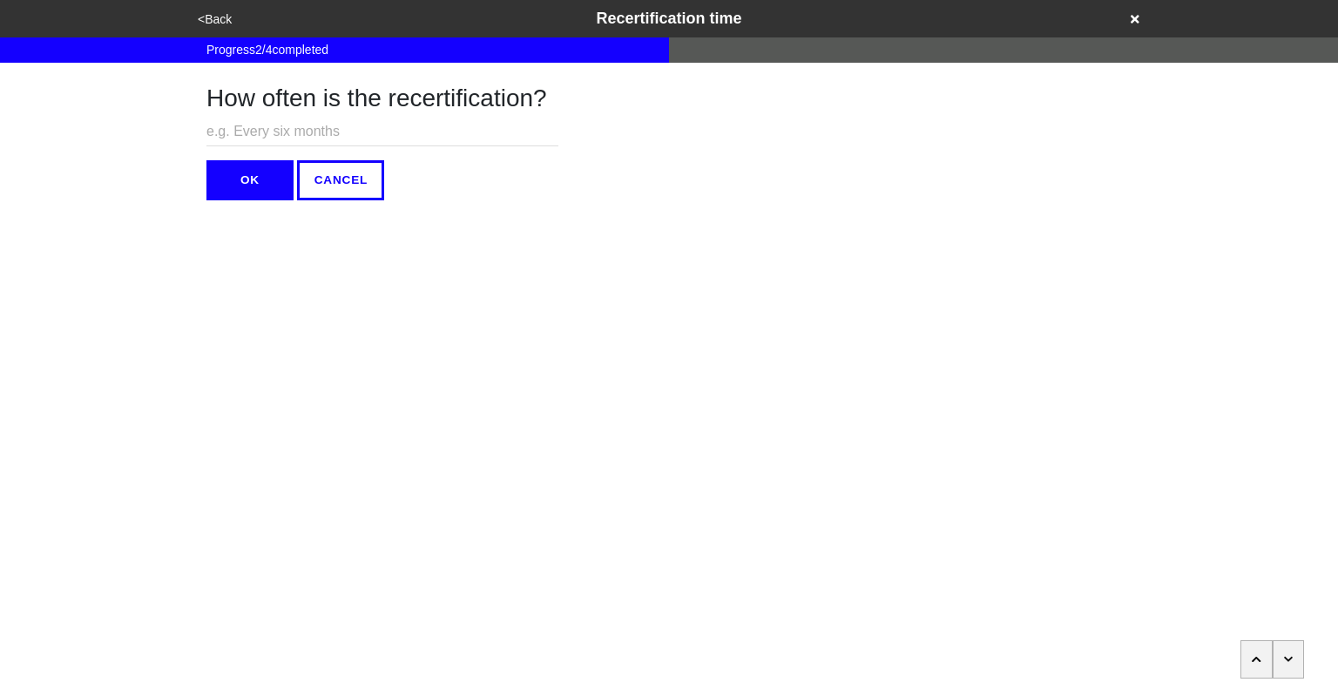
click at [1289, 659] on icon "button" at bounding box center [1288, 658] width 9 height 5
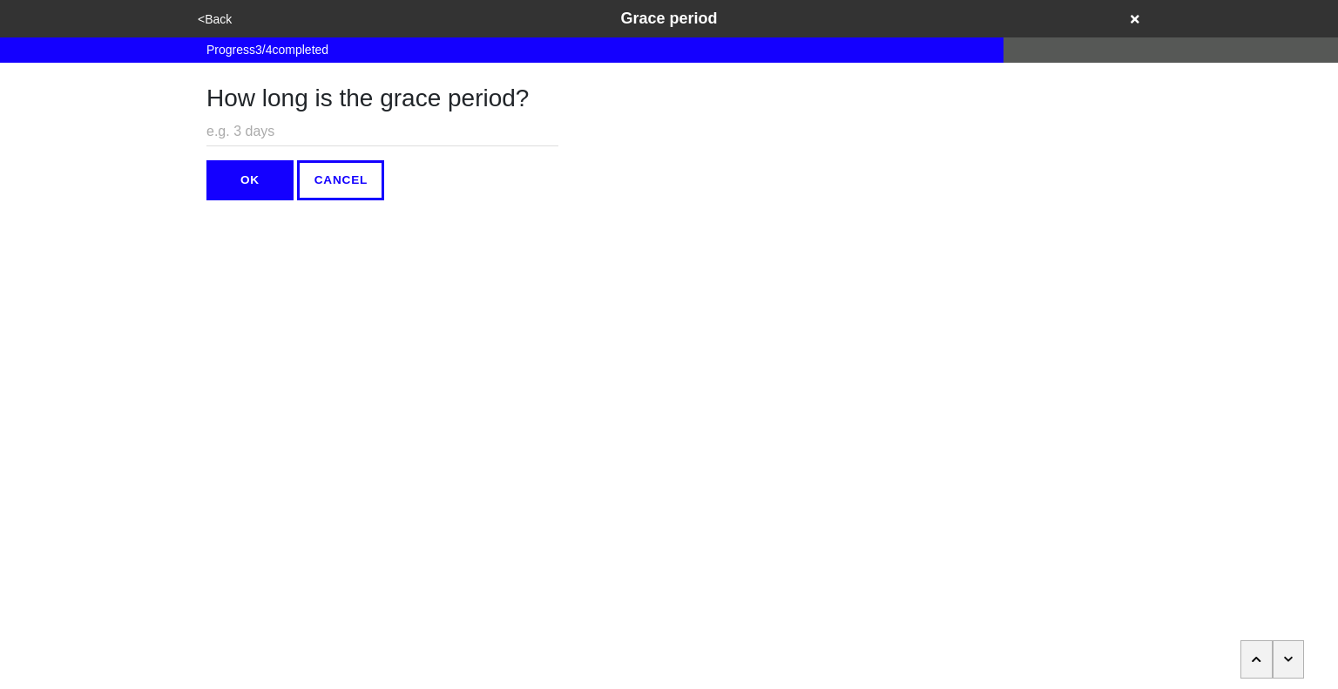
click at [1289, 659] on icon "button" at bounding box center [1288, 658] width 9 height 5
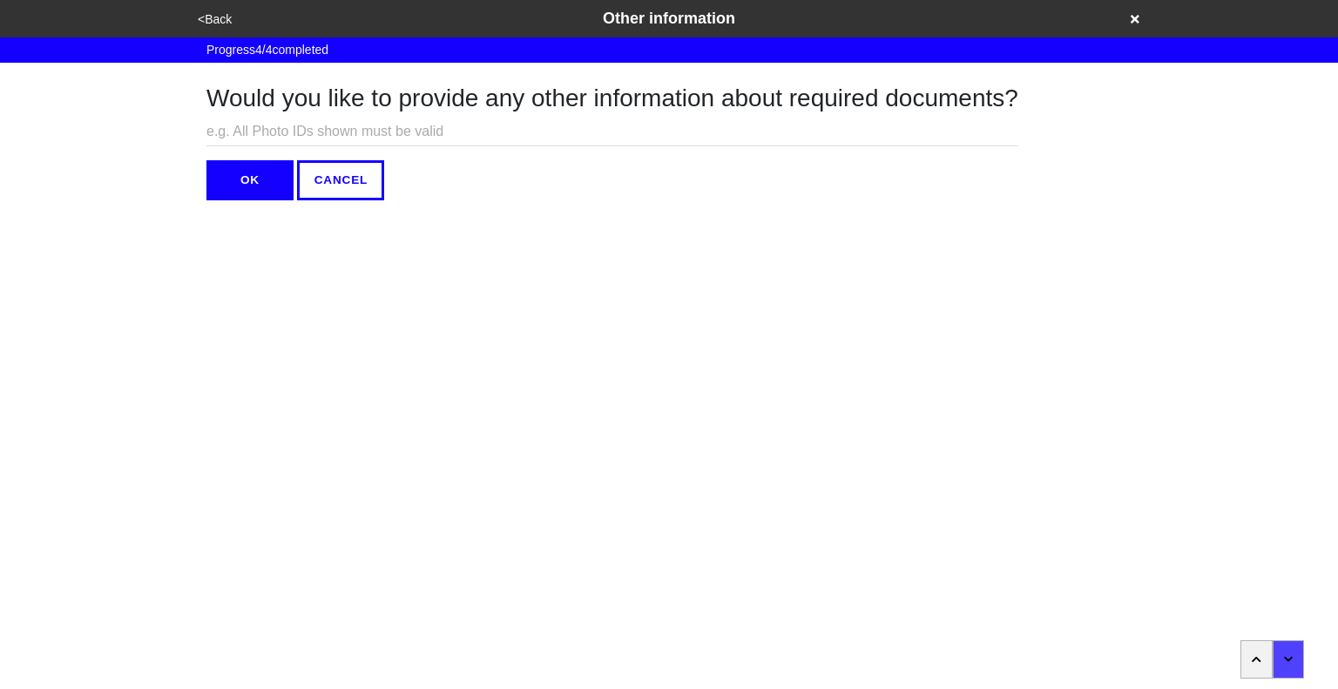
click at [239, 183] on button "OK" at bounding box center [249, 180] width 87 height 40
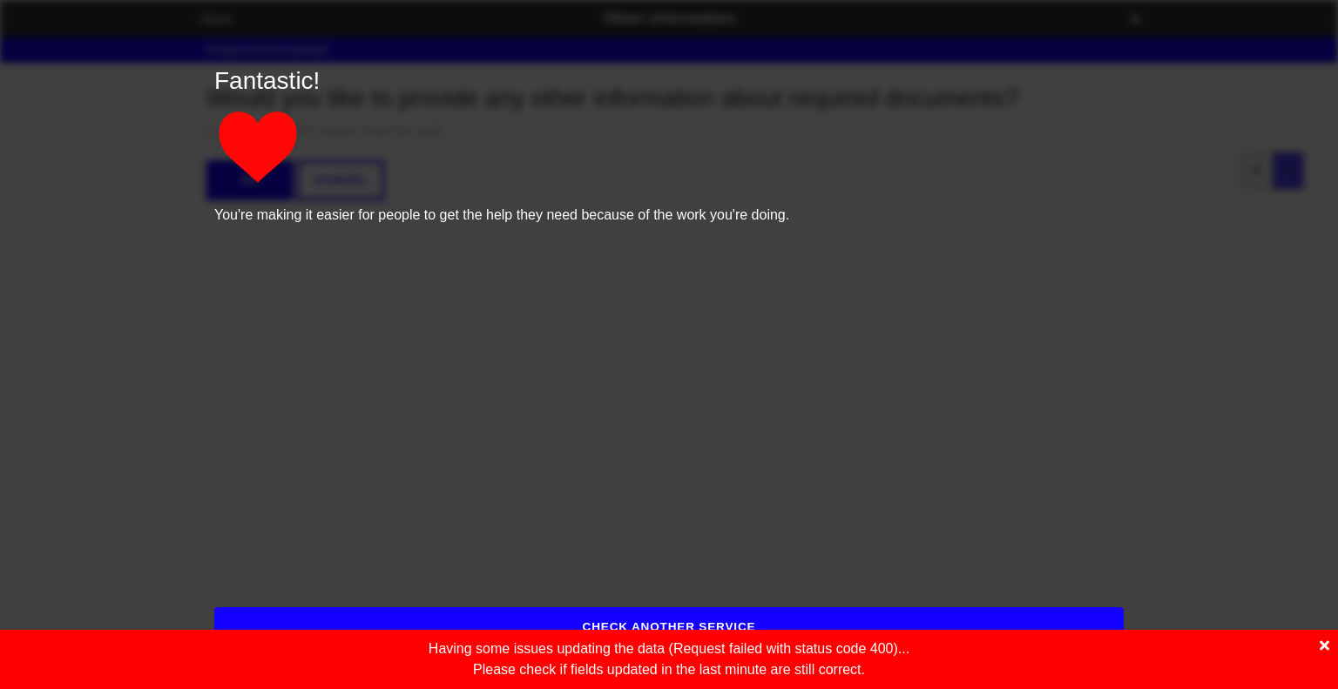
click at [1324, 644] on icon at bounding box center [1324, 646] width 10 height 10
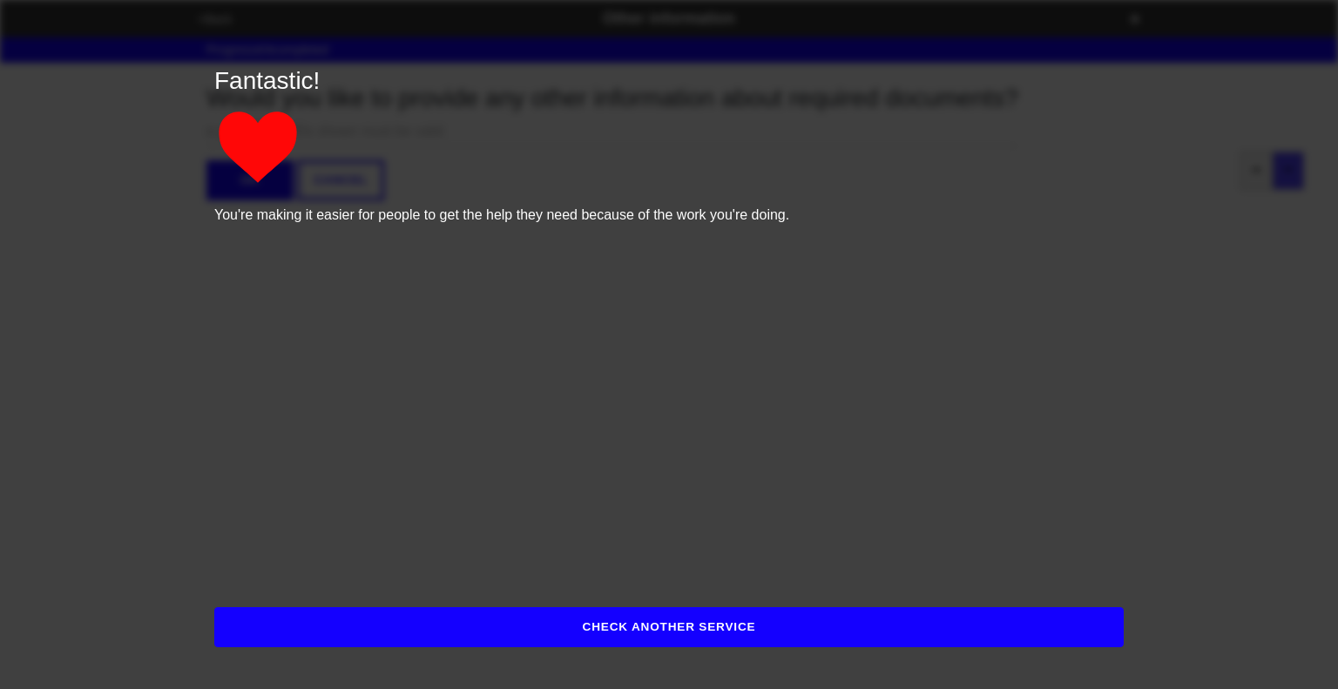
click at [797, 634] on button "CHECK ANOTHER SERVICE" at bounding box center [668, 627] width 909 height 40
